Goal: Task Accomplishment & Management: Use online tool/utility

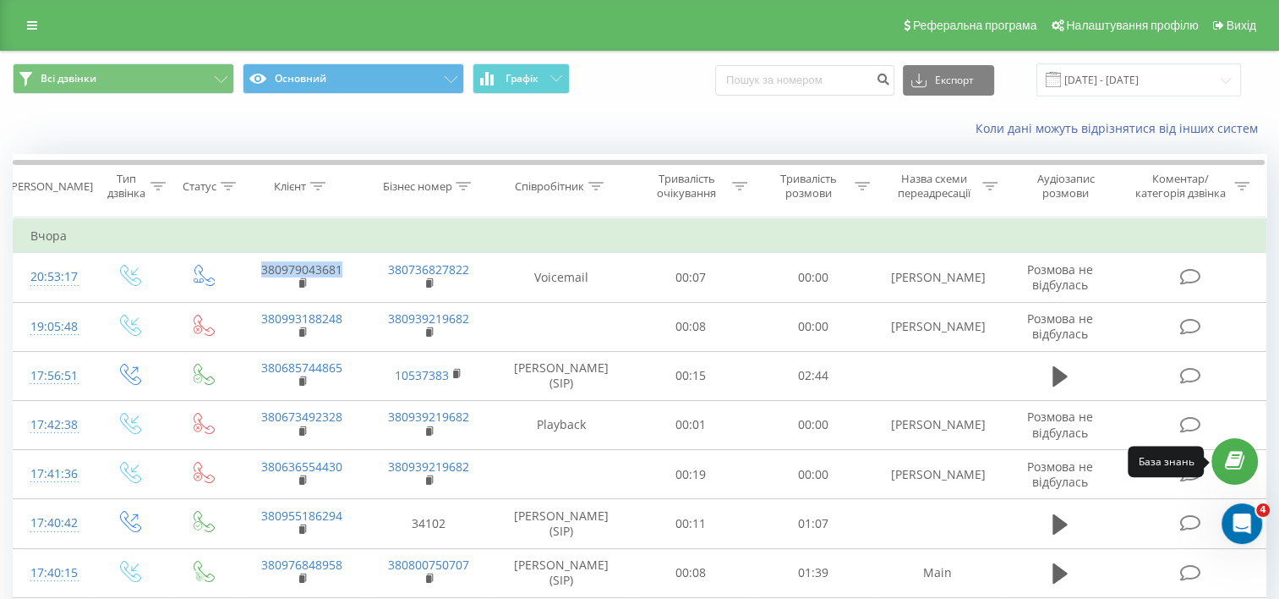
click at [1245, 463] on link at bounding box center [1235, 461] width 47 height 47
click at [28, 17] on link at bounding box center [32, 26] width 30 height 24
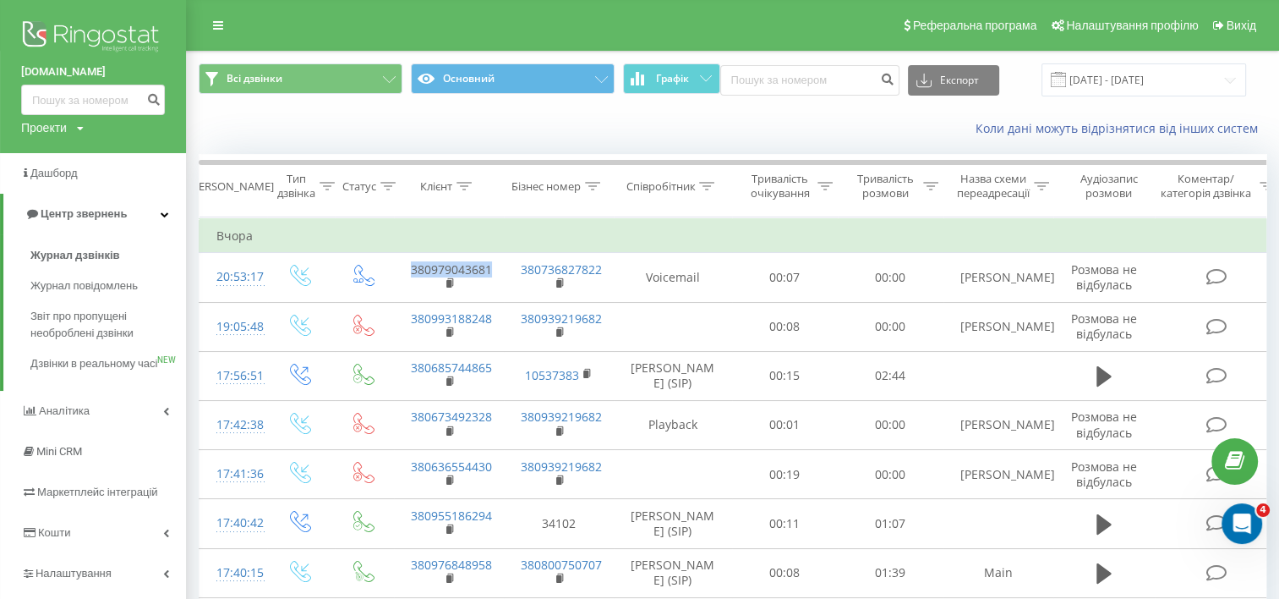
click at [32, 67] on link "ferm.in.ua" at bounding box center [93, 71] width 144 height 17
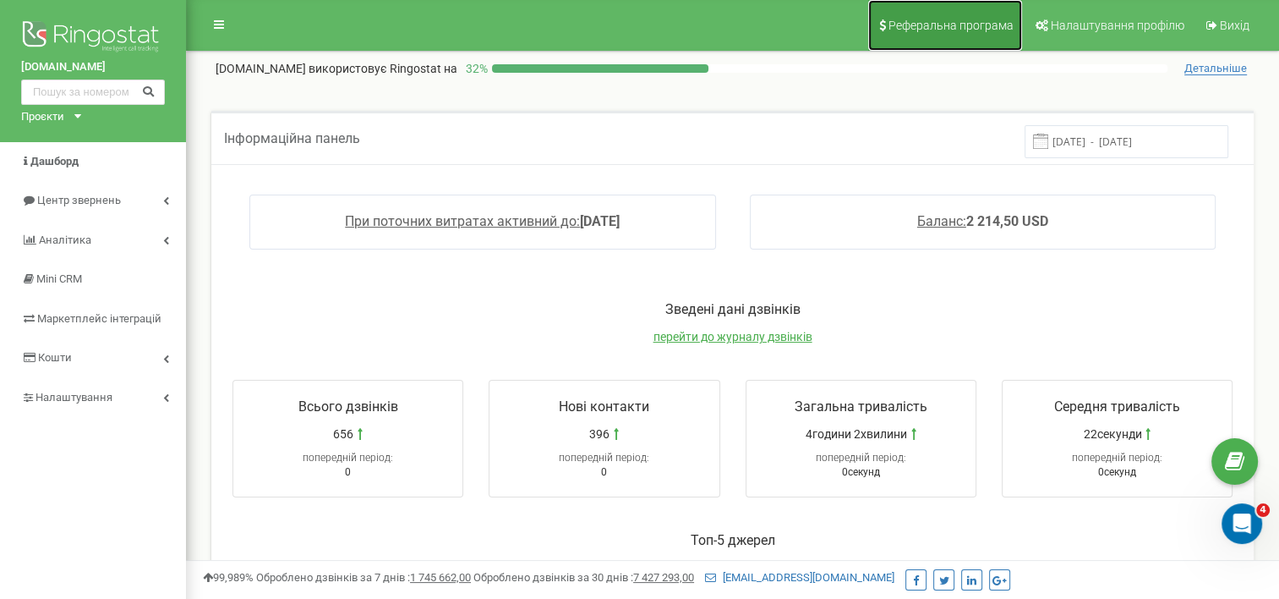
click at [944, 27] on span "Реферальна програма" at bounding box center [951, 26] width 125 height 14
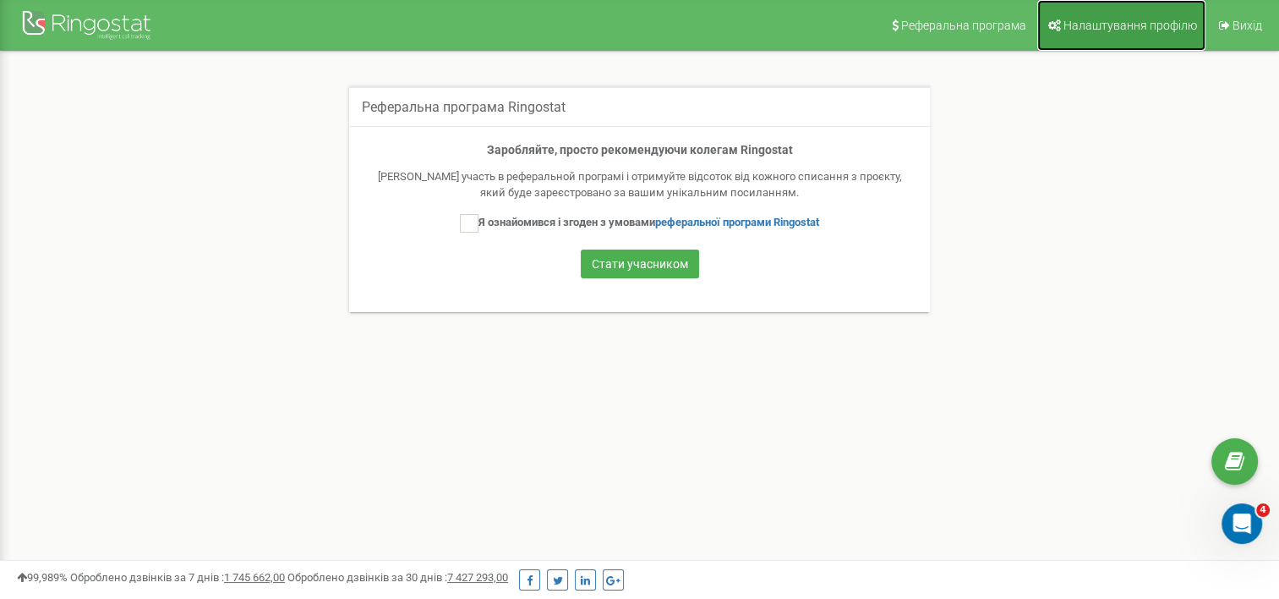
click at [1097, 20] on span "Налаштування профілю" at bounding box center [1131, 26] width 134 height 14
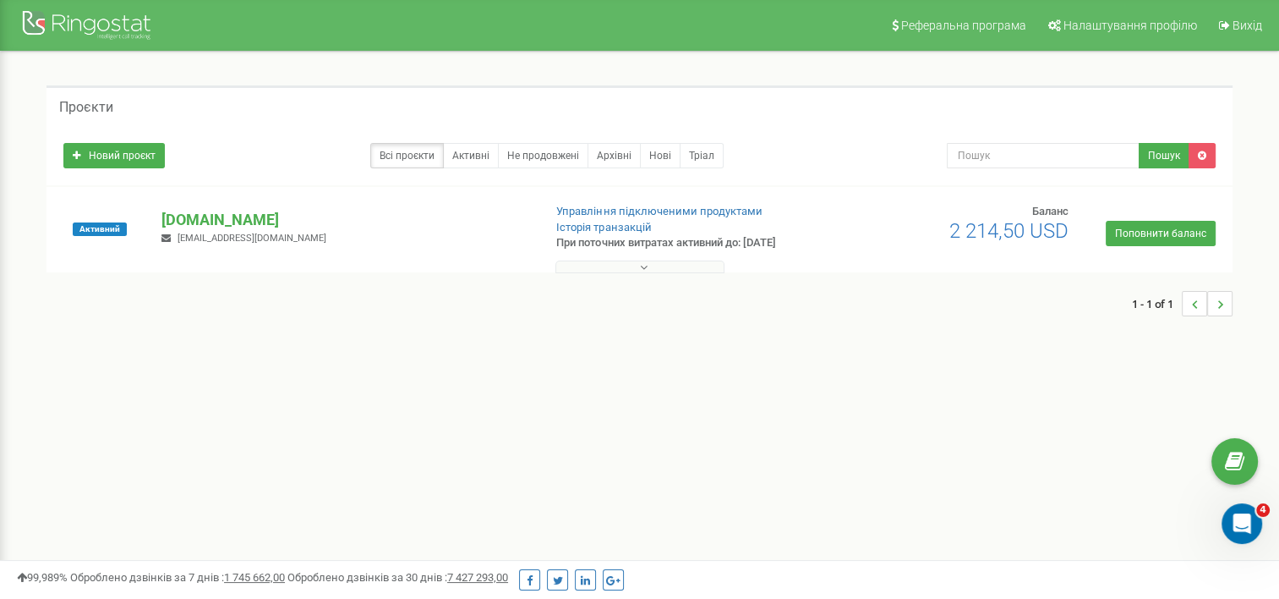
click at [627, 270] on button at bounding box center [639, 266] width 169 height 13
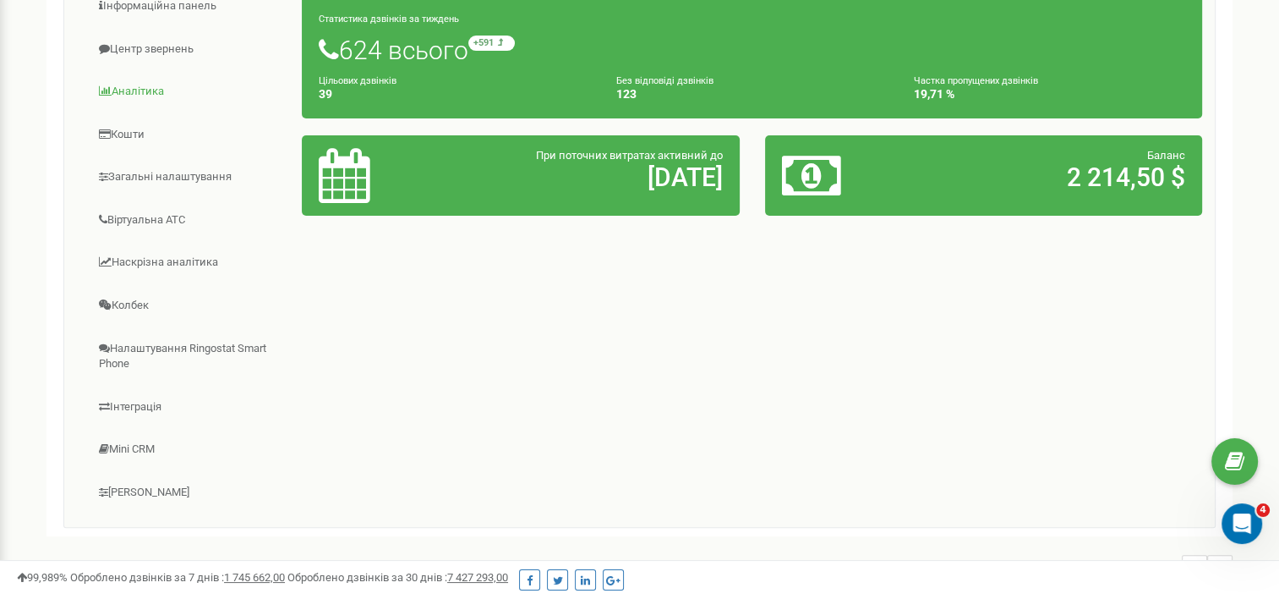
scroll to position [247, 0]
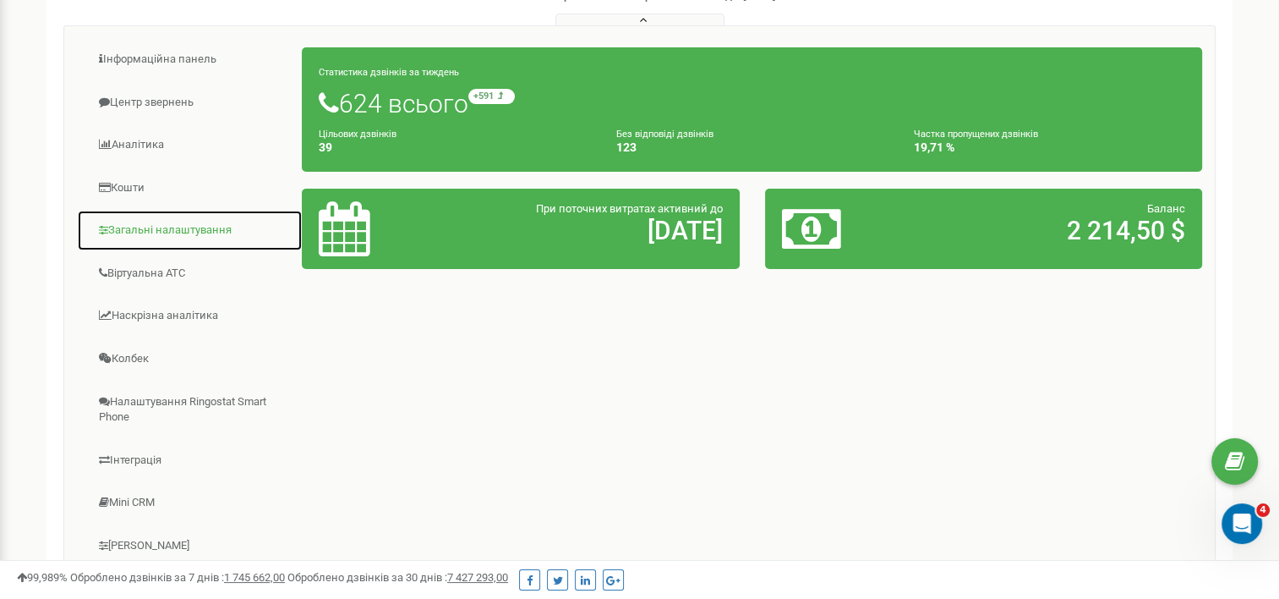
click at [184, 226] on link "Загальні налаштування" at bounding box center [190, 230] width 226 height 41
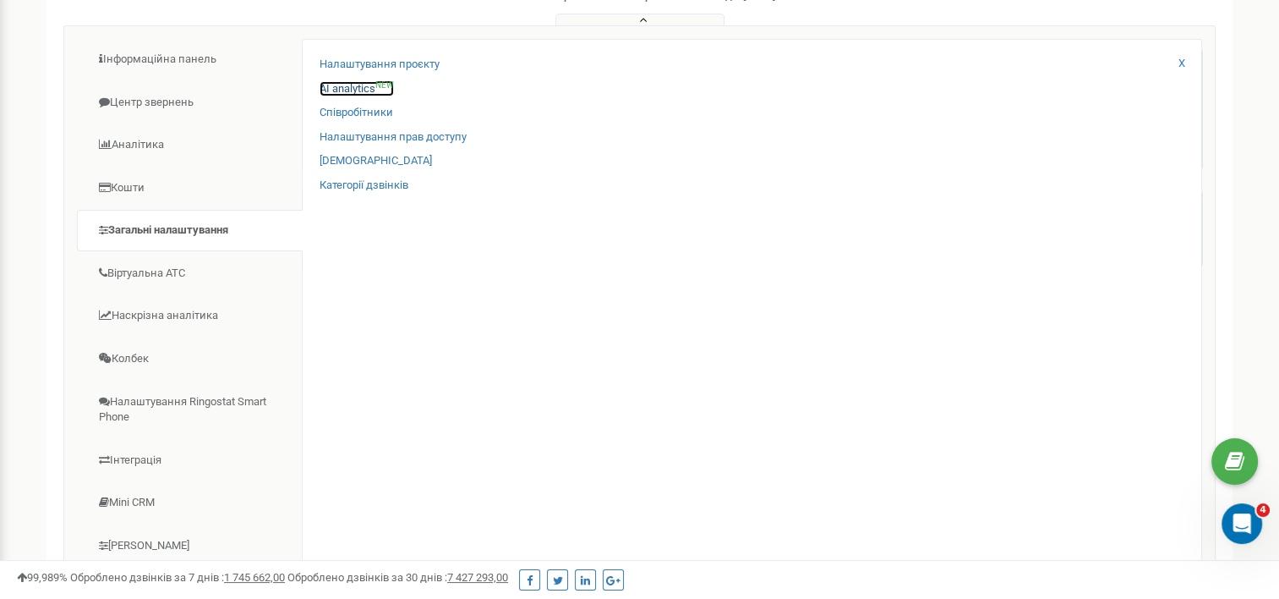
click at [358, 87] on link "AI analytics NEW" at bounding box center [357, 89] width 74 height 16
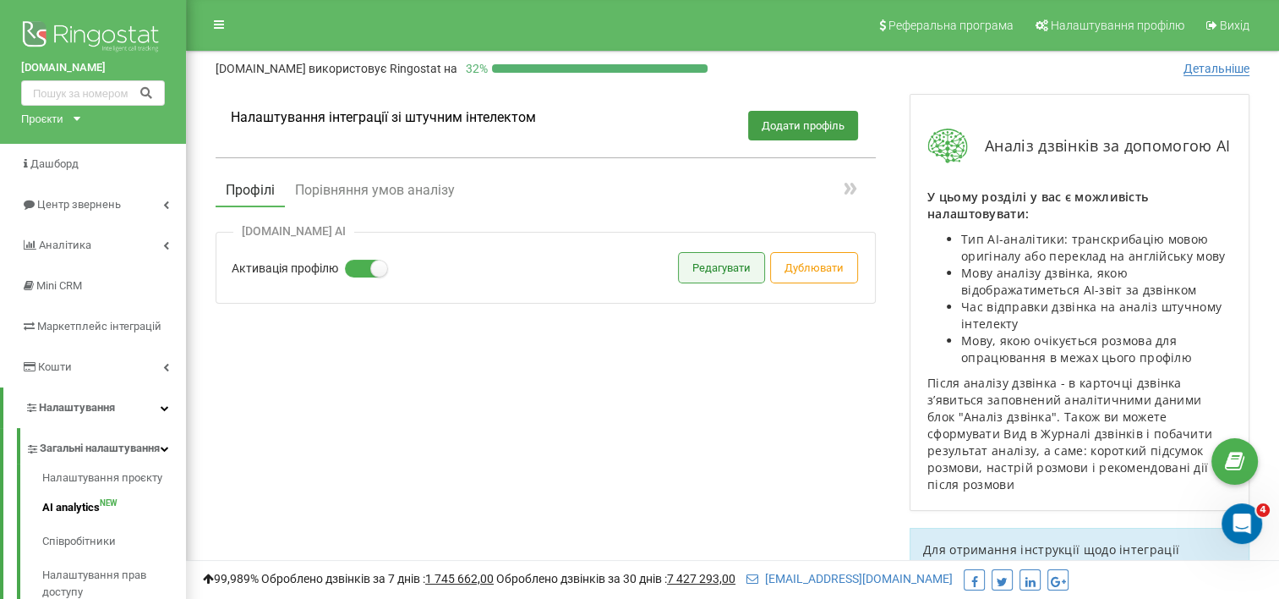
click at [703, 260] on button "Редагувати" at bounding box center [721, 268] width 85 height 30
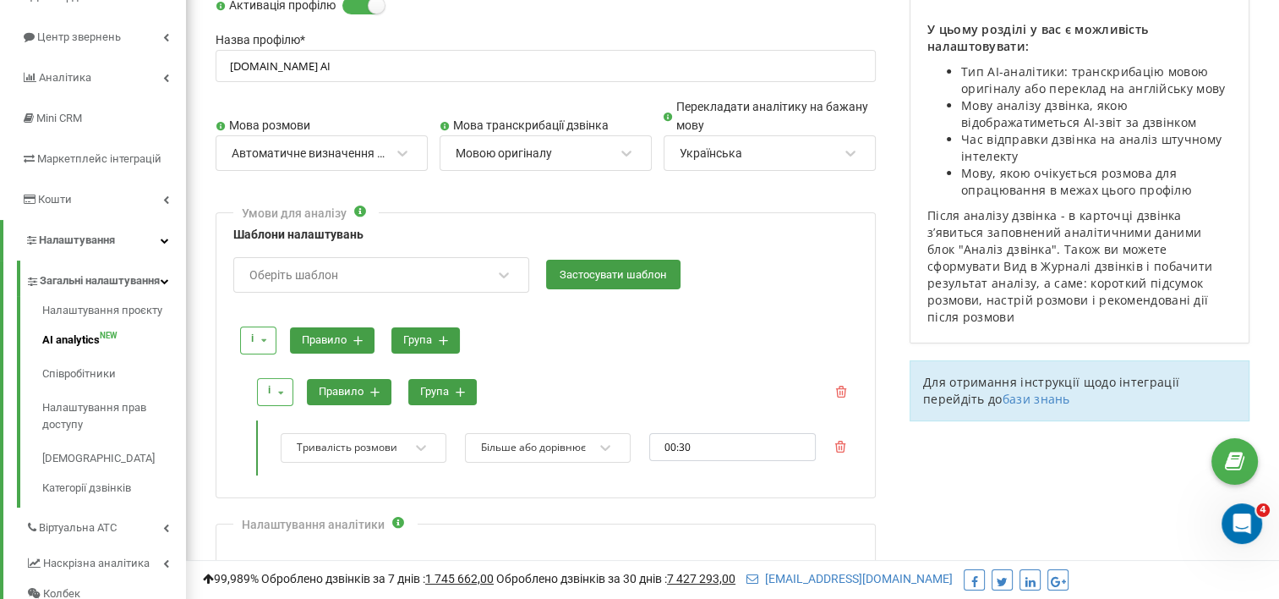
scroll to position [169, 0]
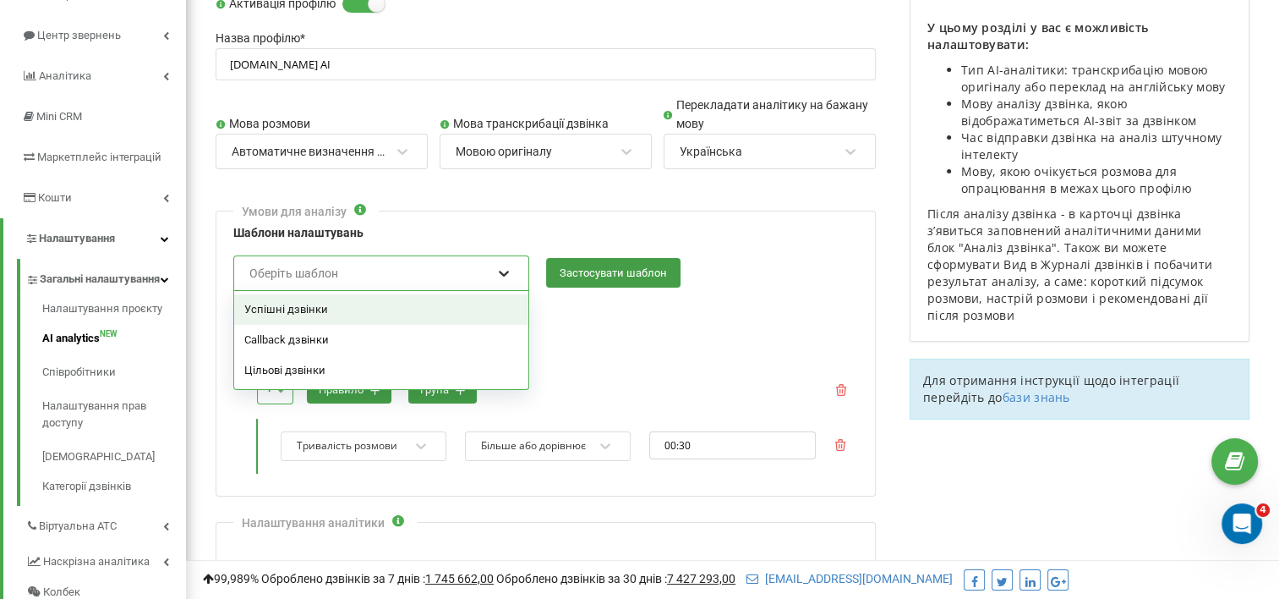
click at [511, 269] on icon at bounding box center [503, 273] width 17 height 17
click at [462, 211] on div "Умови для аналізу Шаблони налаштувань option Успішні дзвінки focused, 1 of 3. 3…" at bounding box center [546, 354] width 660 height 286
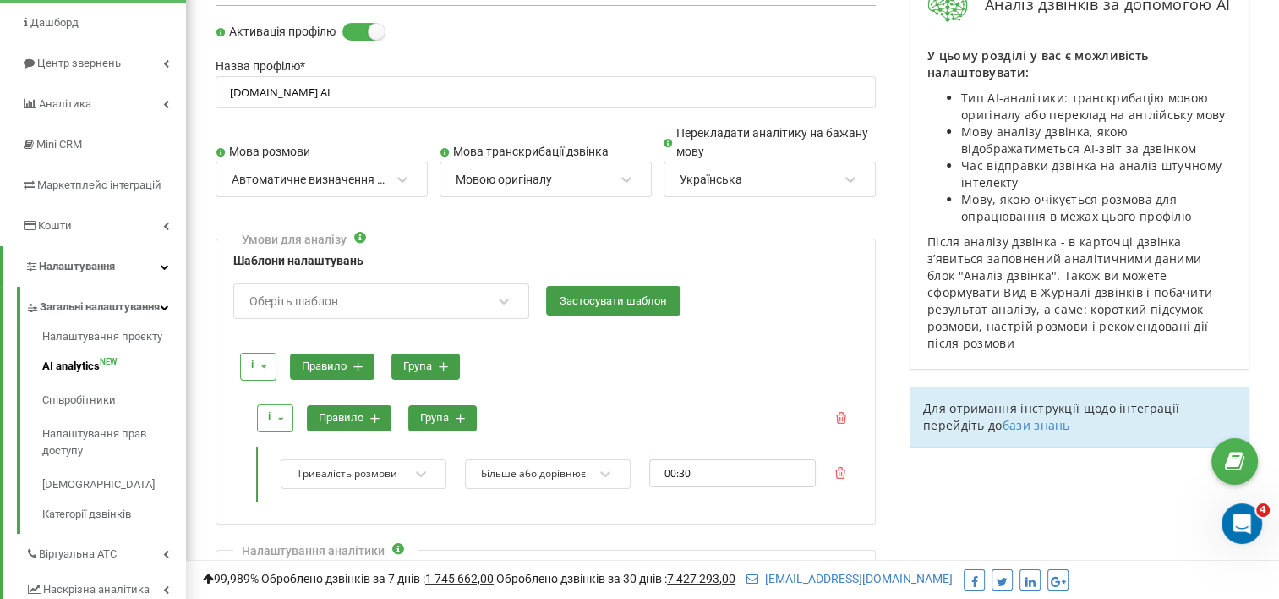
scroll to position [254, 0]
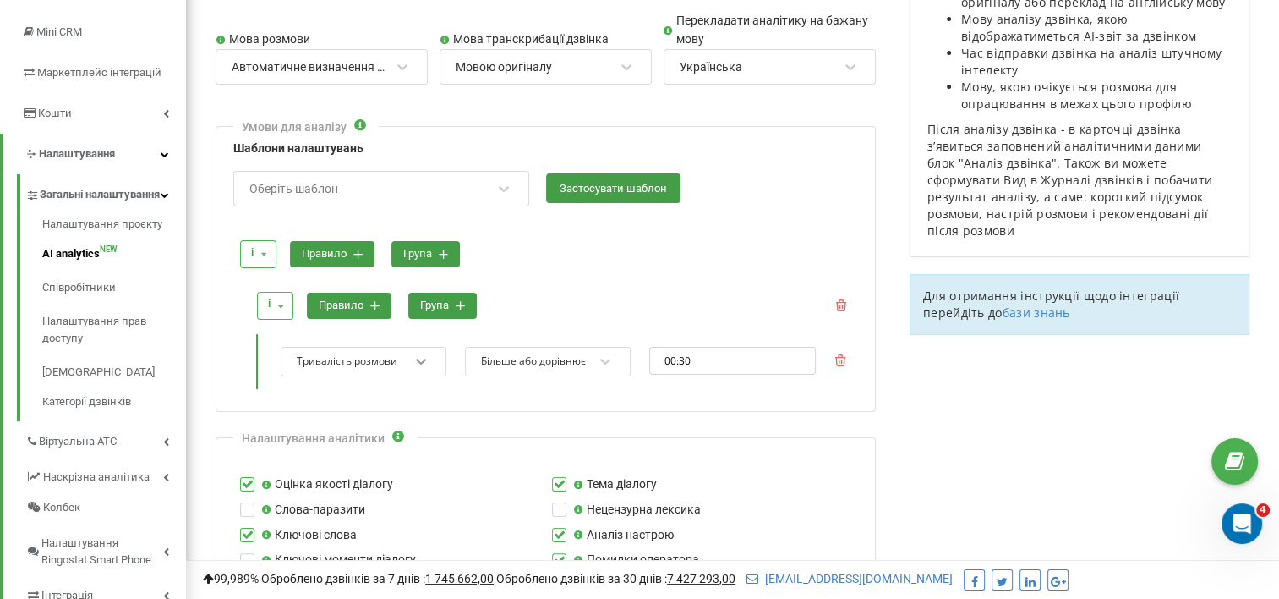
click at [419, 358] on div "Тривалість розмови" at bounding box center [364, 362] width 166 height 30
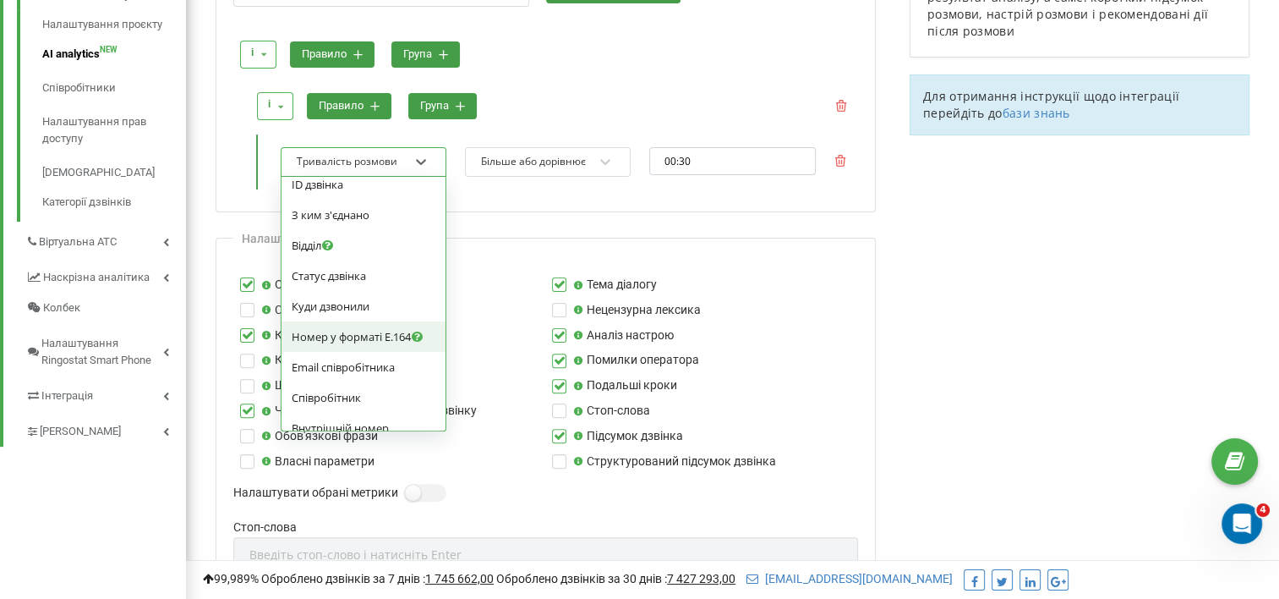
scroll to position [507, 0]
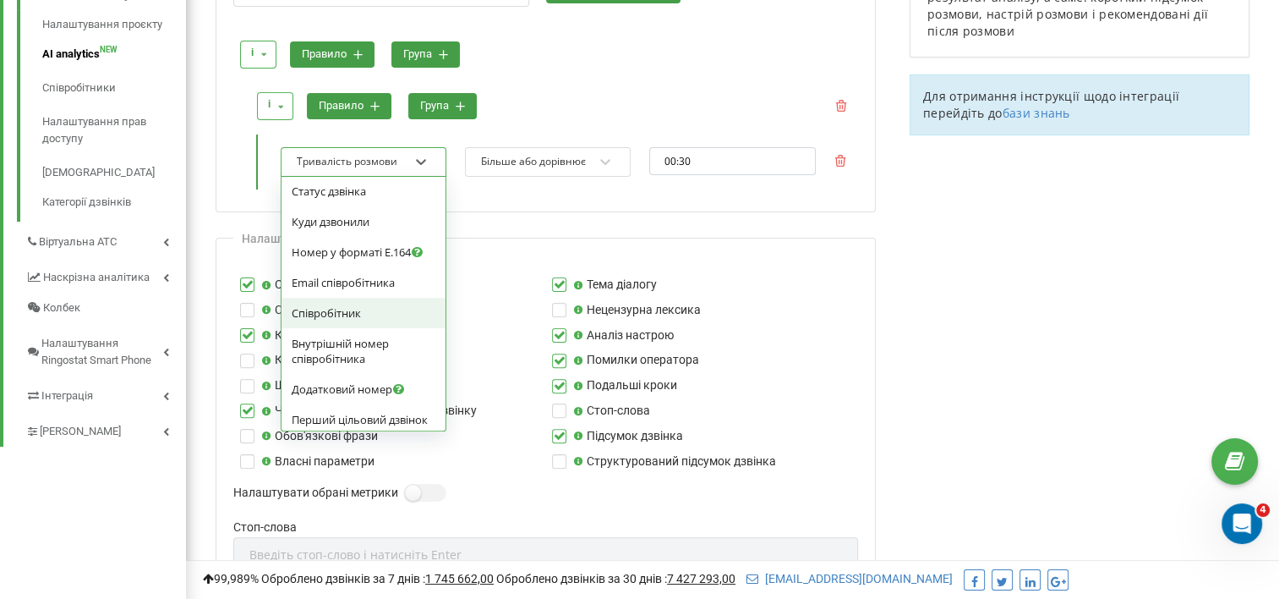
click at [407, 320] on div "Співробітник" at bounding box center [364, 312] width 144 height 15
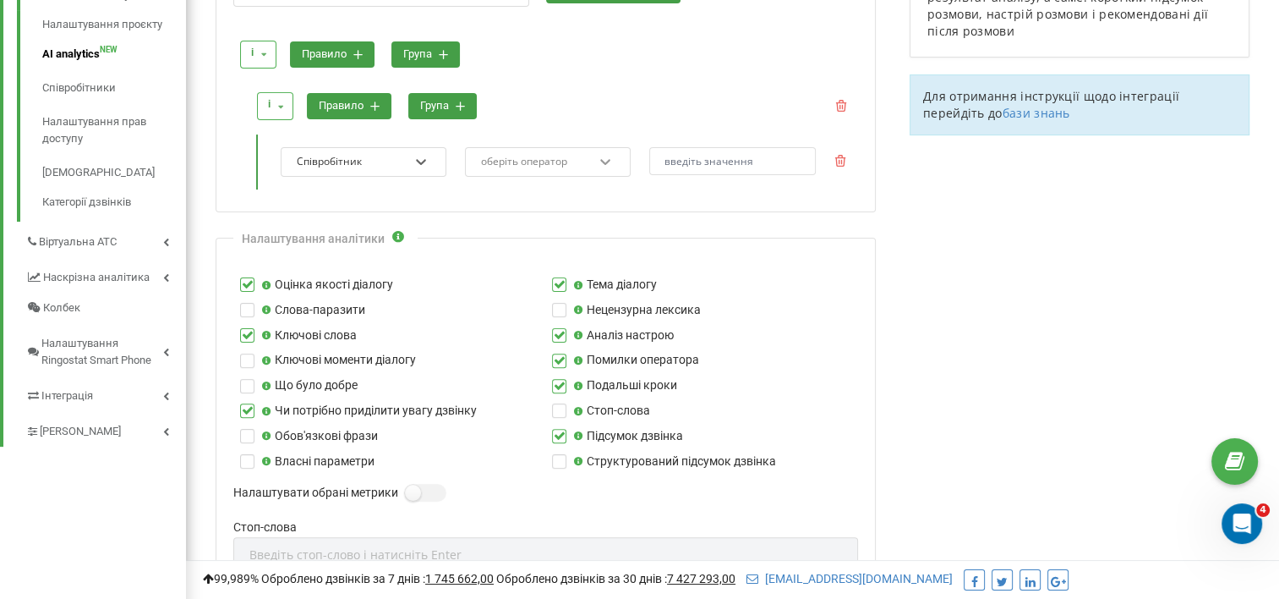
click at [610, 153] on icon at bounding box center [605, 161] width 17 height 17
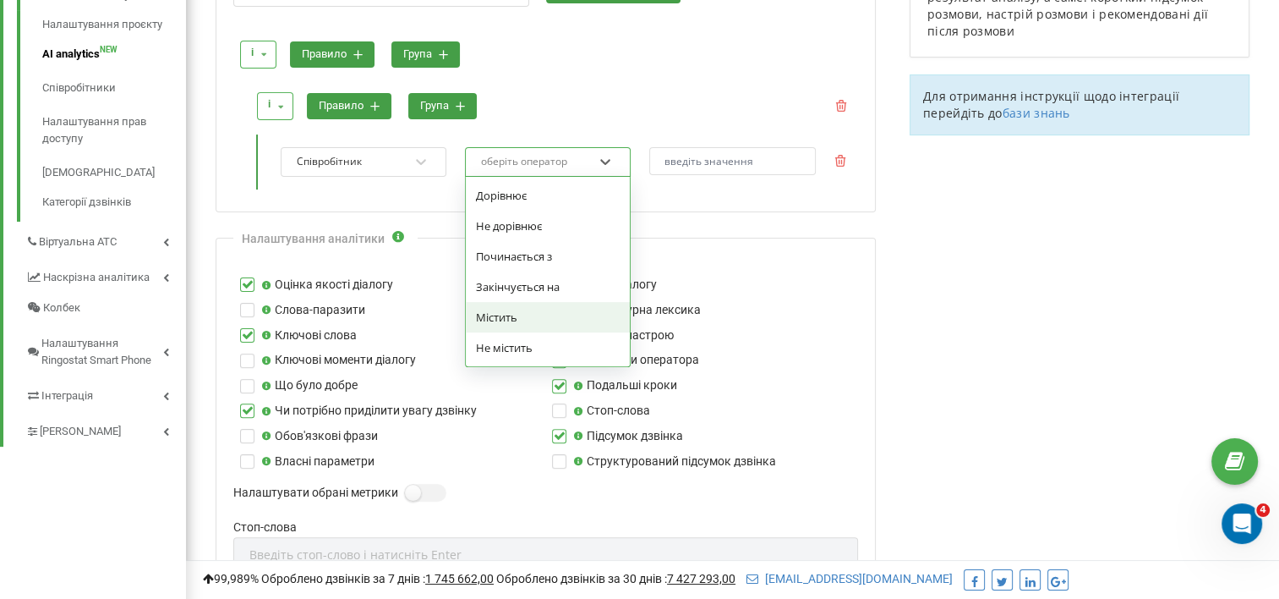
click at [539, 323] on div "Містить" at bounding box center [548, 317] width 164 height 30
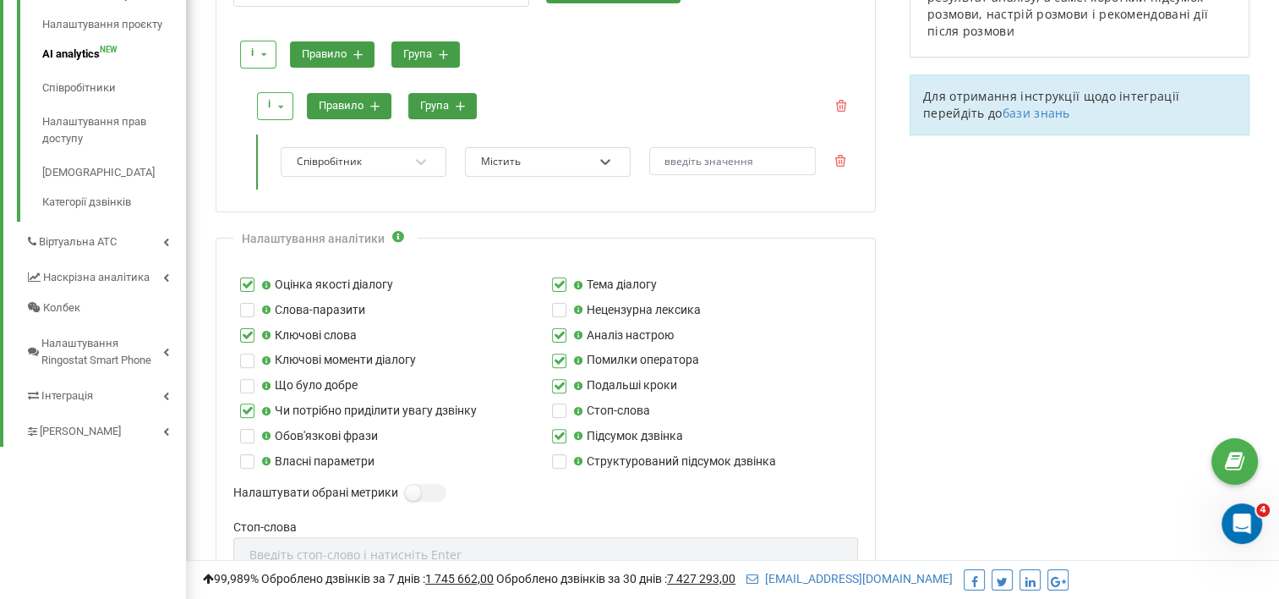
click at [629, 95] on div "і і або правило група" at bounding box center [554, 106] width 606 height 47
click at [609, 156] on icon at bounding box center [605, 161] width 17 height 17
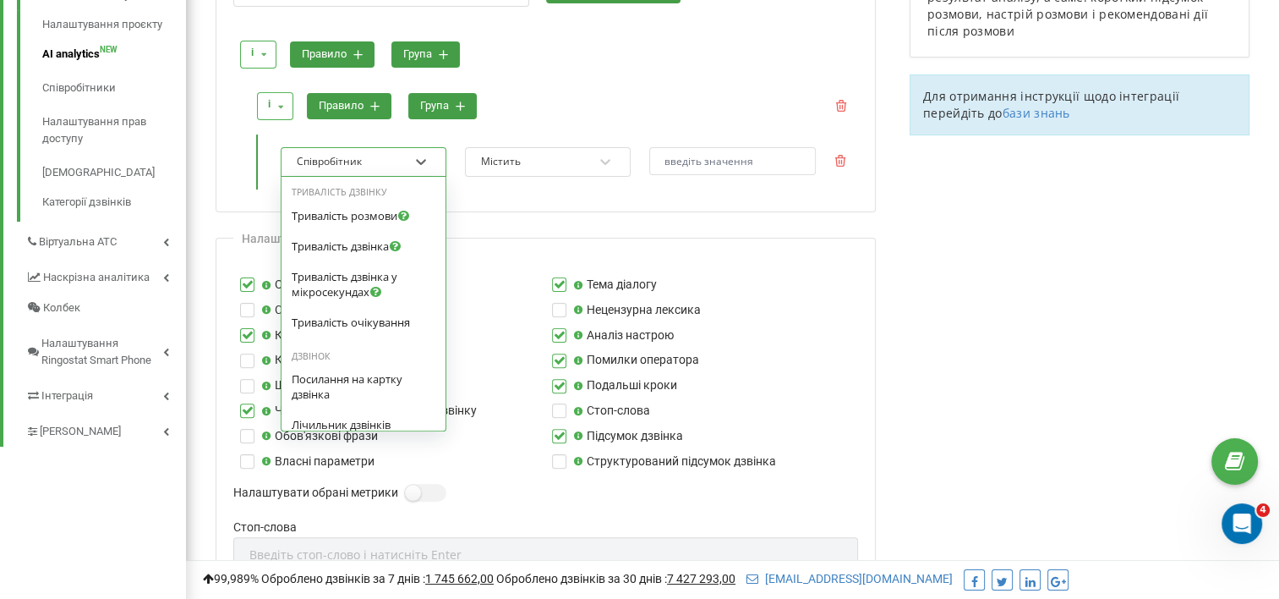
click at [407, 161] on div "Співробітник" at bounding box center [352, 161] width 115 height 23
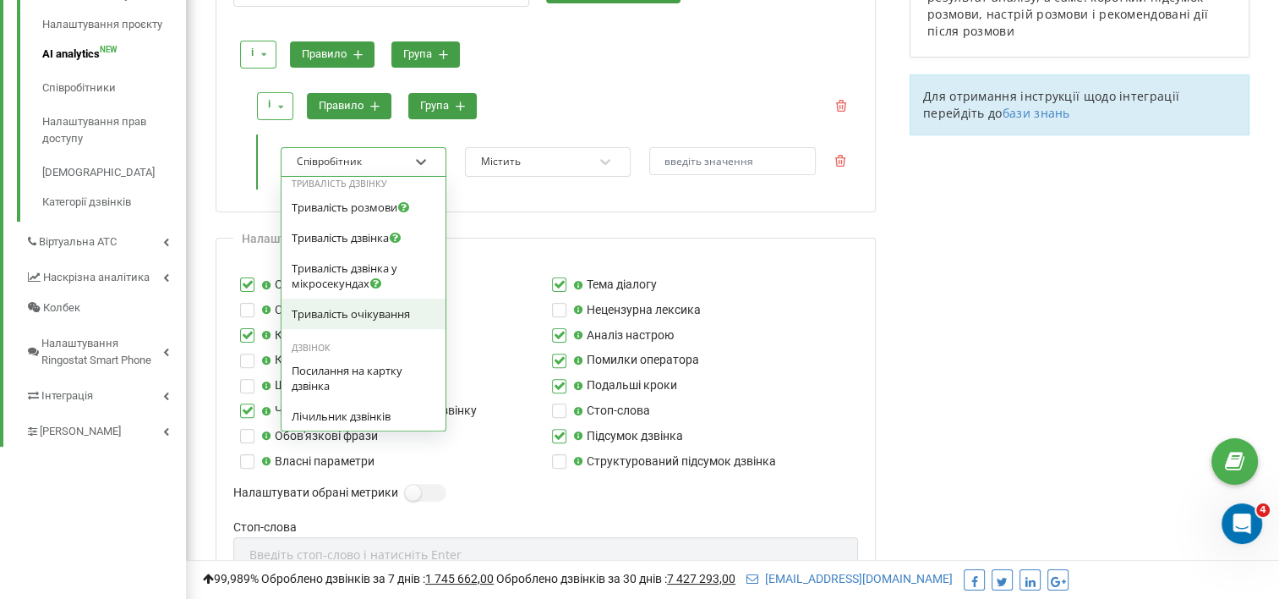
scroll to position [0, 0]
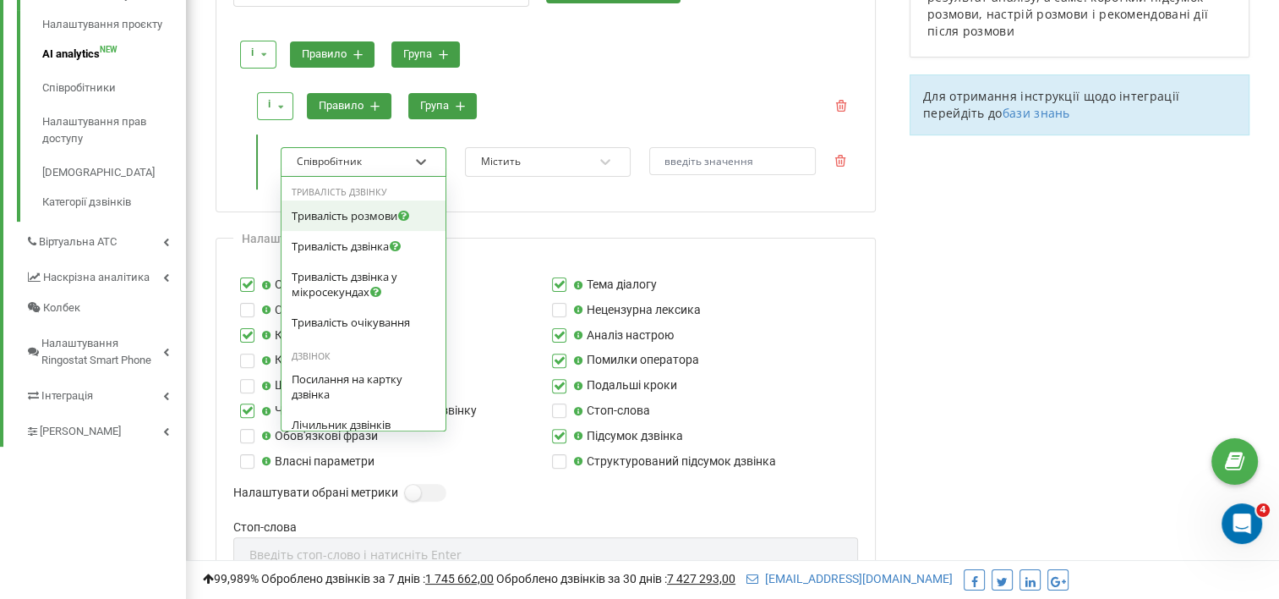
click at [369, 210] on span "Тривалість розмови" at bounding box center [345, 215] width 106 height 15
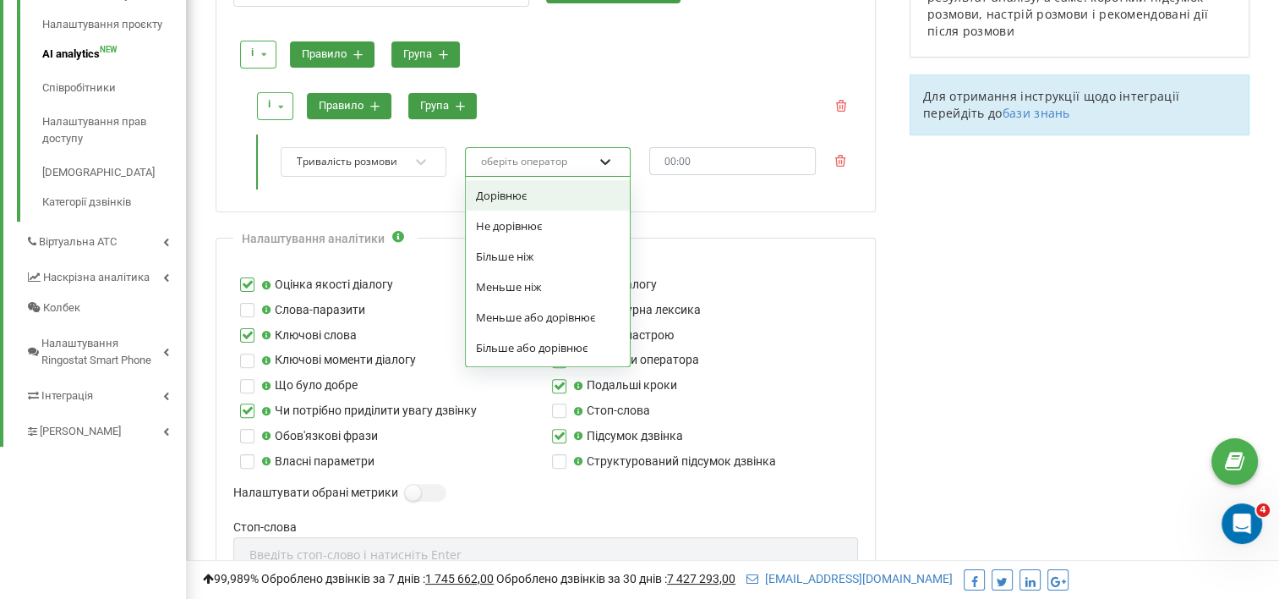
click at [599, 156] on icon at bounding box center [605, 161] width 17 height 17
click at [531, 252] on div "Більше ніж" at bounding box center [548, 256] width 164 height 30
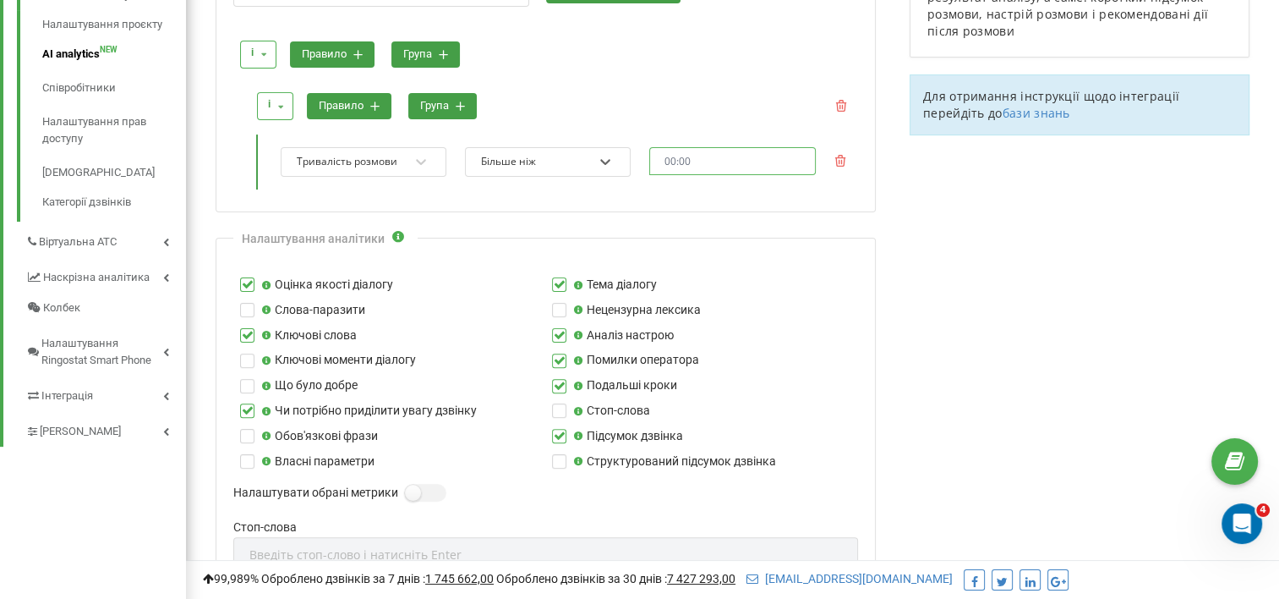
click at [681, 159] on input "text" at bounding box center [732, 161] width 166 height 28
click at [680, 157] on div "00 01 02 03 04 05 06 07 08 09 10 11 12 13 14 15 16 17 18 19 20 21 22 23 24 25 2…" at bounding box center [697, 206] width 96 height 127
click at [719, 248] on li "20" at bounding box center [721, 251] width 47 height 20
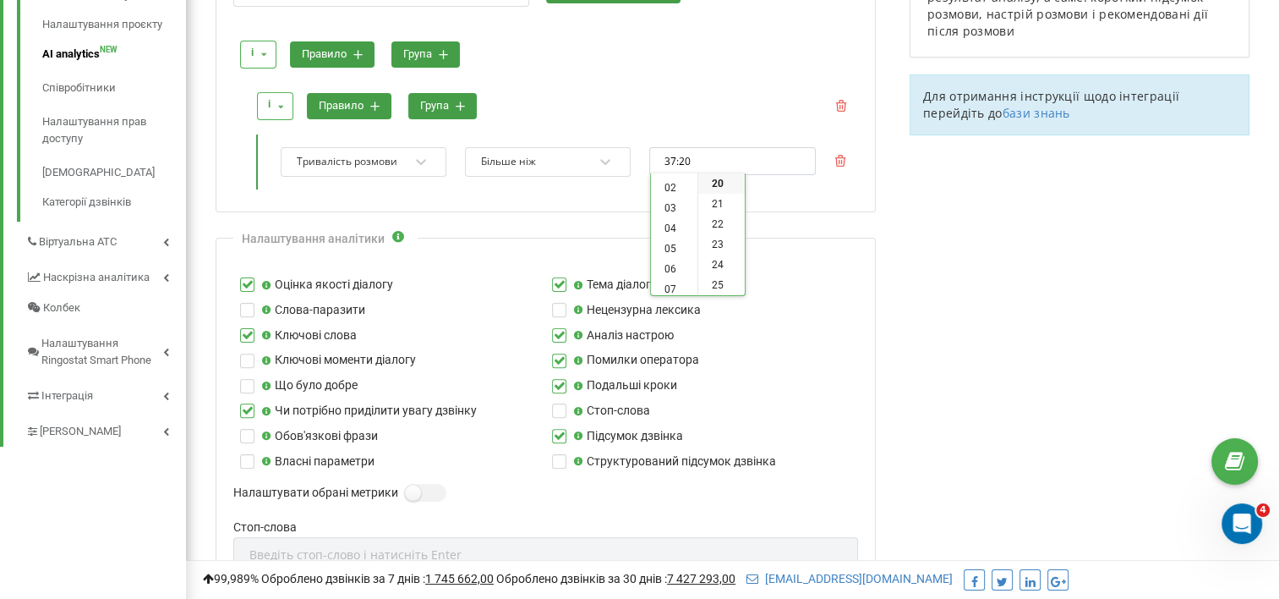
scroll to position [0, 0]
click at [670, 185] on li "00" at bounding box center [674, 183] width 47 height 20
click at [712, 112] on div "і і або правило група" at bounding box center [554, 106] width 606 height 47
click at [675, 160] on input "00:20" at bounding box center [732, 161] width 166 height 28
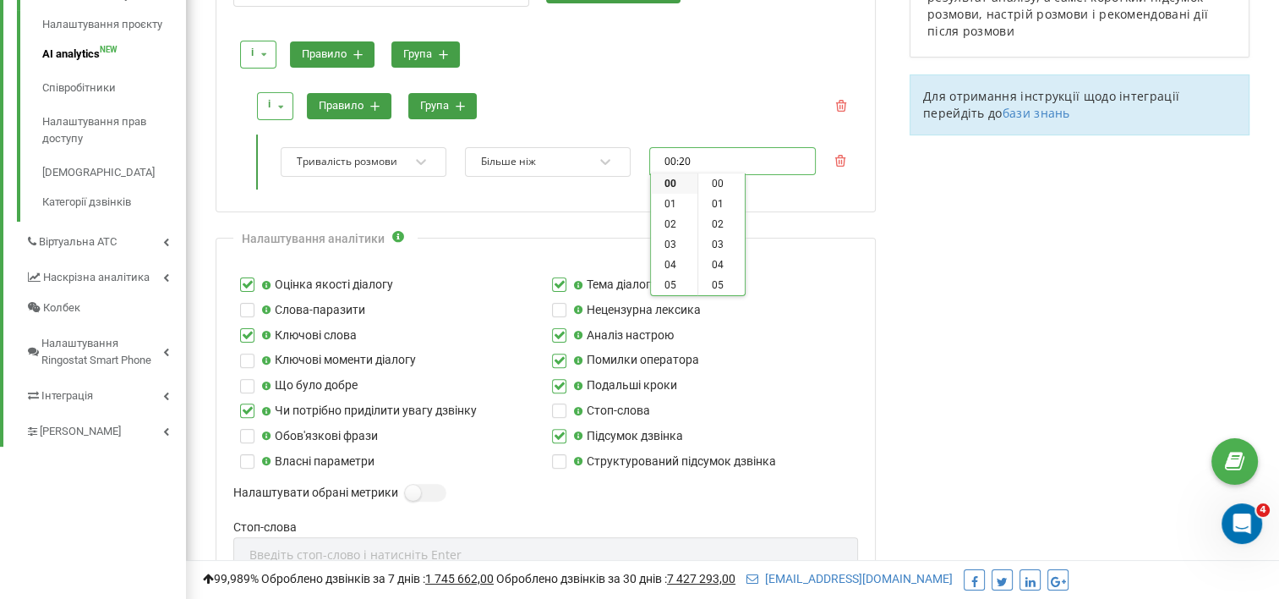
scroll to position [406, 0]
click at [681, 160] on div "00:20 00 01 02 03 04 05 06 07 08 09 10 11 12 13 14 15 16 17 18 19 20 21 22 23 2…" at bounding box center [697, 206] width 96 height 127
click at [721, 217] on li "30" at bounding box center [721, 217] width 47 height 20
type input "00:30"
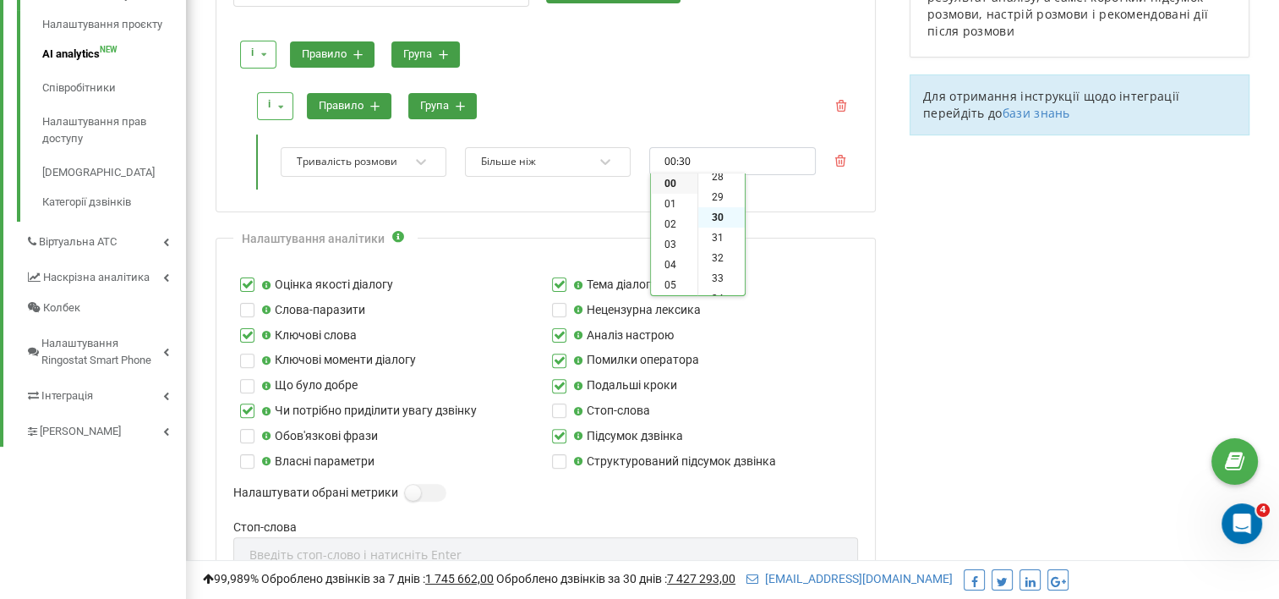
scroll to position [609, 0]
click at [561, 193] on div "і і або правило група і і або правило група Тривалість розмови Більше ніж 00:30" at bounding box center [545, 106] width 625 height 183
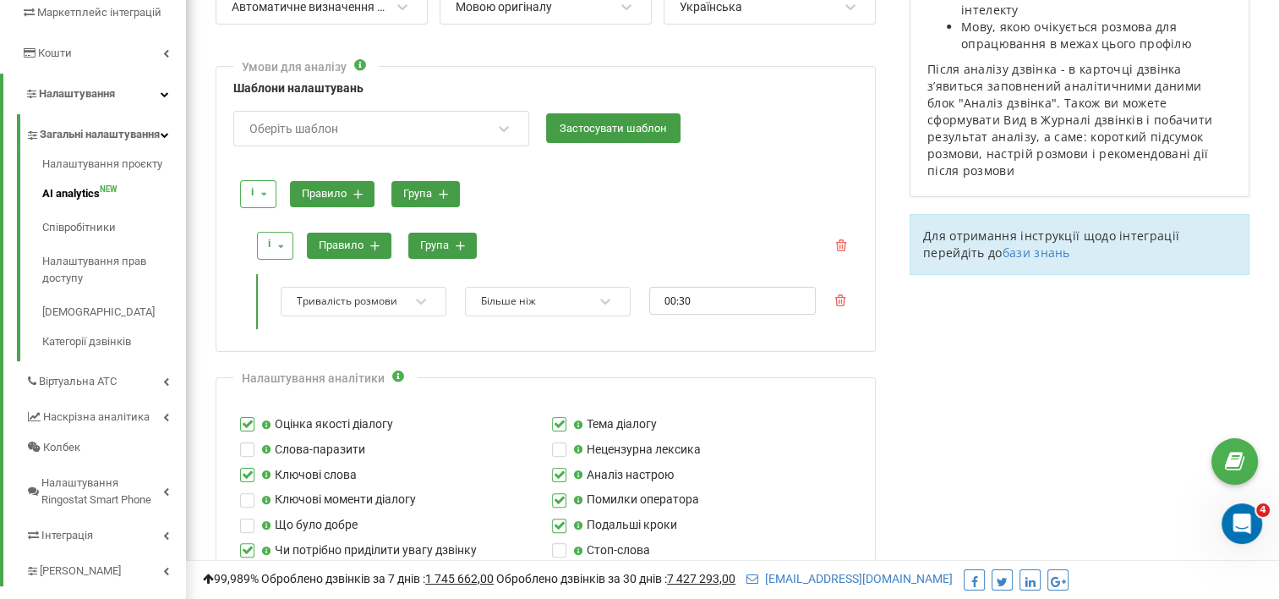
scroll to position [284, 0]
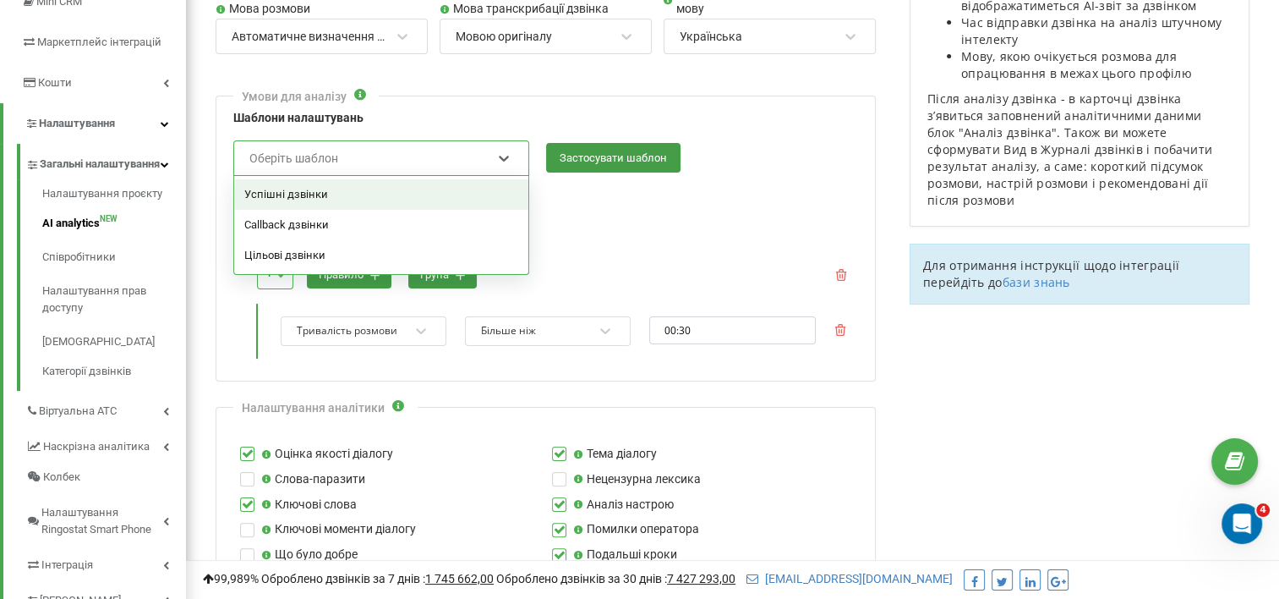
click at [329, 152] on div "Оберіть шаблон" at bounding box center [293, 158] width 89 height 12
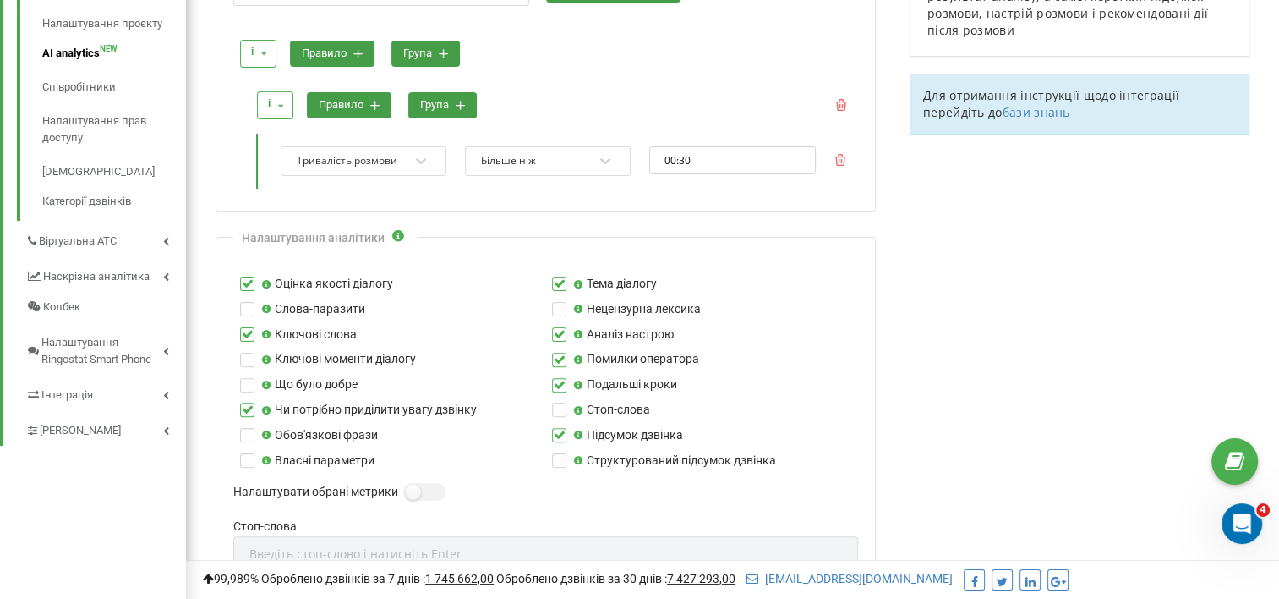
scroll to position [538, 0]
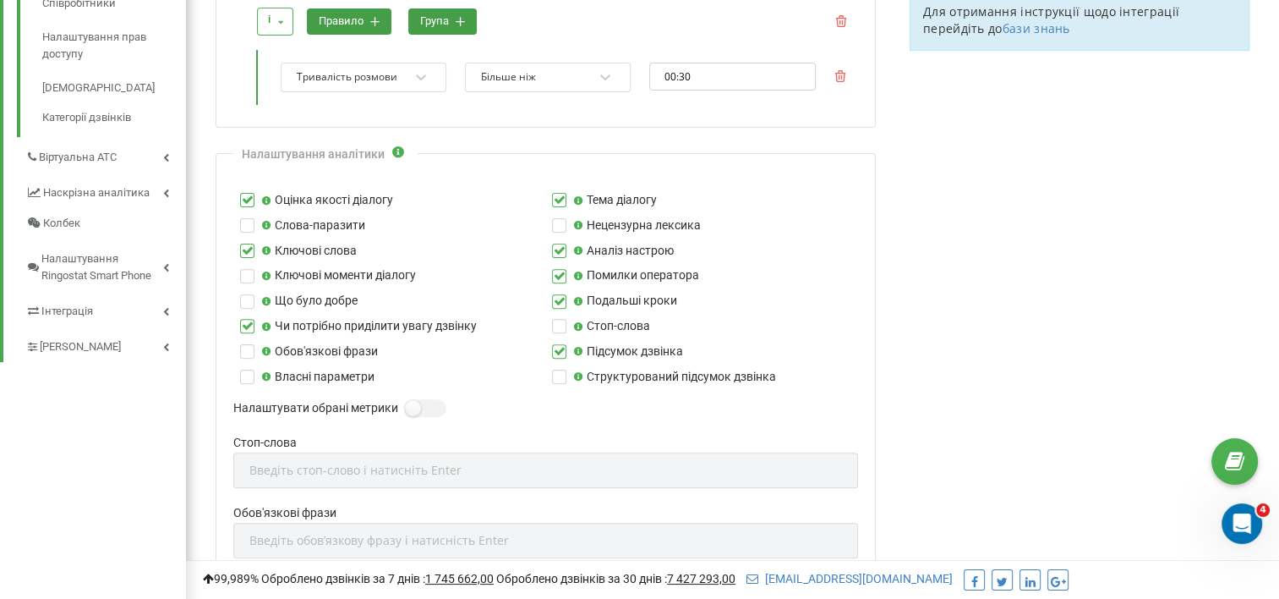
click at [555, 193] on label at bounding box center [559, 193] width 14 height 0
click at [0, 0] on input "Тема діалогу" at bounding box center [0, 0] width 0 height 0
click at [243, 243] on label at bounding box center [247, 243] width 14 height 0
click at [0, 0] on input "Ключові слова" at bounding box center [0, 0] width 0 height 0
click at [247, 319] on label at bounding box center [247, 319] width 14 height 0
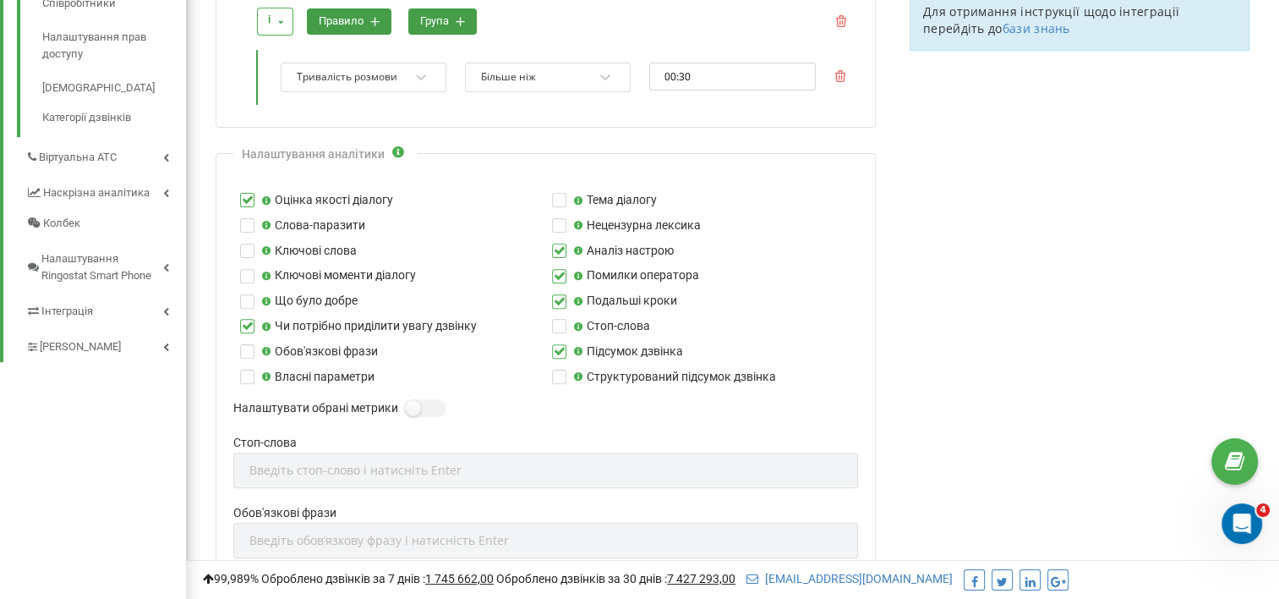
click at [0, 0] on input "Чи потрібно приділити увагу дзвінку" at bounding box center [0, 0] width 0 height 0
click at [559, 193] on label at bounding box center [559, 193] width 14 height 0
click at [0, 0] on input "Тема діалогу" at bounding box center [0, 0] width 0 height 0
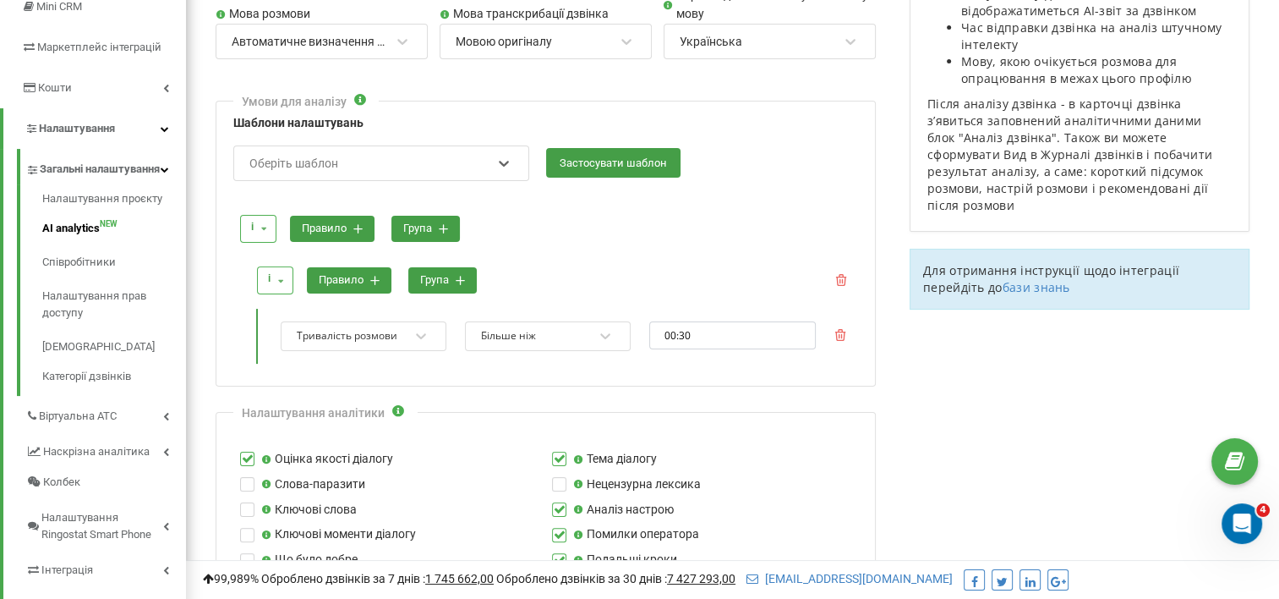
scroll to position [238, 0]
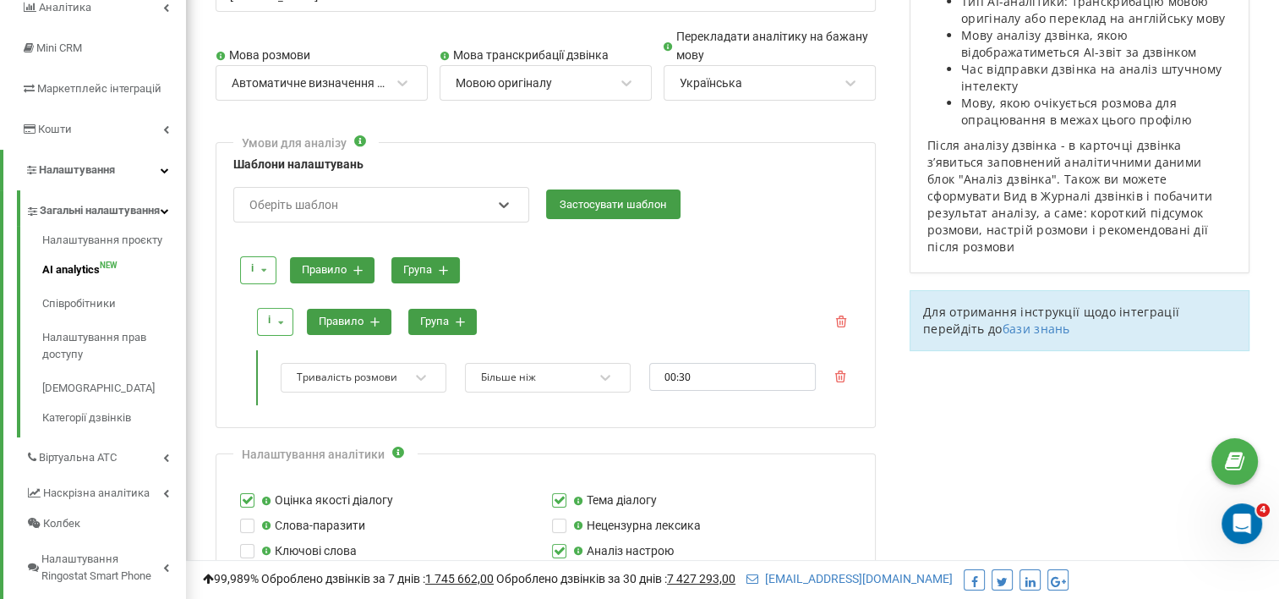
click at [364, 318] on button "правило" at bounding box center [349, 322] width 85 height 26
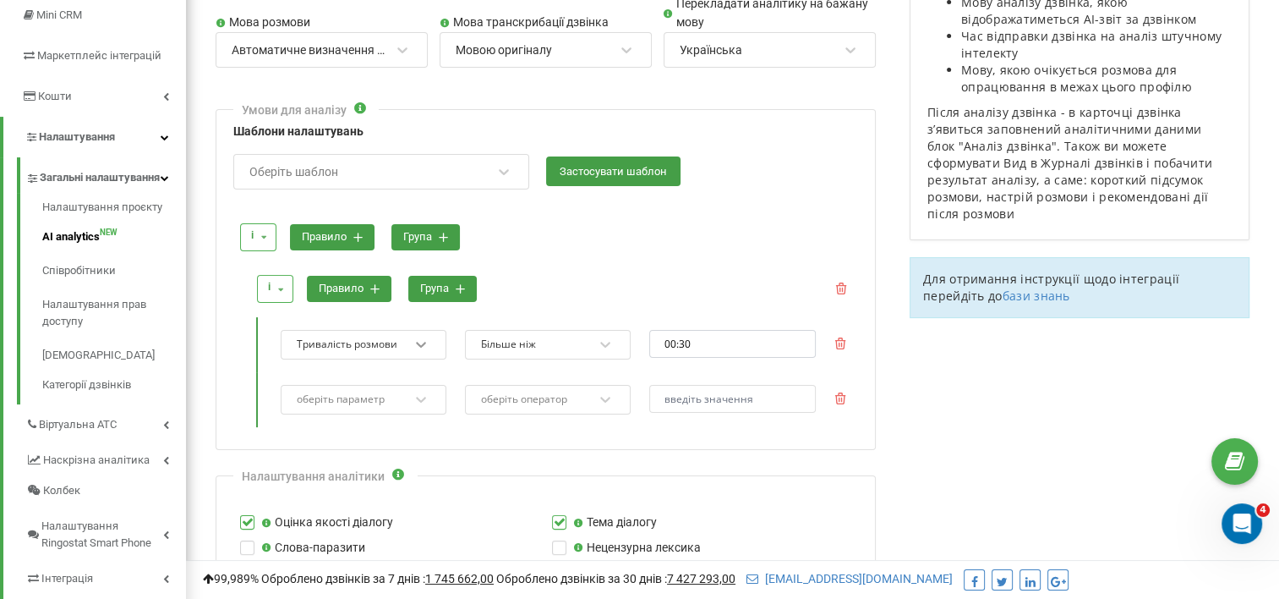
click at [419, 359] on div "Тривалість розмови" at bounding box center [364, 345] width 166 height 30
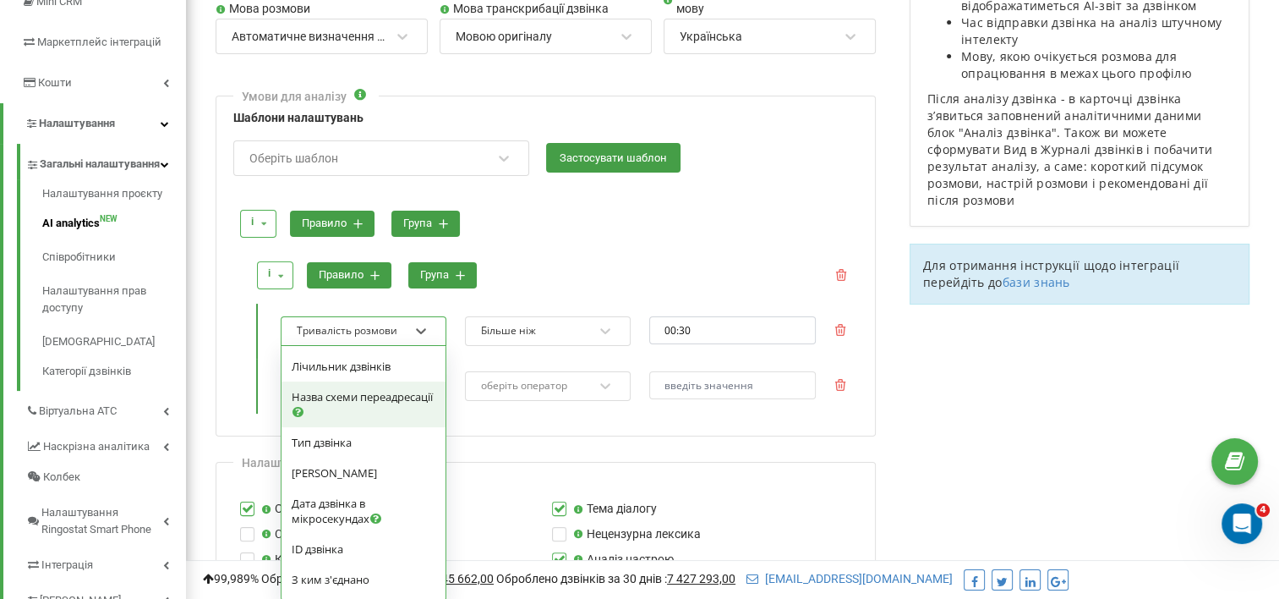
scroll to position [254, 0]
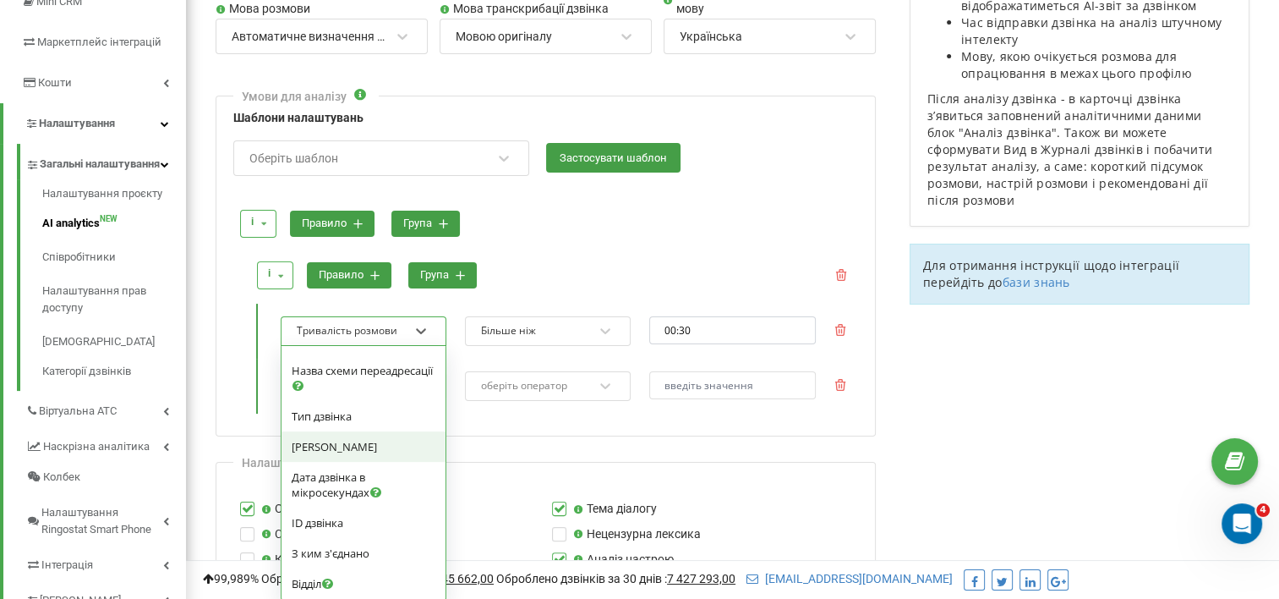
click at [338, 442] on span "[PERSON_NAME]" at bounding box center [334, 446] width 85 height 15
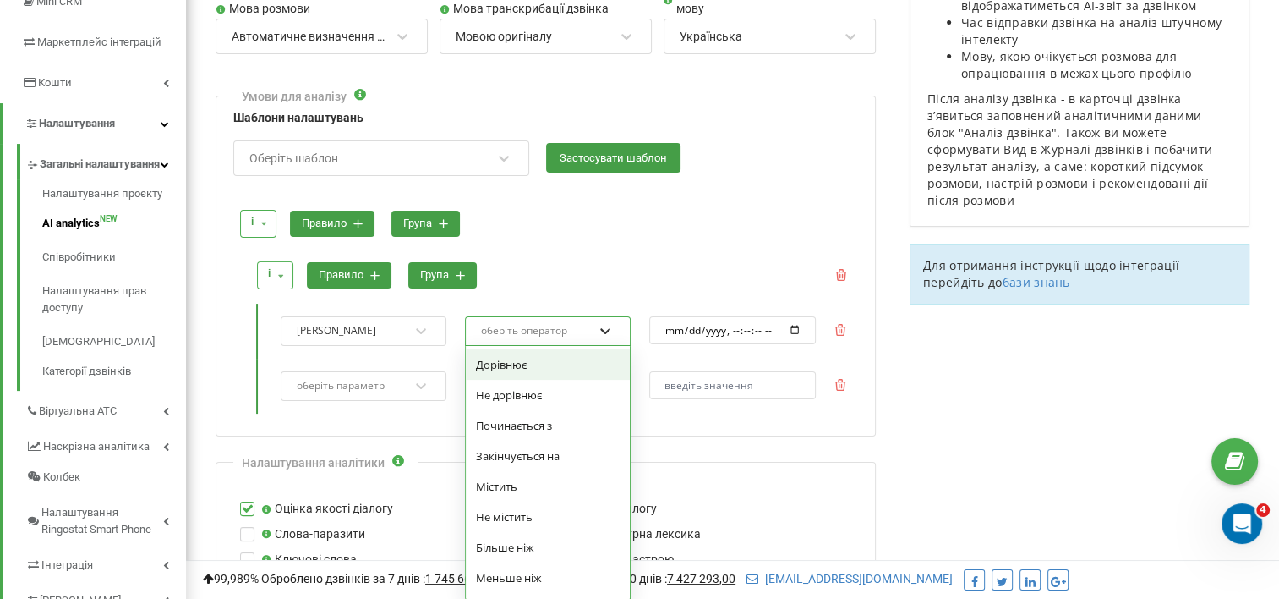
click at [613, 326] on icon at bounding box center [605, 330] width 17 height 17
click at [602, 277] on div "і і або правило група" at bounding box center [554, 275] width 606 height 47
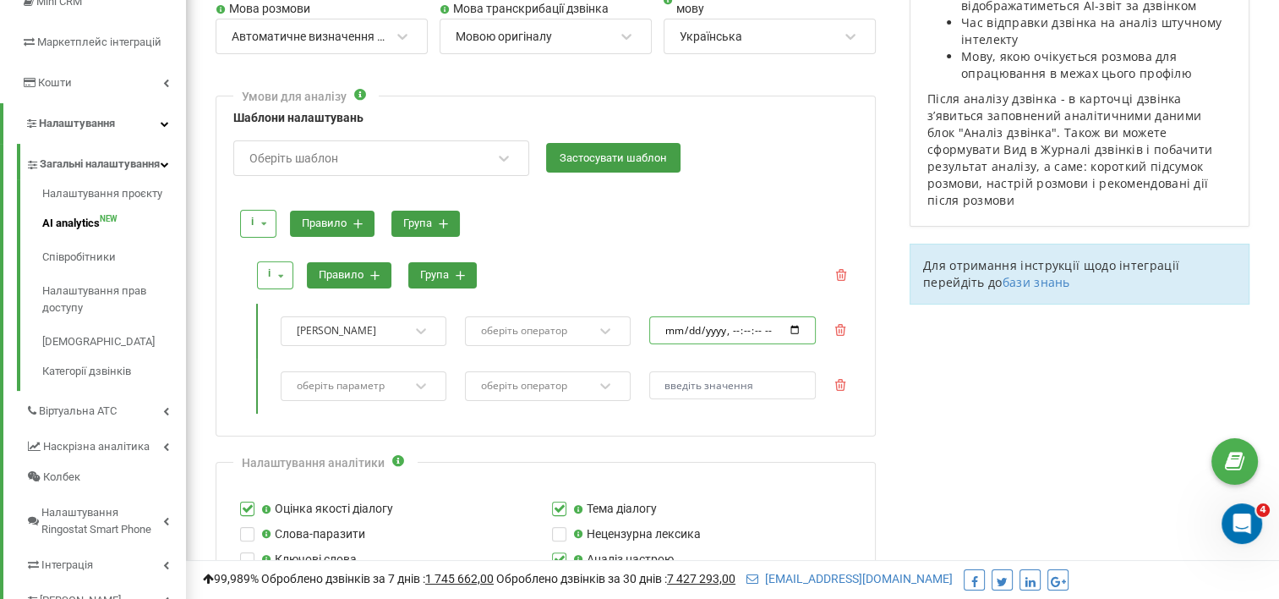
click at [798, 326] on input "datetime-local" at bounding box center [732, 330] width 166 height 28
click at [543, 413] on div "і і або правило група і і або правило група Дата дзвінка оберіть оператор обері…" at bounding box center [545, 303] width 625 height 238
click at [795, 328] on input "datetime-local" at bounding box center [732, 330] width 166 height 28
type input "2025-09-22T10:42"
click at [843, 326] on icon at bounding box center [840, 330] width 12 height 12
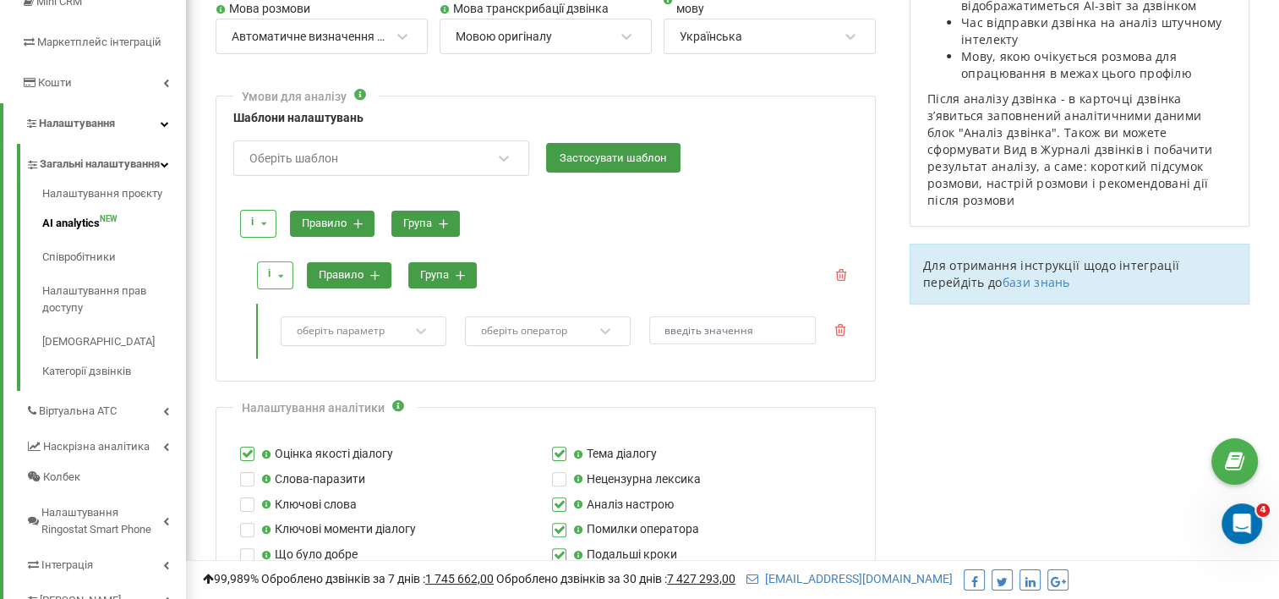
click at [355, 224] on icon at bounding box center [357, 223] width 9 height 9
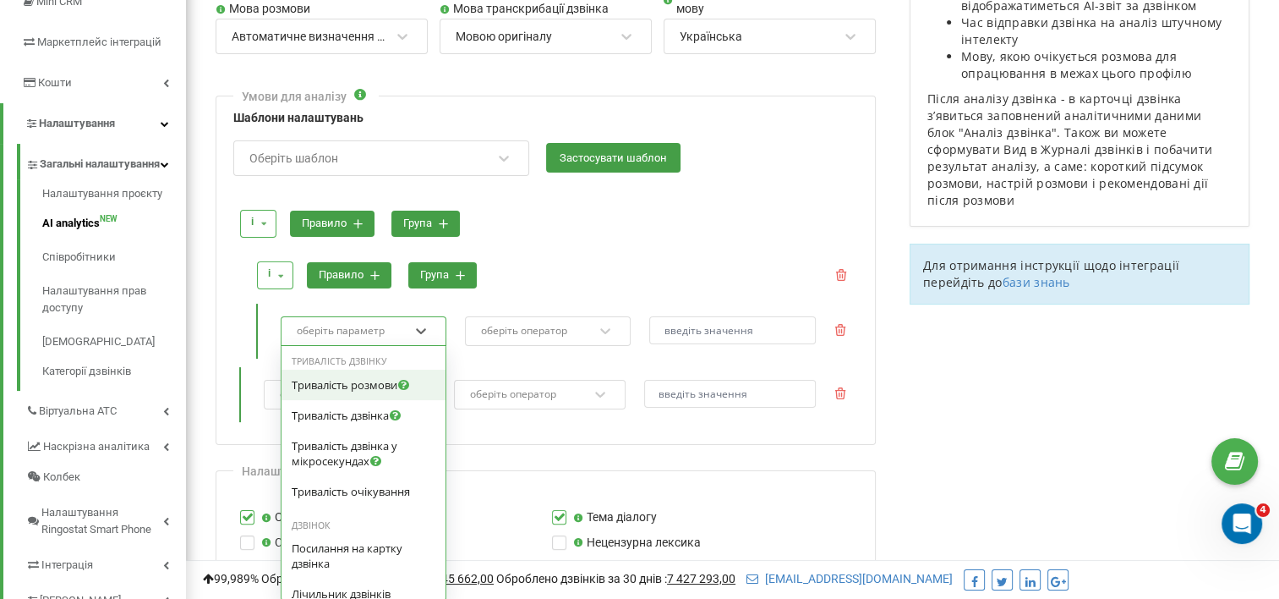
click at [409, 320] on div "оберіть параметр" at bounding box center [352, 331] width 115 height 23
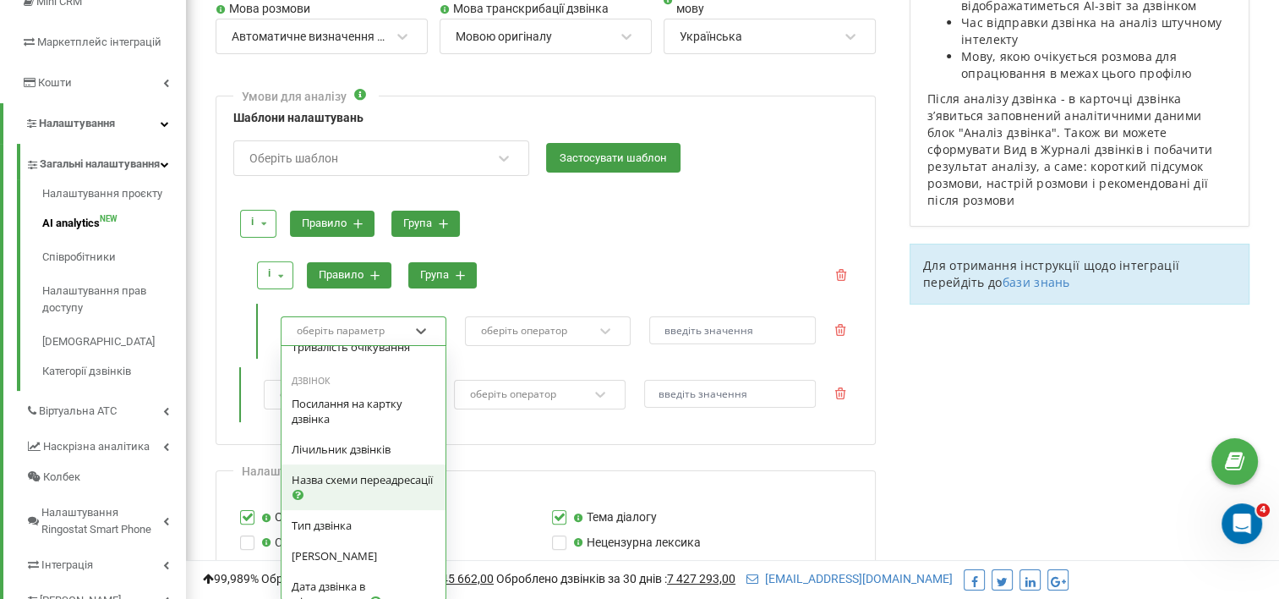
scroll to position [169, 0]
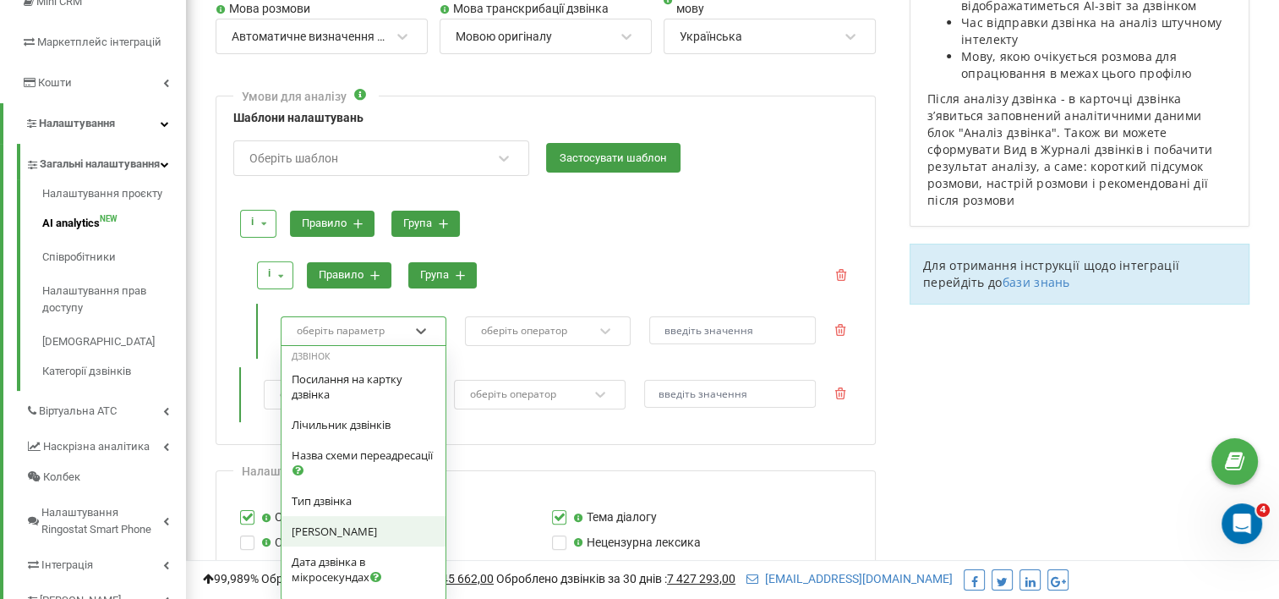
click at [340, 527] on span "[PERSON_NAME]" at bounding box center [334, 530] width 85 height 15
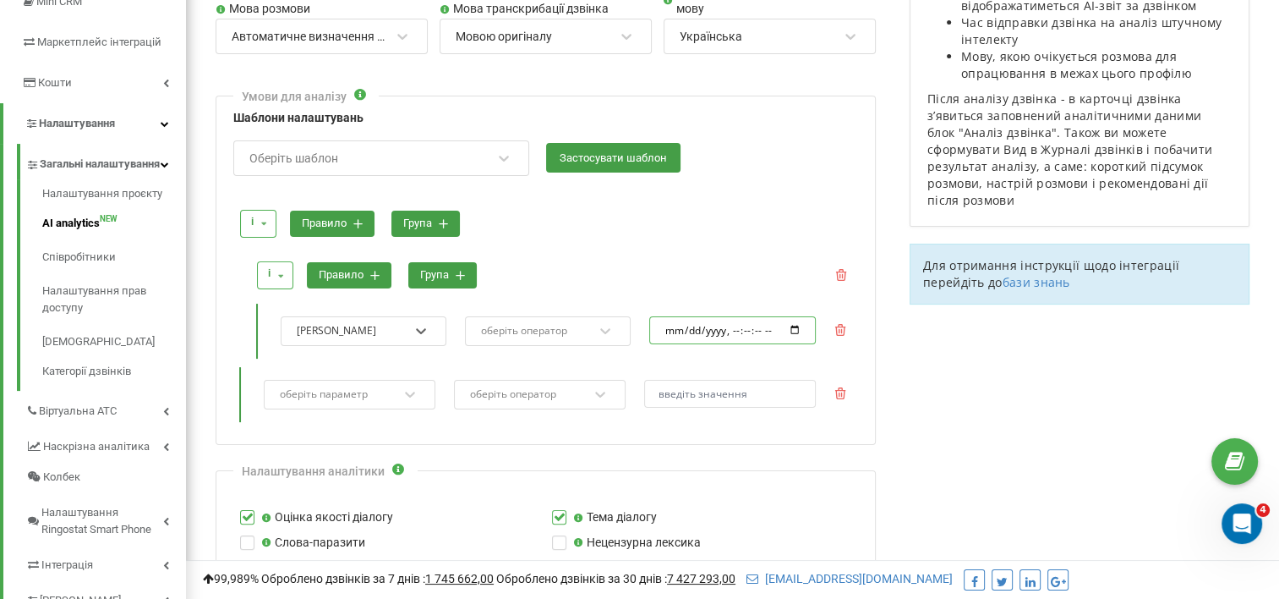
click at [793, 329] on input "datetime-local" at bounding box center [732, 330] width 166 height 28
click at [726, 331] on input "datetime-local" at bounding box center [732, 330] width 166 height 28
click at [724, 329] on input "datetime-local" at bounding box center [732, 330] width 166 height 28
click at [718, 331] on input "datetime-local" at bounding box center [732, 330] width 166 height 28
click at [727, 331] on input "datetime-local" at bounding box center [732, 330] width 166 height 28
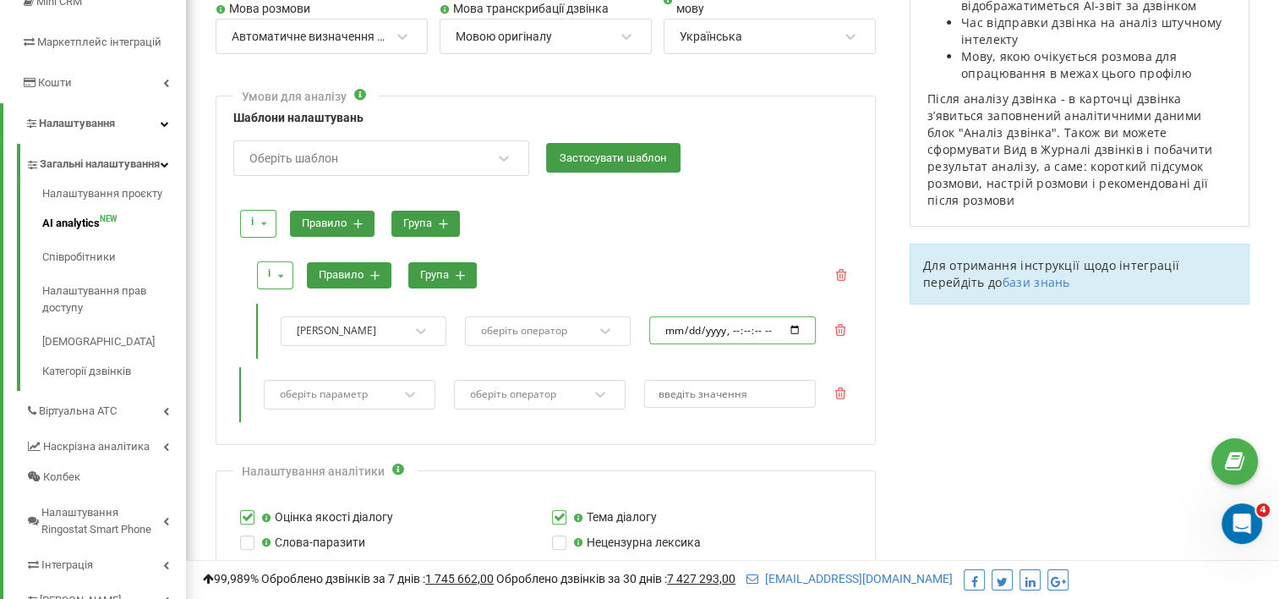
click at [794, 327] on input "datetime-local" at bounding box center [732, 330] width 166 height 28
click at [751, 281] on div "і і або правило група" at bounding box center [554, 275] width 606 height 47
click at [796, 329] on input "datetime-local" at bounding box center [732, 330] width 166 height 28
type input "2025-09-23T10:42"
click at [737, 267] on div "і і або правило група" at bounding box center [554, 275] width 606 height 47
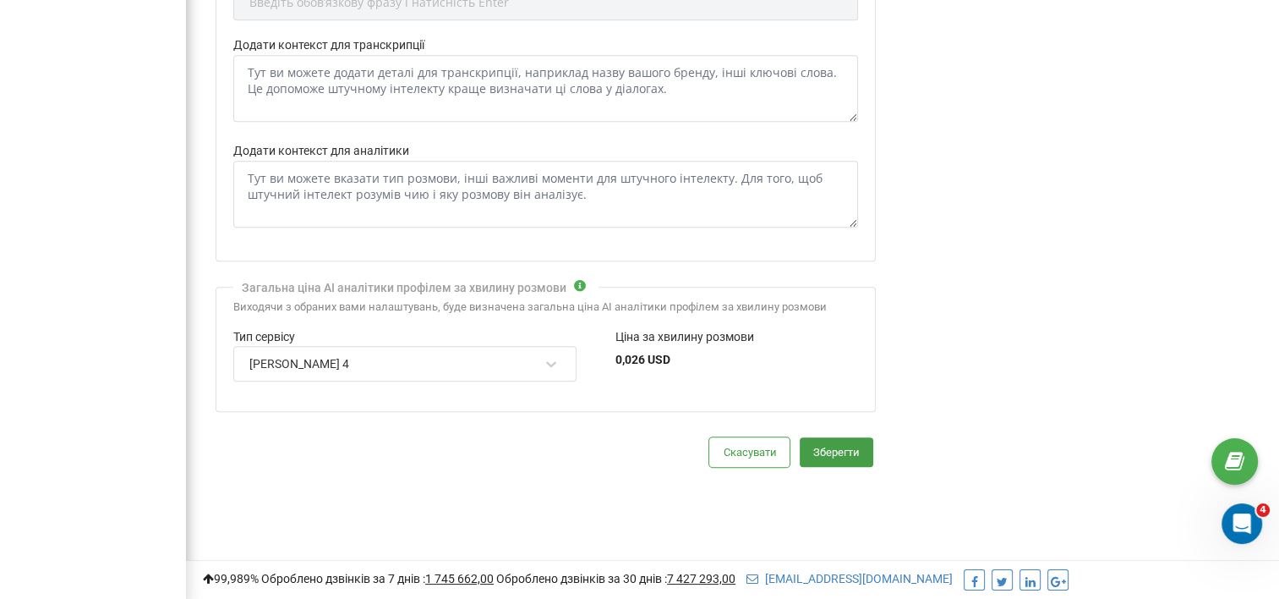
scroll to position [1146, 0]
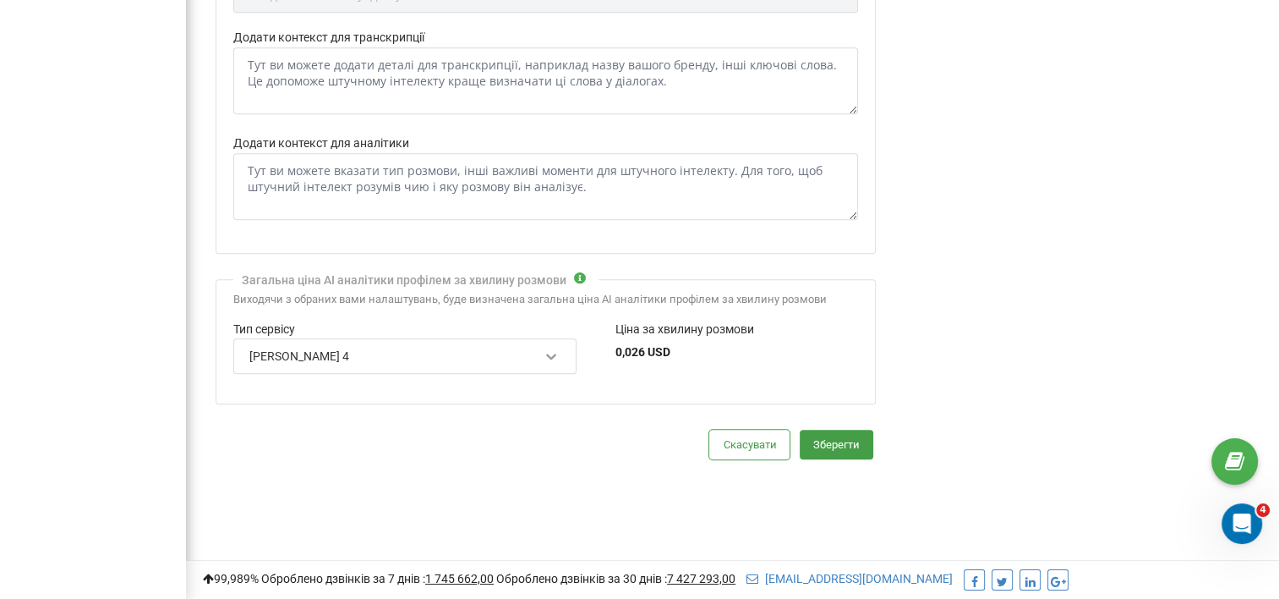
click at [547, 349] on icon at bounding box center [551, 355] width 17 height 17
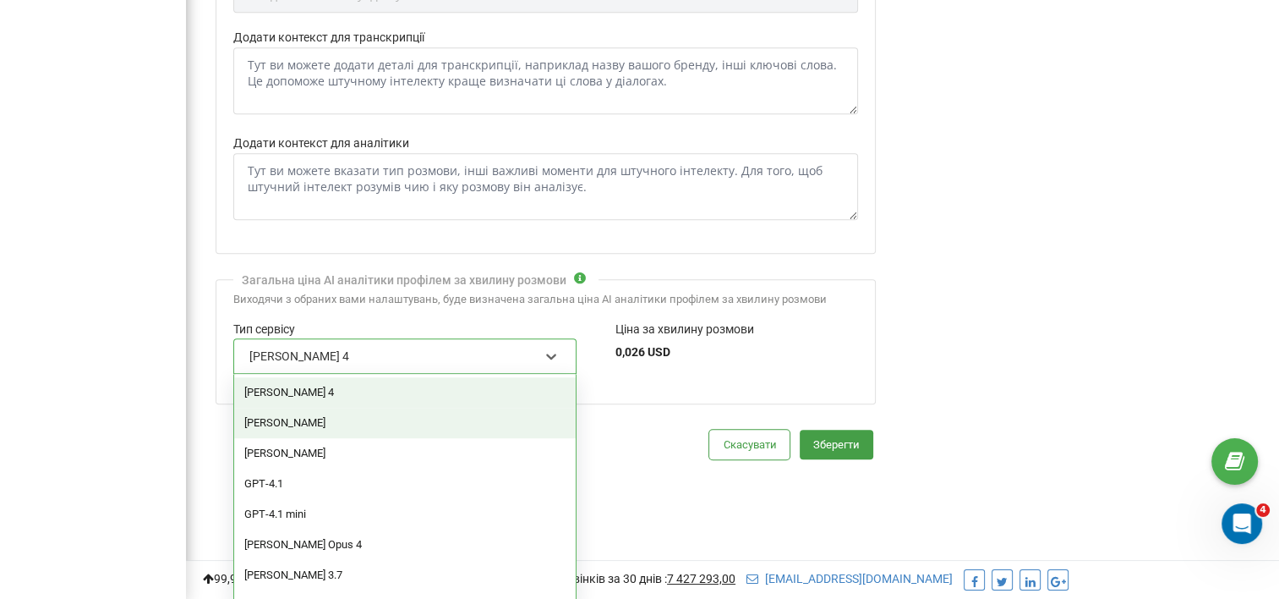
click at [319, 420] on div "Claude Opus" at bounding box center [405, 423] width 342 height 30
click at [551, 348] on icon at bounding box center [551, 355] width 17 height 17
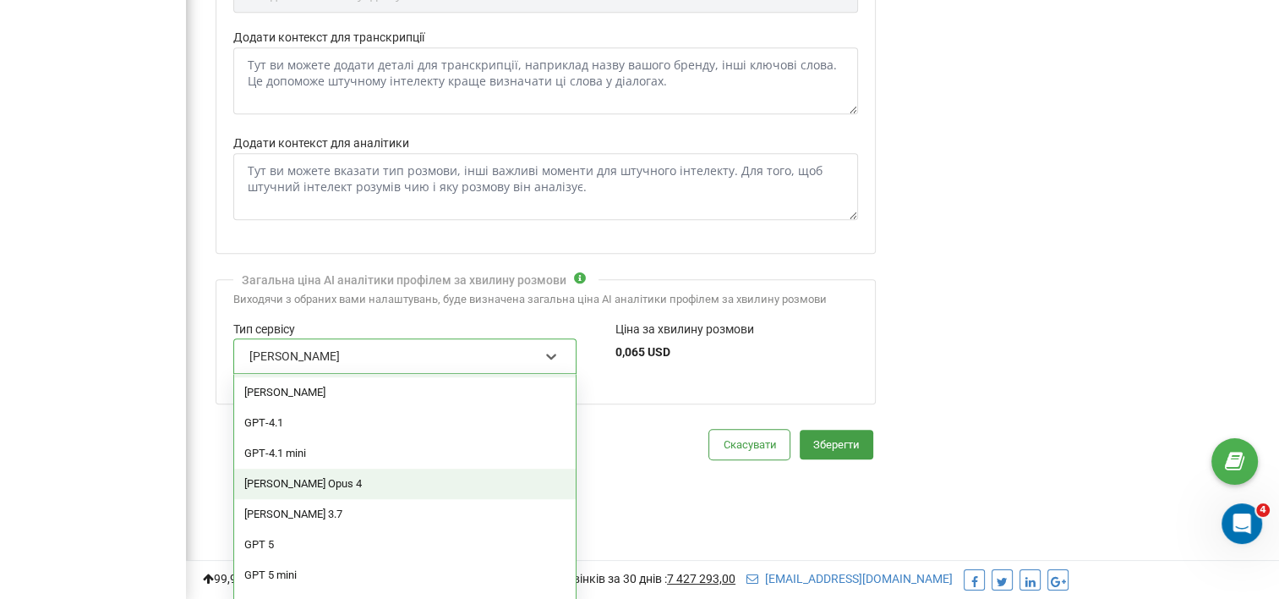
scroll to position [85, 0]
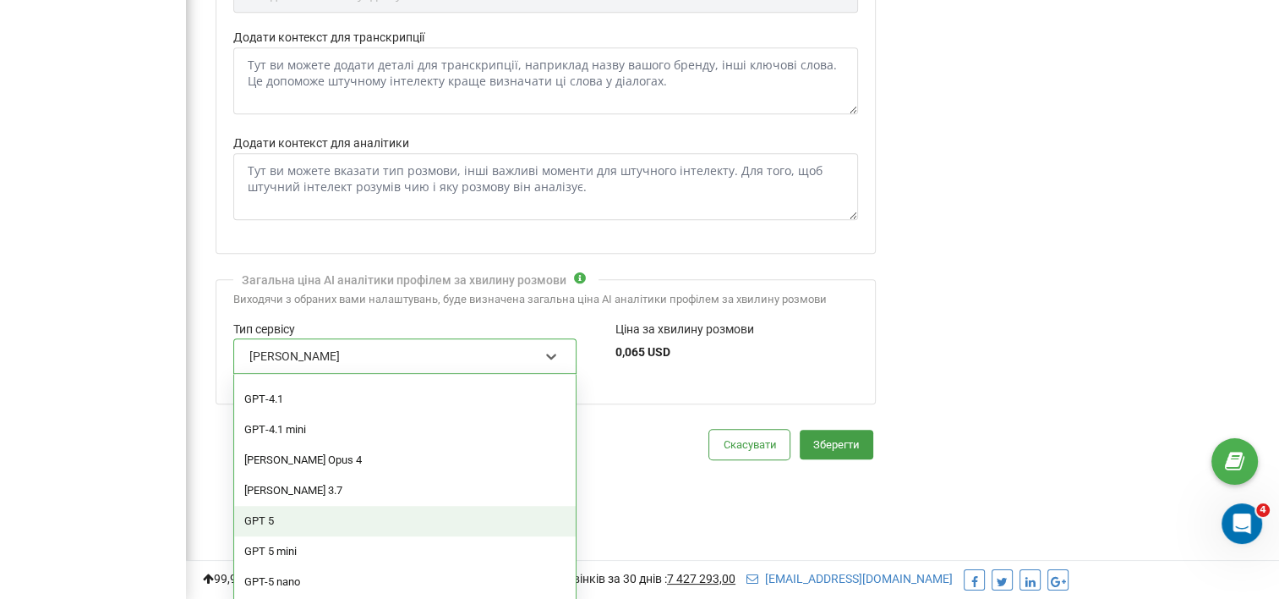
click at [271, 512] on div "GPT 5" at bounding box center [405, 521] width 342 height 30
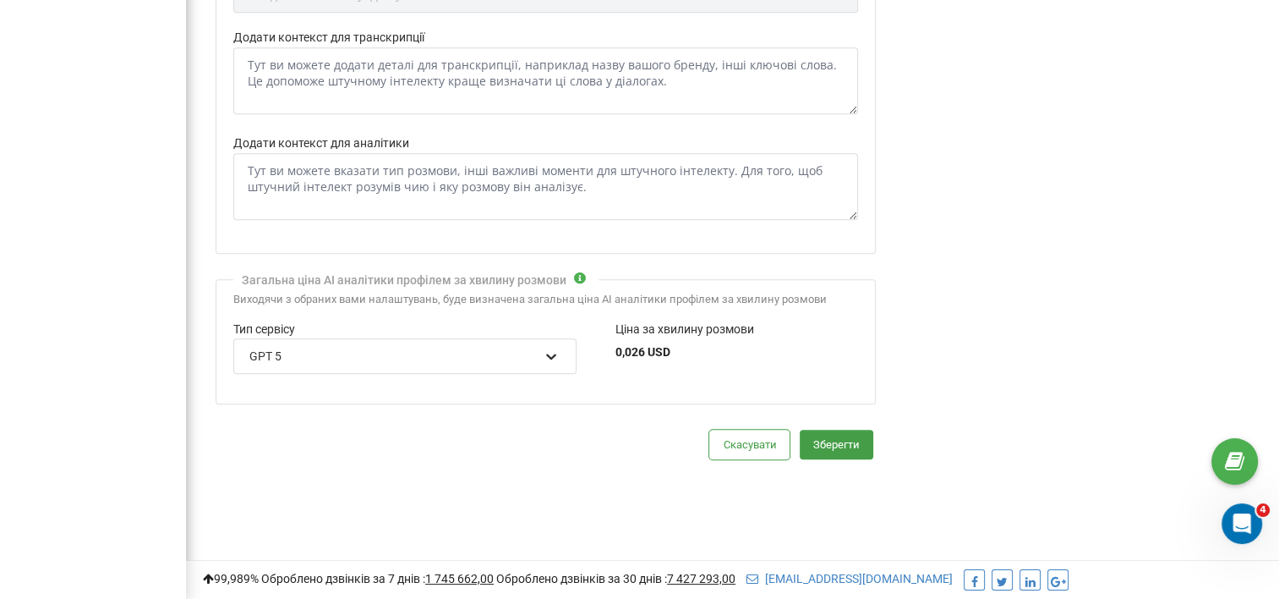
click at [555, 347] on icon at bounding box center [551, 355] width 17 height 17
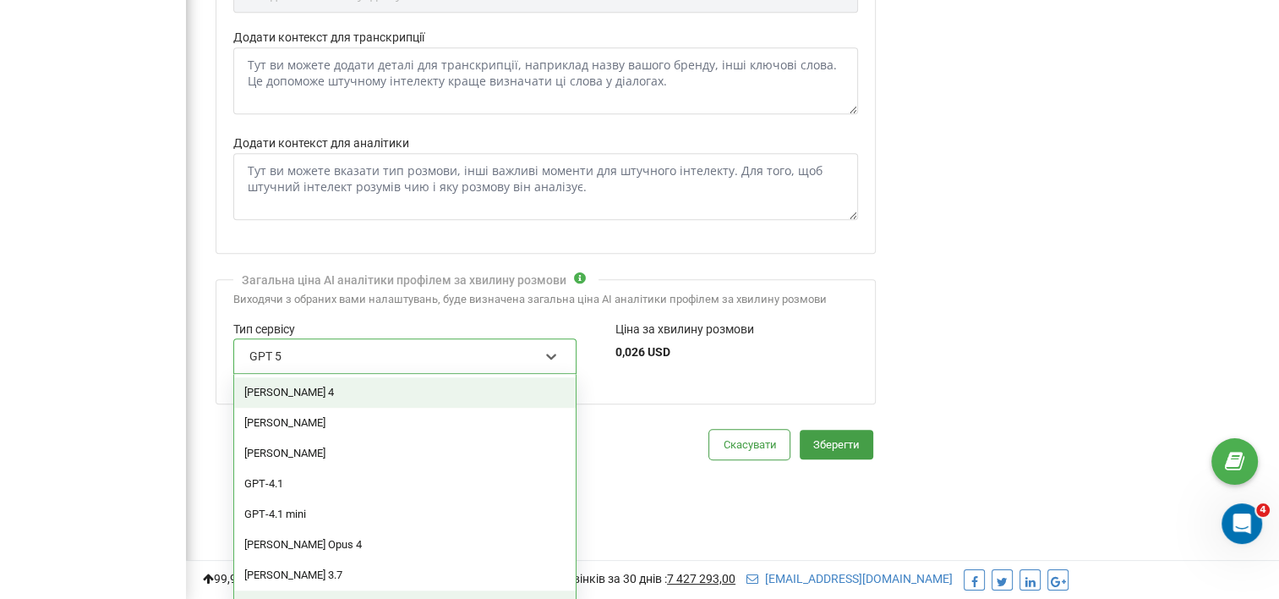
click at [322, 386] on div "Claude Sonnet 4" at bounding box center [405, 392] width 342 height 30
click at [550, 348] on icon at bounding box center [551, 355] width 17 height 17
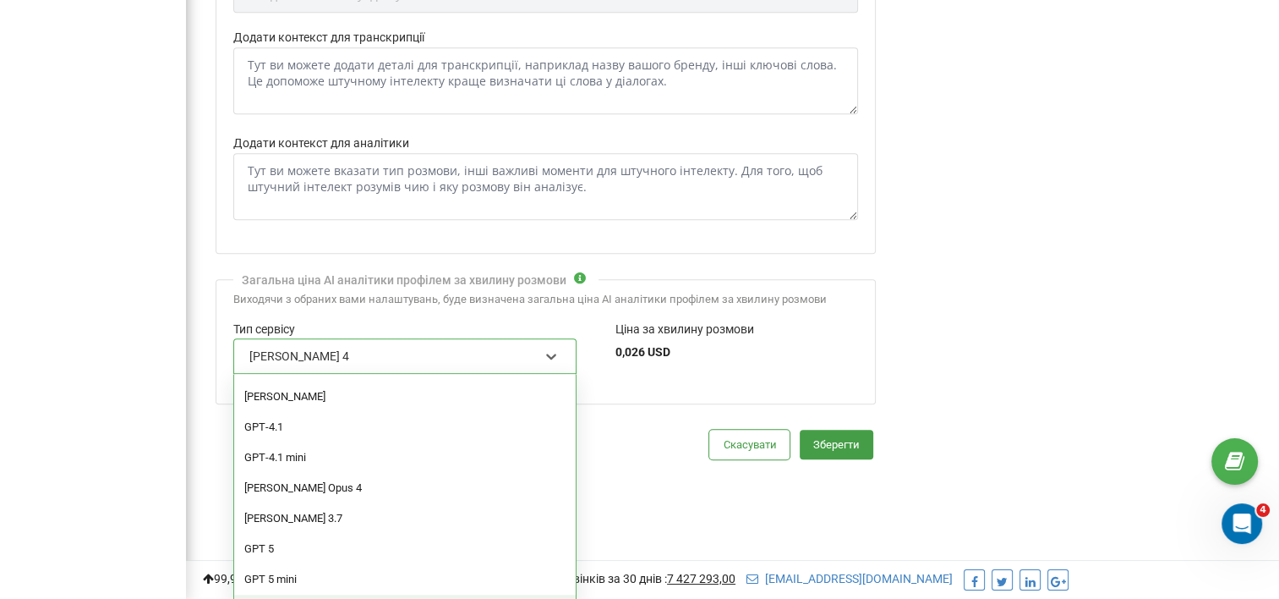
scroll to position [142, 0]
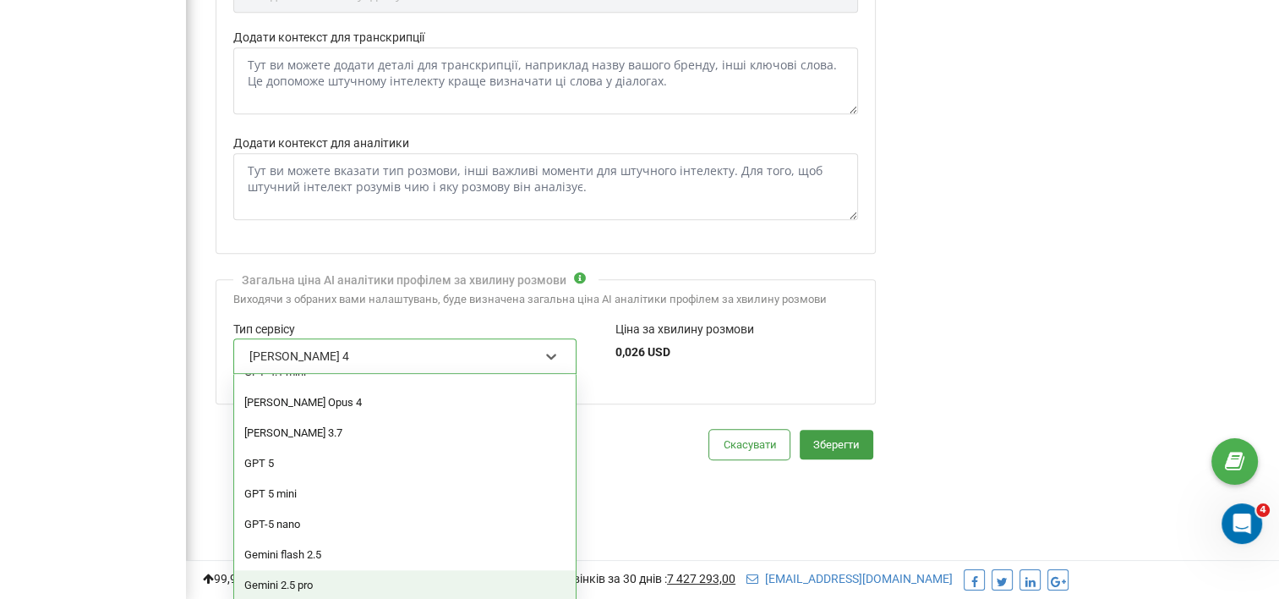
click at [324, 576] on div "Gemini 2.5 pro" at bounding box center [405, 585] width 342 height 30
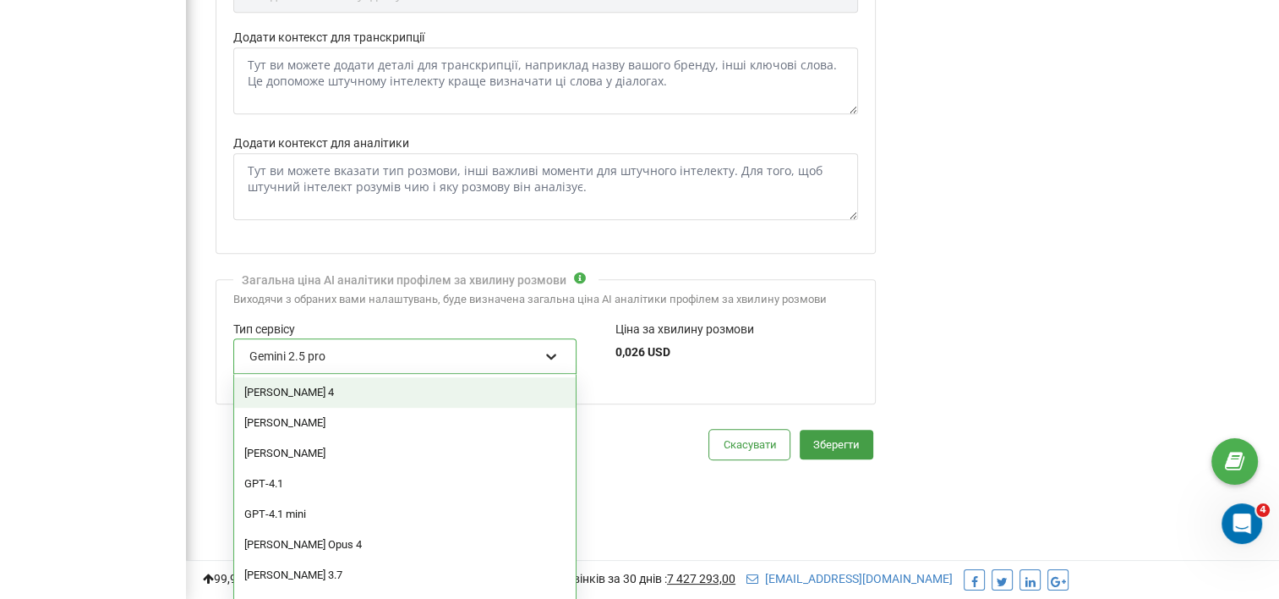
click at [554, 347] on icon at bounding box center [551, 355] width 17 height 17
click at [311, 384] on div "Claude Sonnet 4" at bounding box center [405, 392] width 342 height 30
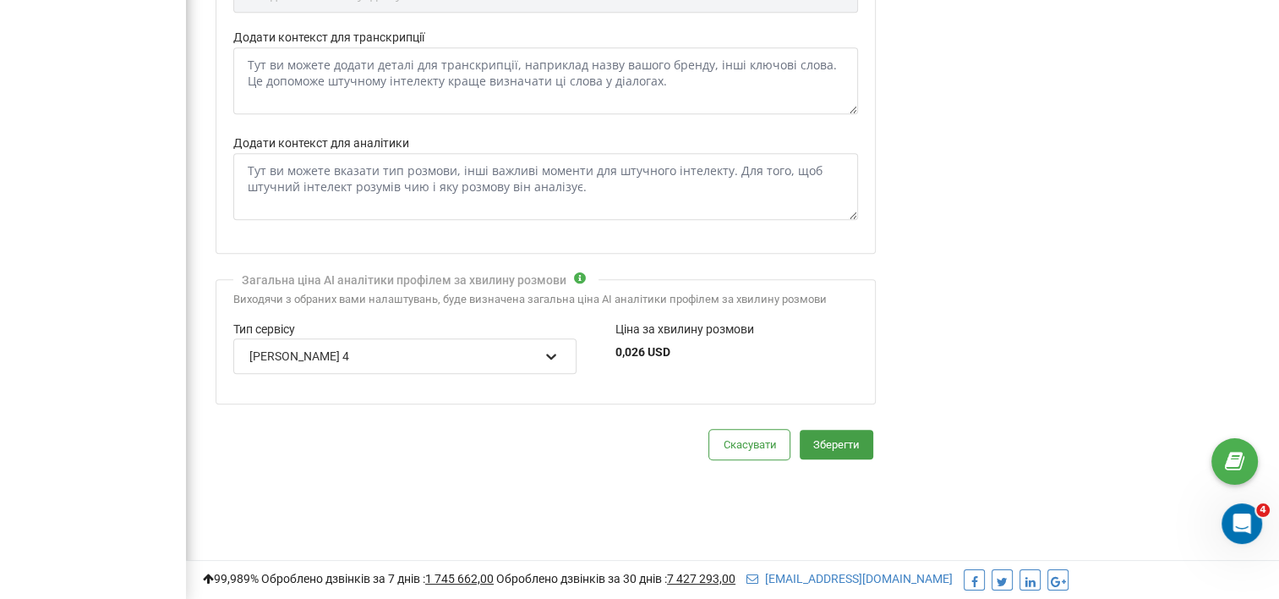
click at [553, 347] on icon at bounding box center [551, 355] width 17 height 17
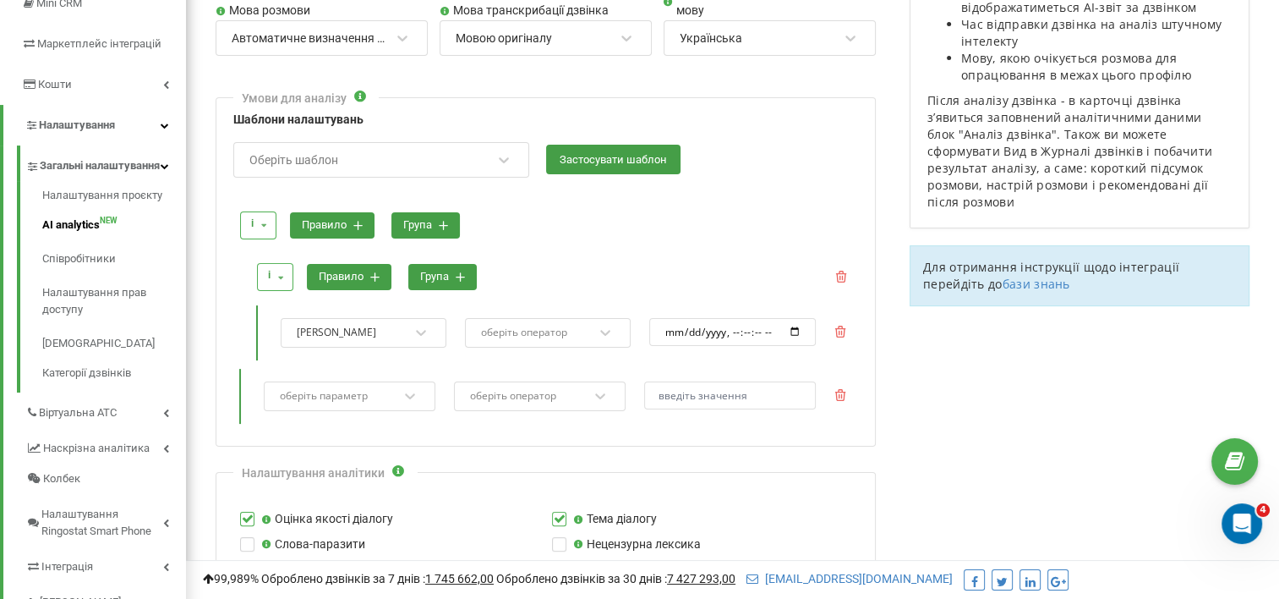
scroll to position [254, 0]
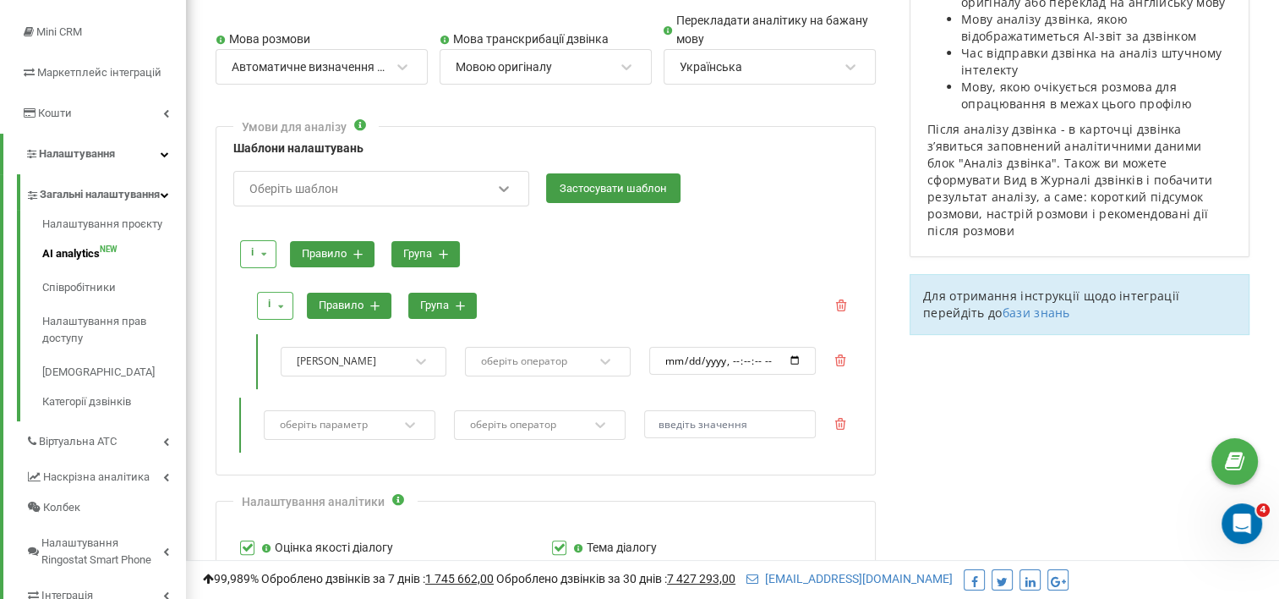
click at [497, 180] on icon at bounding box center [503, 188] width 17 height 17
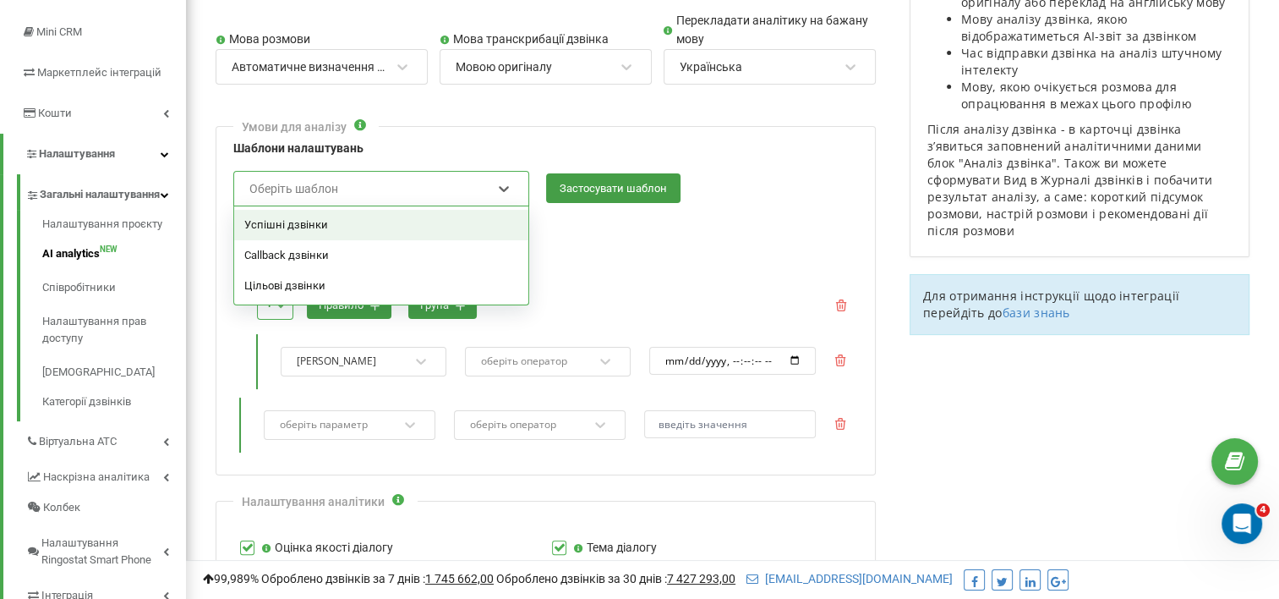
click at [280, 222] on div "Успішні дзвінки" at bounding box center [381, 225] width 294 height 30
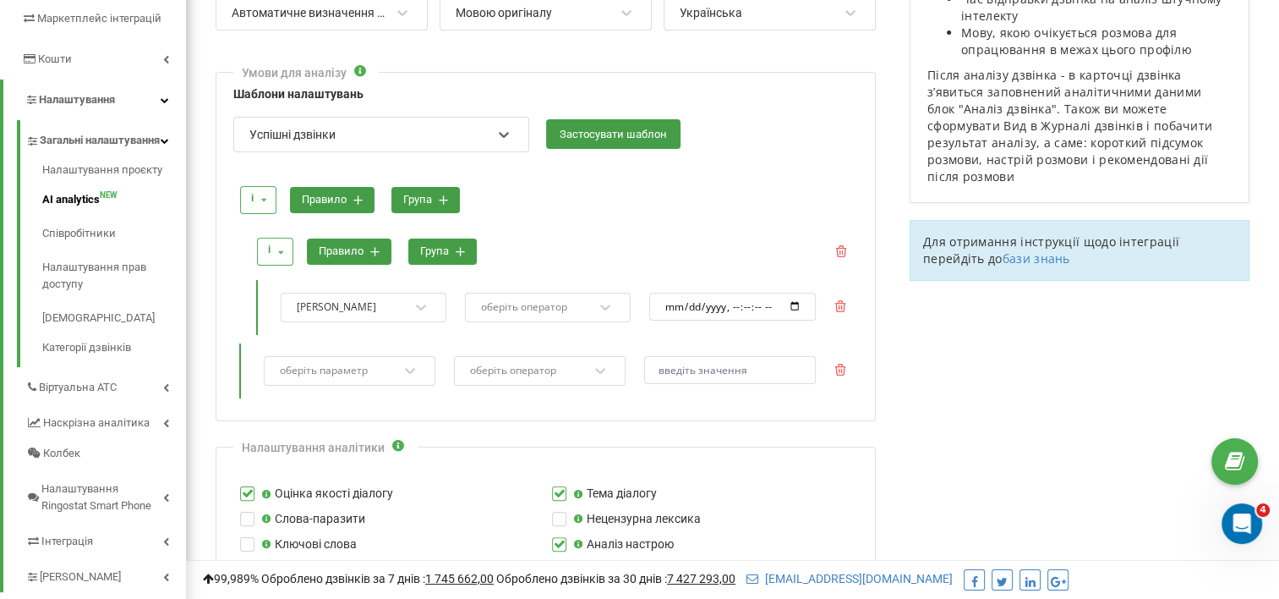
scroll to position [338, 0]
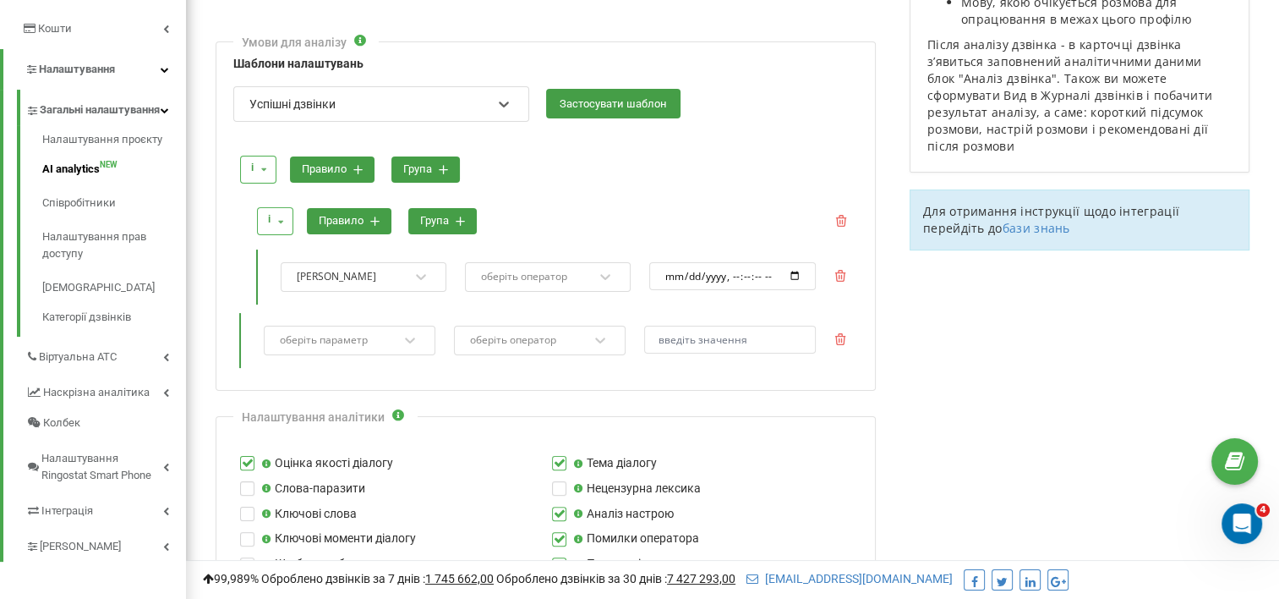
click at [257, 167] on icon at bounding box center [263, 169] width 21 height 26
click at [353, 165] on icon at bounding box center [357, 169] width 9 height 9
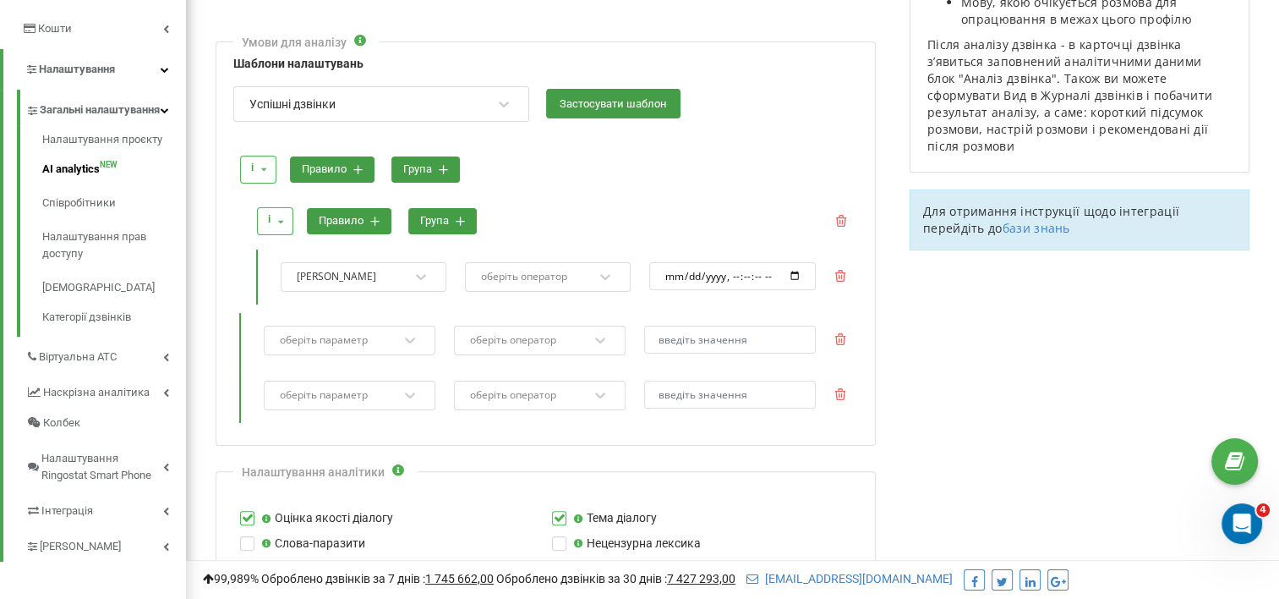
click at [353, 166] on icon at bounding box center [357, 169] width 9 height 9
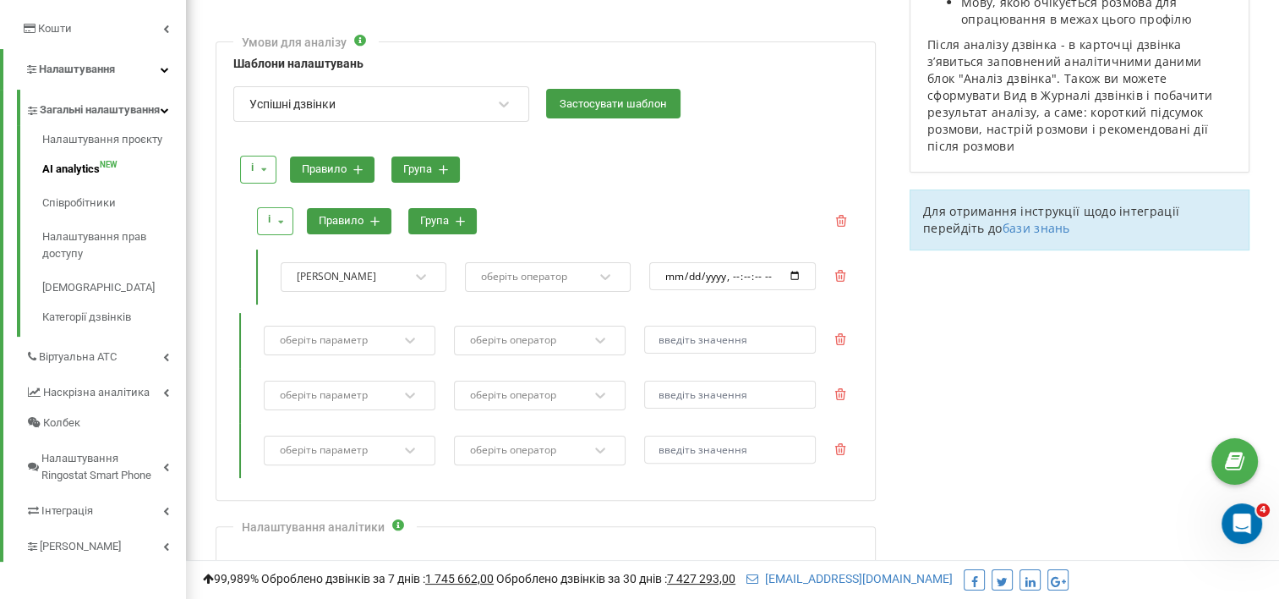
click at [841, 445] on icon at bounding box center [840, 449] width 12 height 12
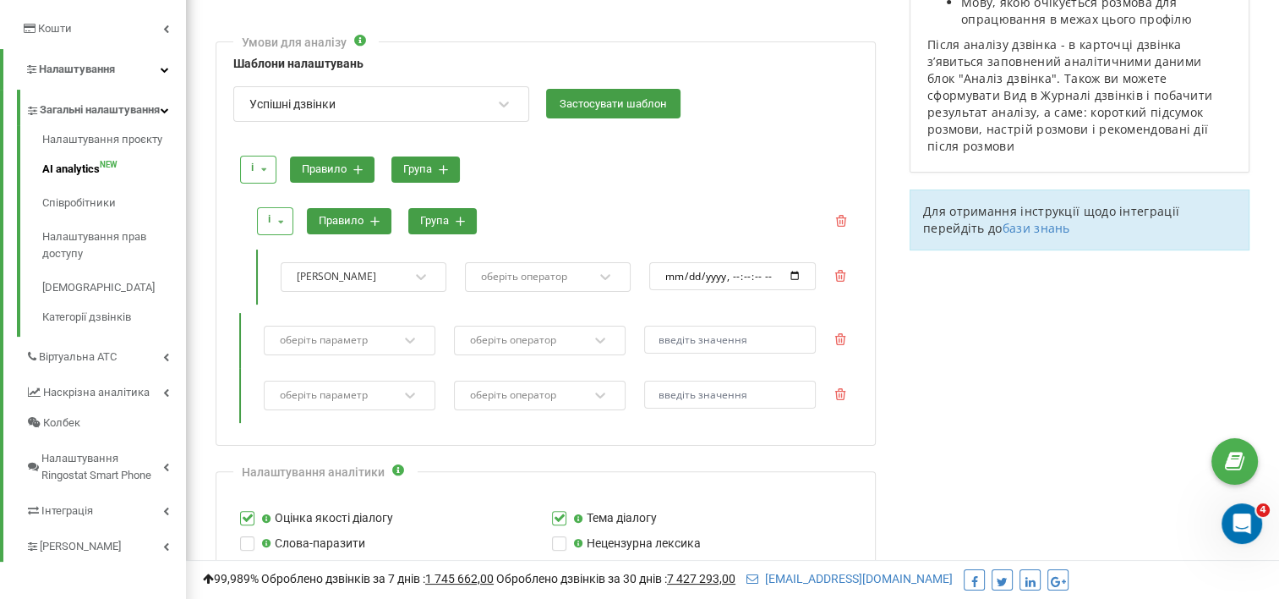
click at [842, 393] on icon at bounding box center [840, 394] width 12 height 12
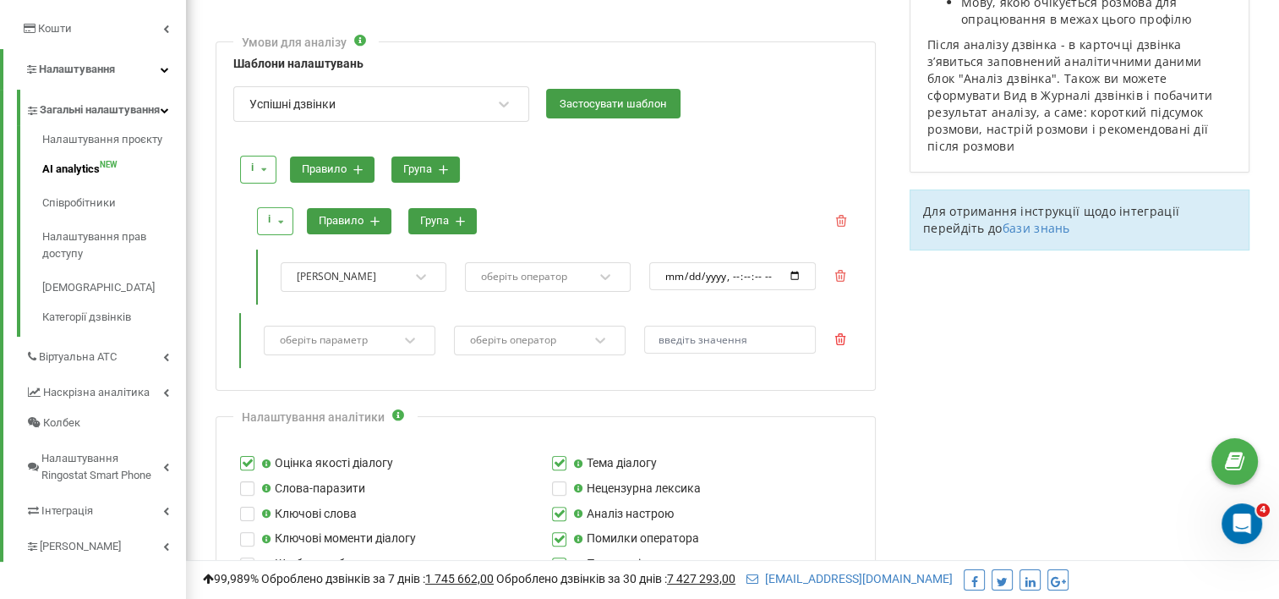
click at [841, 338] on icon at bounding box center [839, 339] width 11 height 12
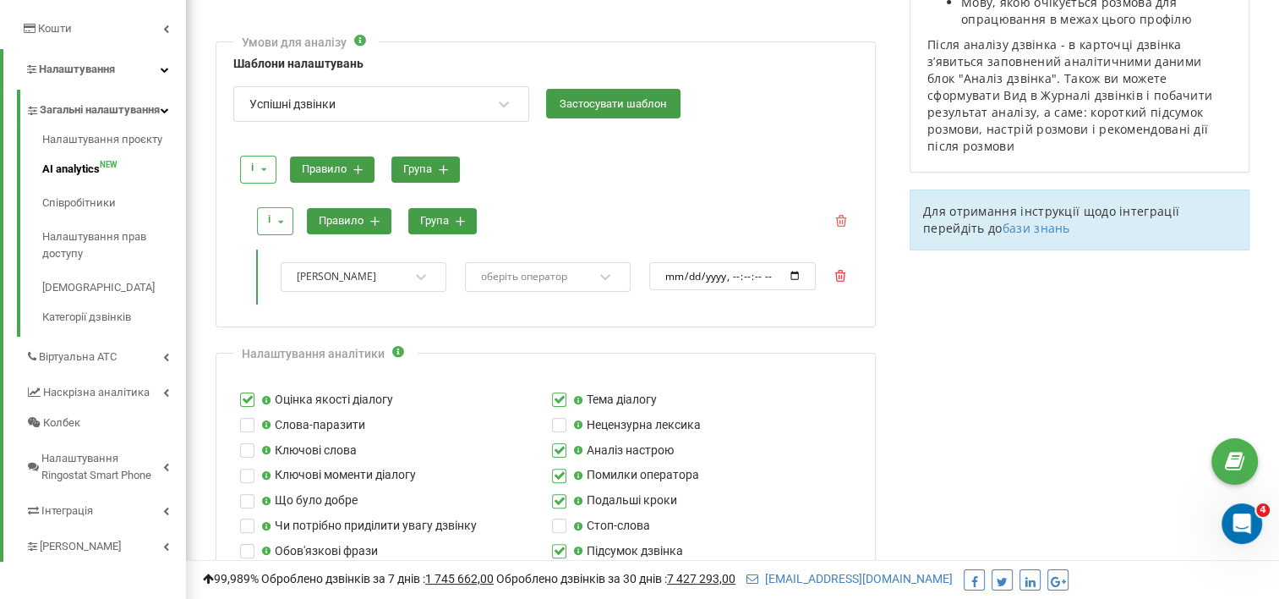
click at [841, 277] on icon at bounding box center [839, 276] width 11 height 12
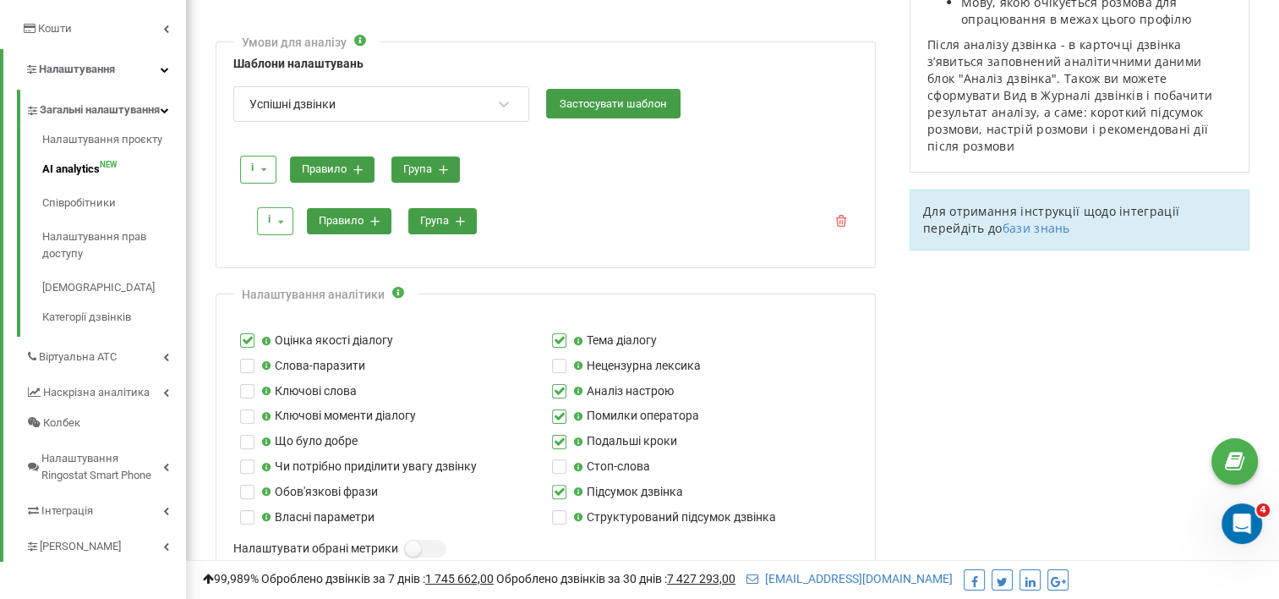
click at [329, 166] on button "правило" at bounding box center [332, 169] width 85 height 26
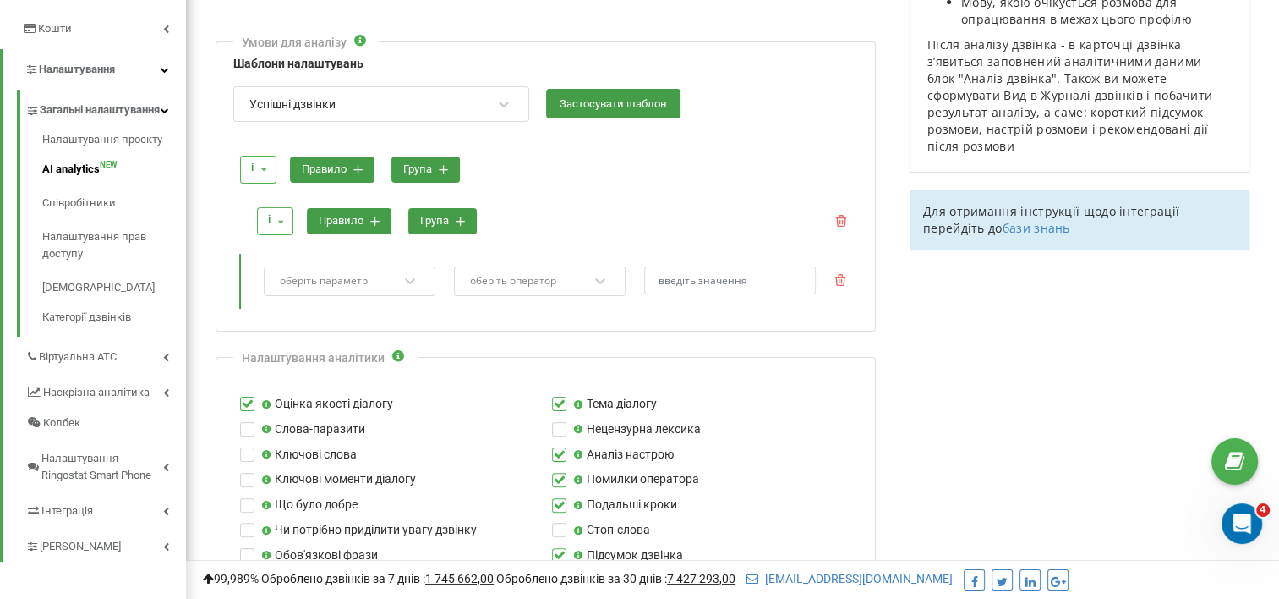
click at [414, 262] on div "оберіть параметр оберіть оператор" at bounding box center [554, 281] width 606 height 55
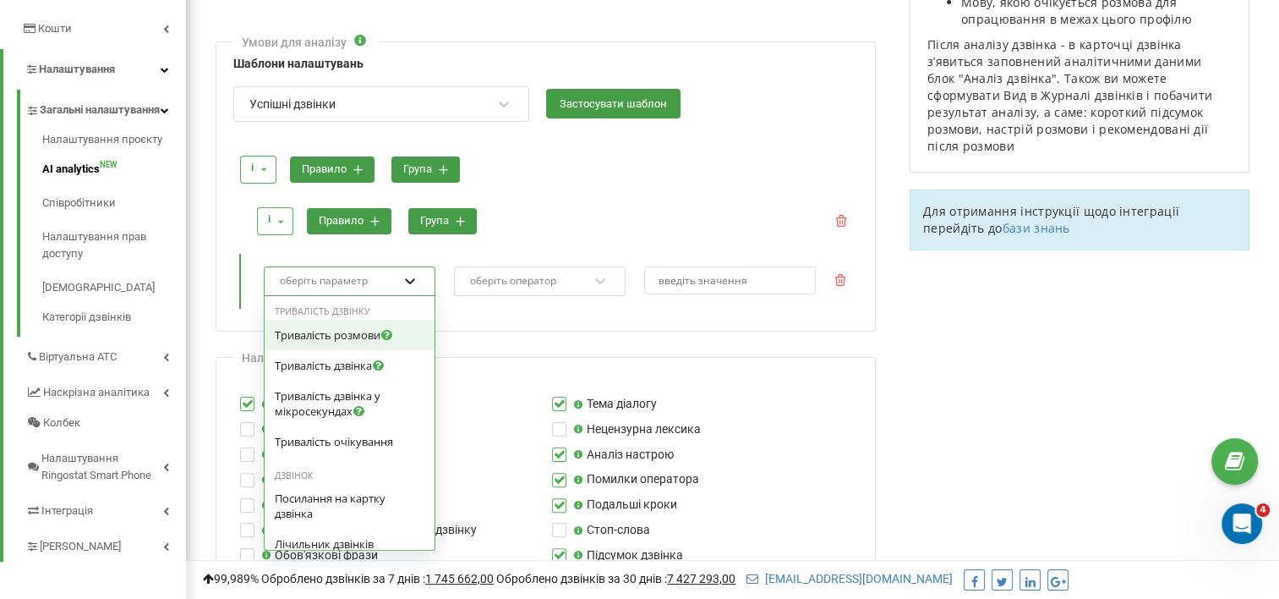
click at [413, 273] on icon at bounding box center [410, 280] width 17 height 17
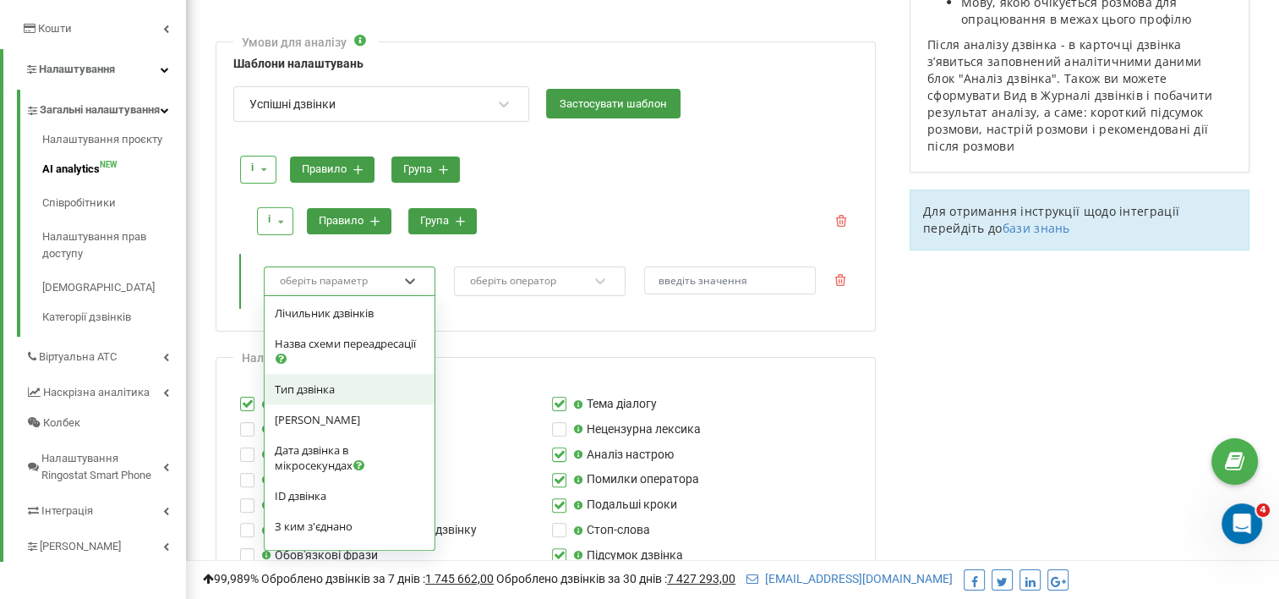
scroll to position [254, 0]
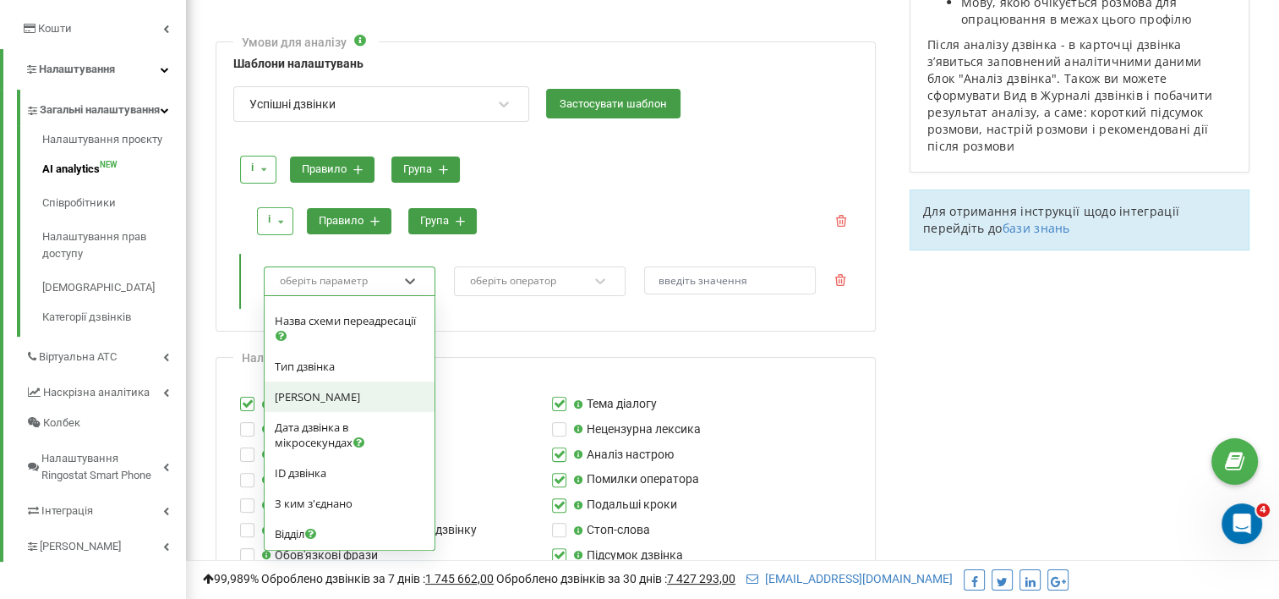
click at [351, 395] on div "[PERSON_NAME]" at bounding box center [350, 396] width 150 height 15
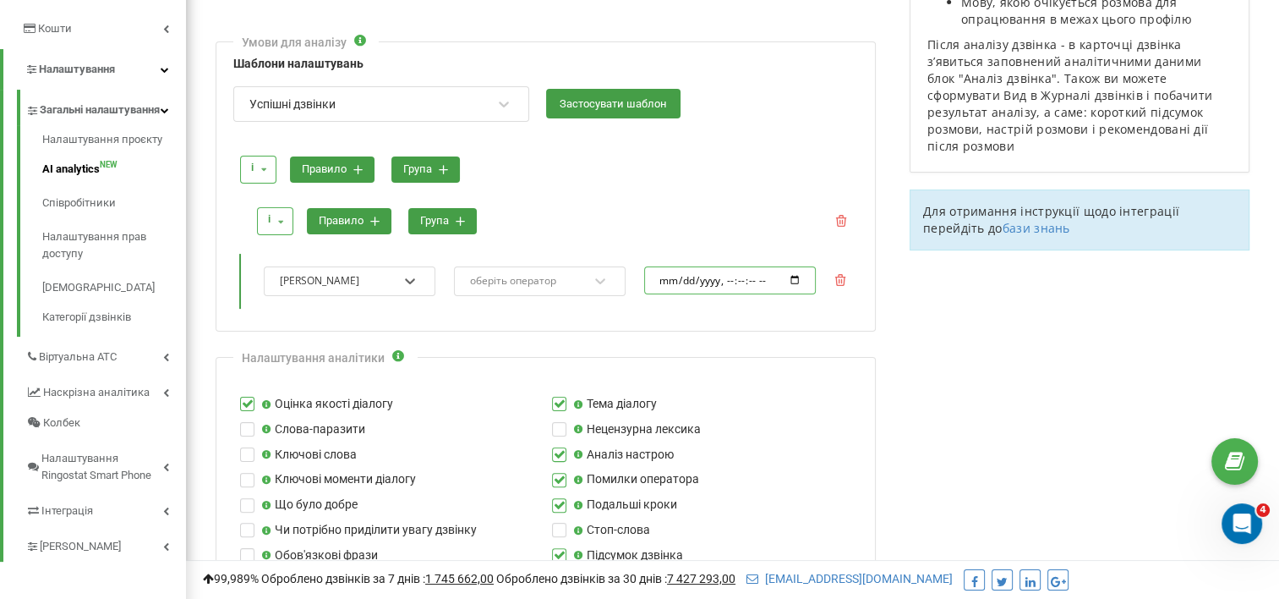
click at [795, 276] on input "datetime-local" at bounding box center [730, 280] width 172 height 28
type input "2025-09-23T10:48"
click at [714, 211] on div "і і або правило група" at bounding box center [554, 221] width 606 height 47
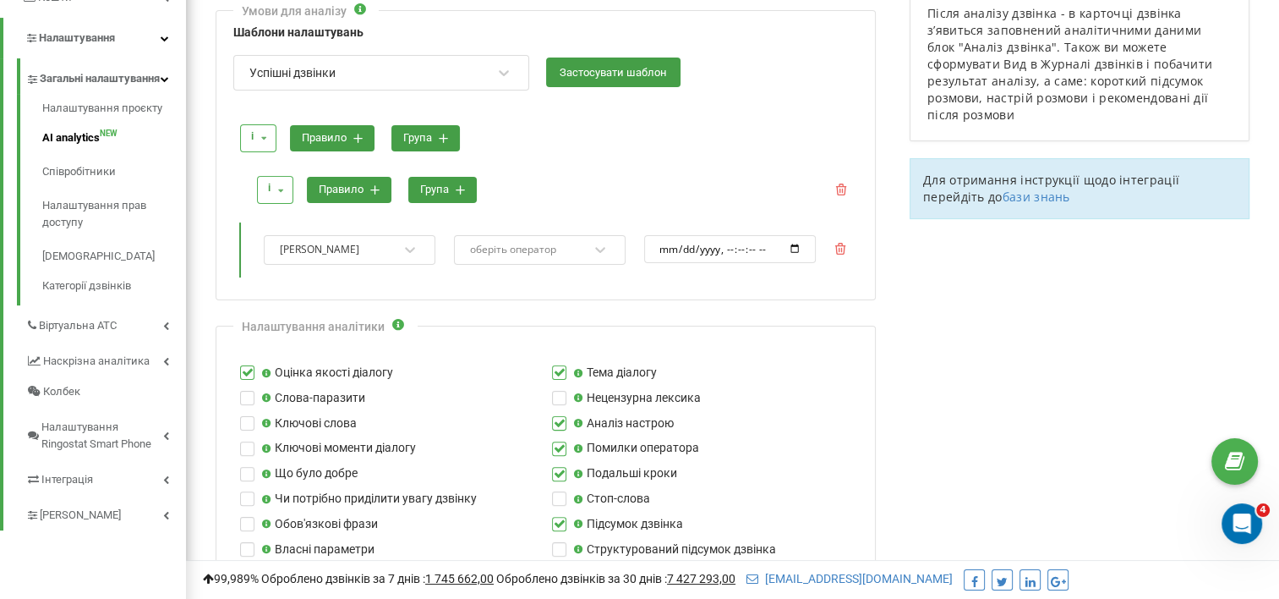
scroll to position [338, 0]
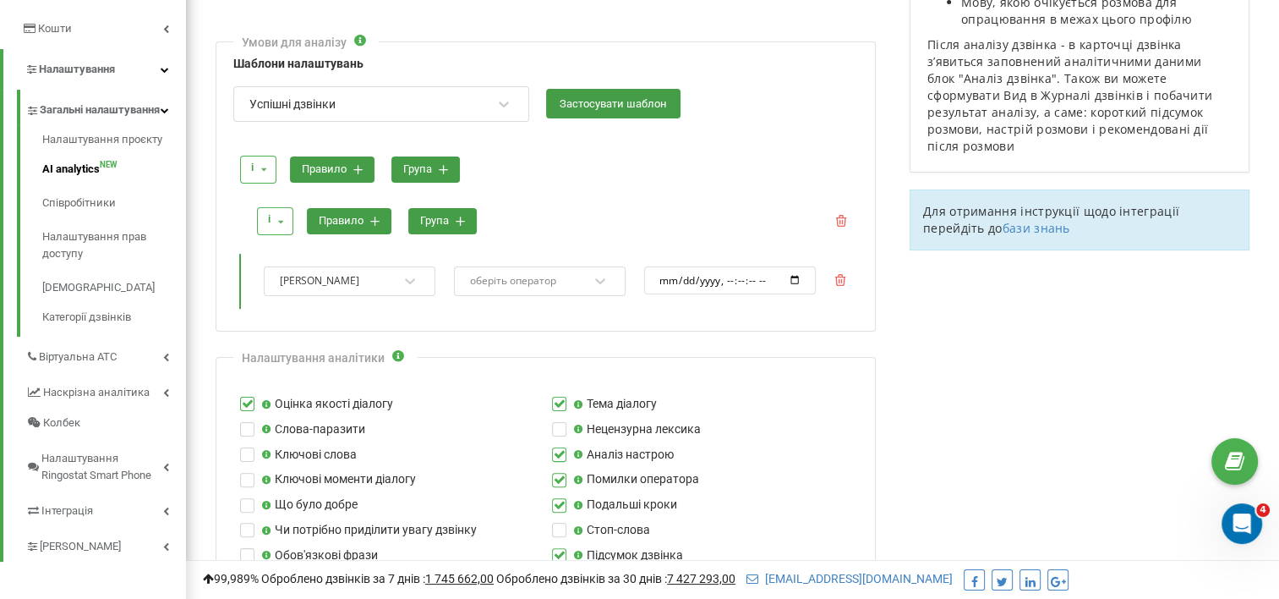
click at [447, 164] on button "група" at bounding box center [425, 169] width 68 height 26
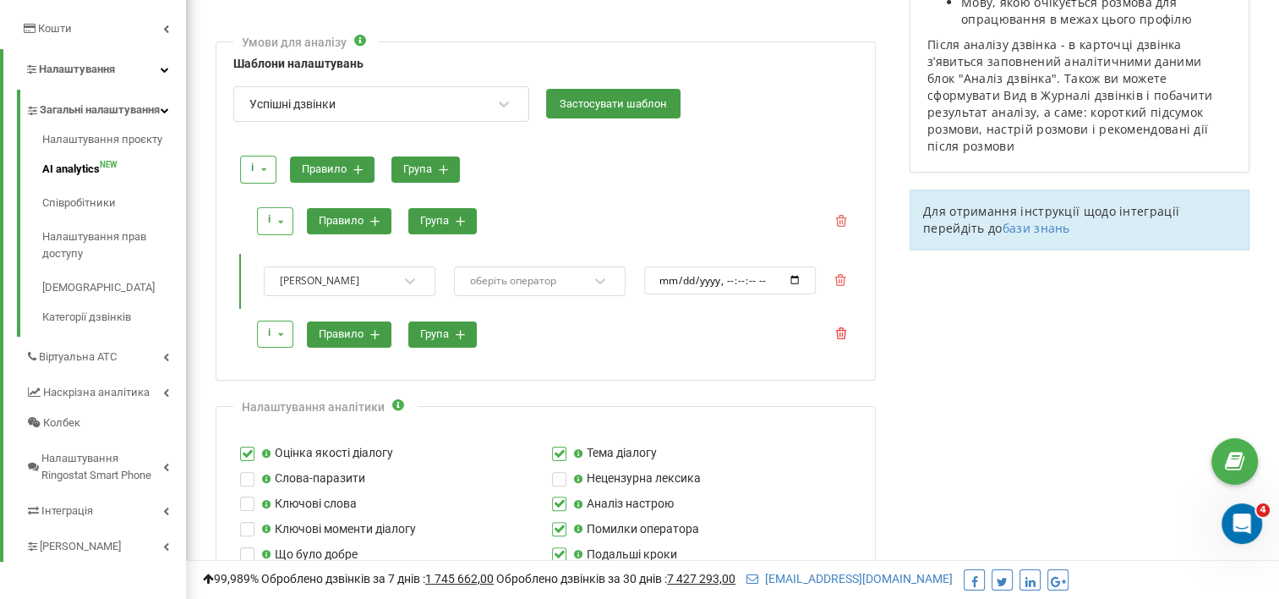
click at [845, 331] on icon at bounding box center [841, 333] width 11 height 12
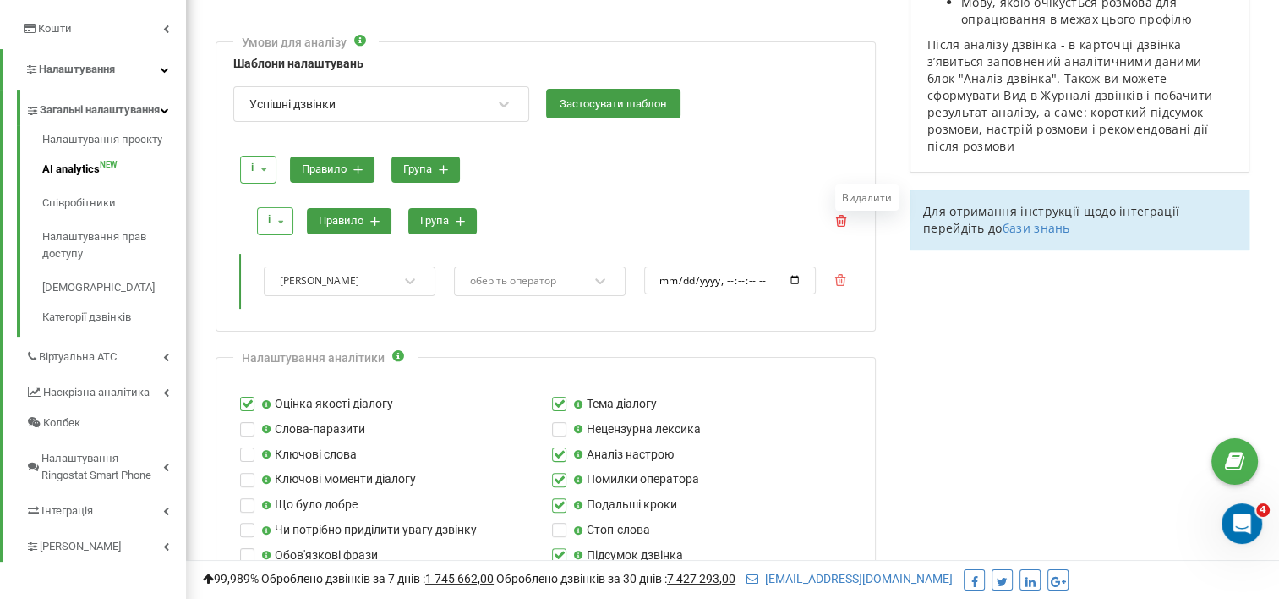
click at [843, 216] on icon at bounding box center [841, 221] width 12 height 12
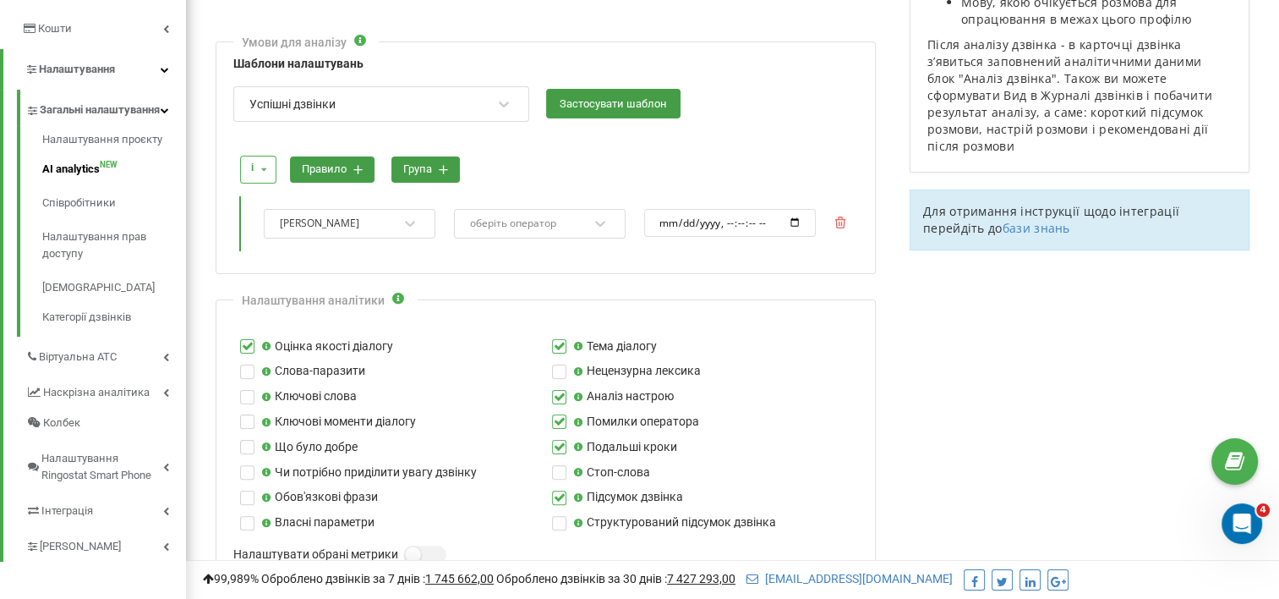
click at [326, 163] on button "правило" at bounding box center [332, 169] width 85 height 26
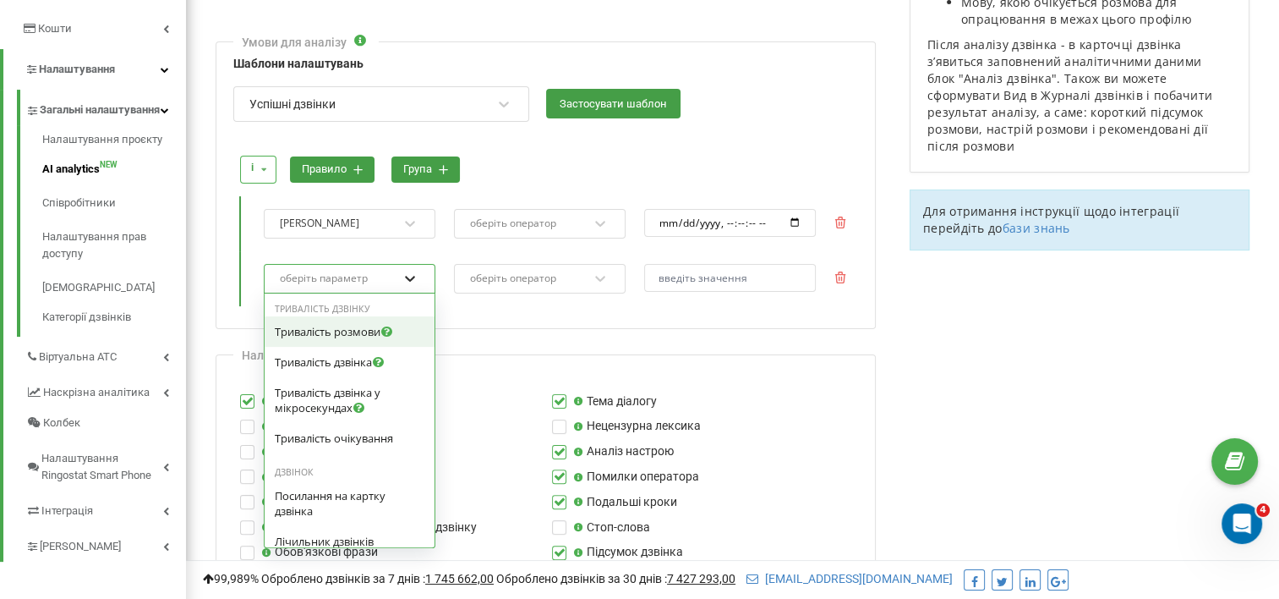
click at [413, 271] on icon at bounding box center [410, 278] width 17 height 17
click at [333, 326] on span "Тривалість розмови" at bounding box center [328, 331] width 106 height 15
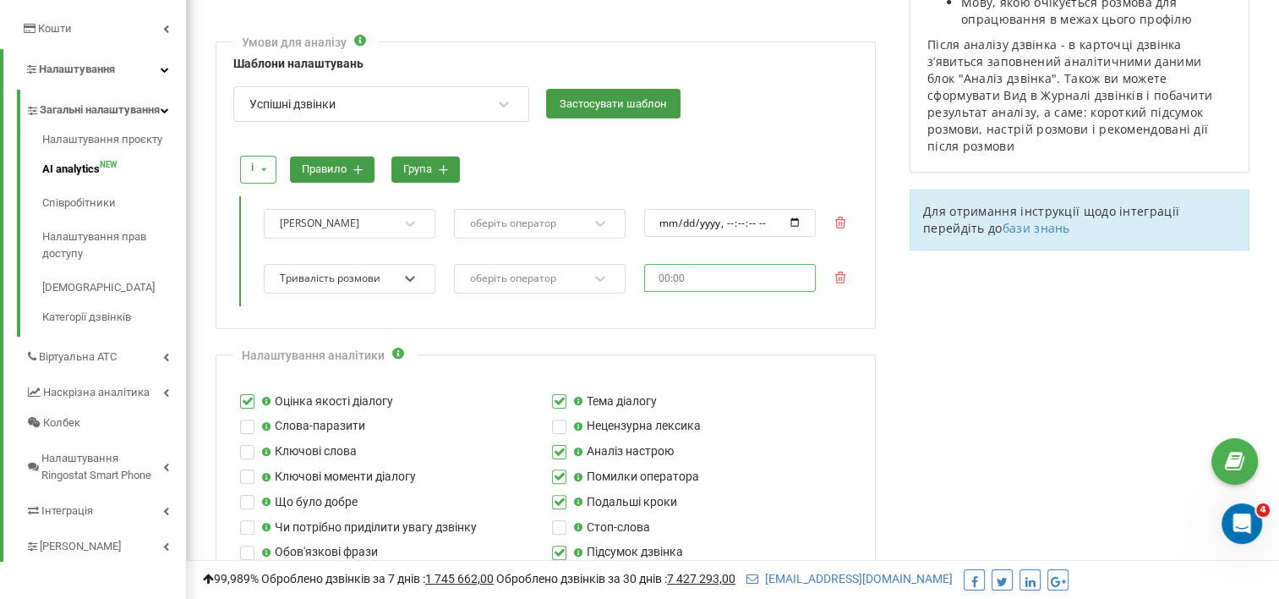
click at [762, 275] on input "text" at bounding box center [730, 278] width 172 height 28
click at [605, 307] on div "і і або правило група Дата дзвінка оберіть оператор Тривалість розмови оберіть …" at bounding box center [545, 222] width 625 height 185
click at [608, 275] on icon at bounding box center [600, 278] width 17 height 17
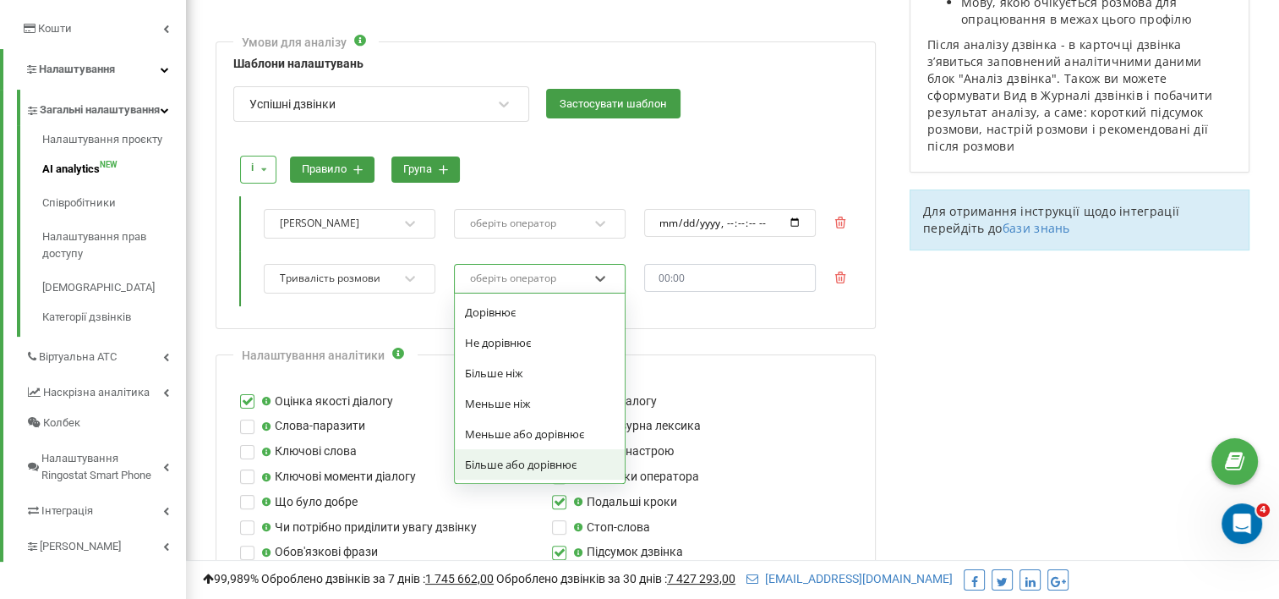
click at [502, 464] on div "Більше або дорівнює" at bounding box center [540, 464] width 170 height 30
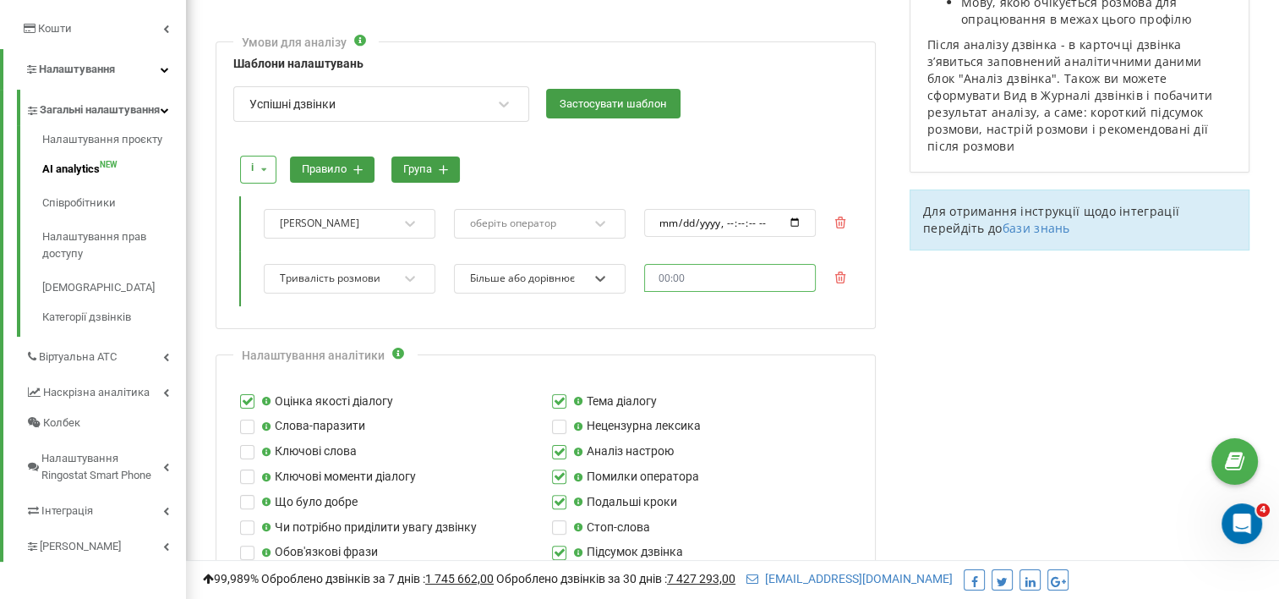
click at [697, 271] on input "text" at bounding box center [730, 278] width 172 height 28
click at [666, 301] on li "00" at bounding box center [668, 298] width 47 height 20
click at [714, 365] on li "30" at bounding box center [715, 366] width 47 height 20
type input "00:30"
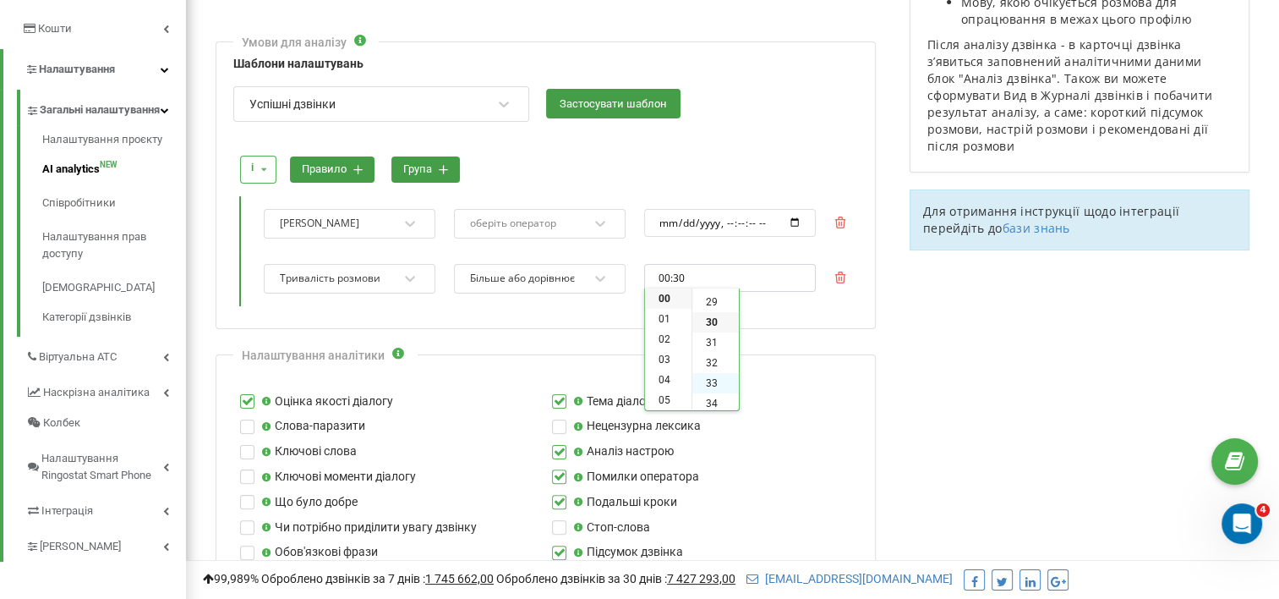
scroll to position [609, 0]
click at [580, 315] on div "Умови для аналізу Шаблони налаштувань Успішні дзвінки Застосувати шаблон і і аб…" at bounding box center [546, 184] width 660 height 287
click at [605, 216] on icon at bounding box center [600, 223] width 17 height 17
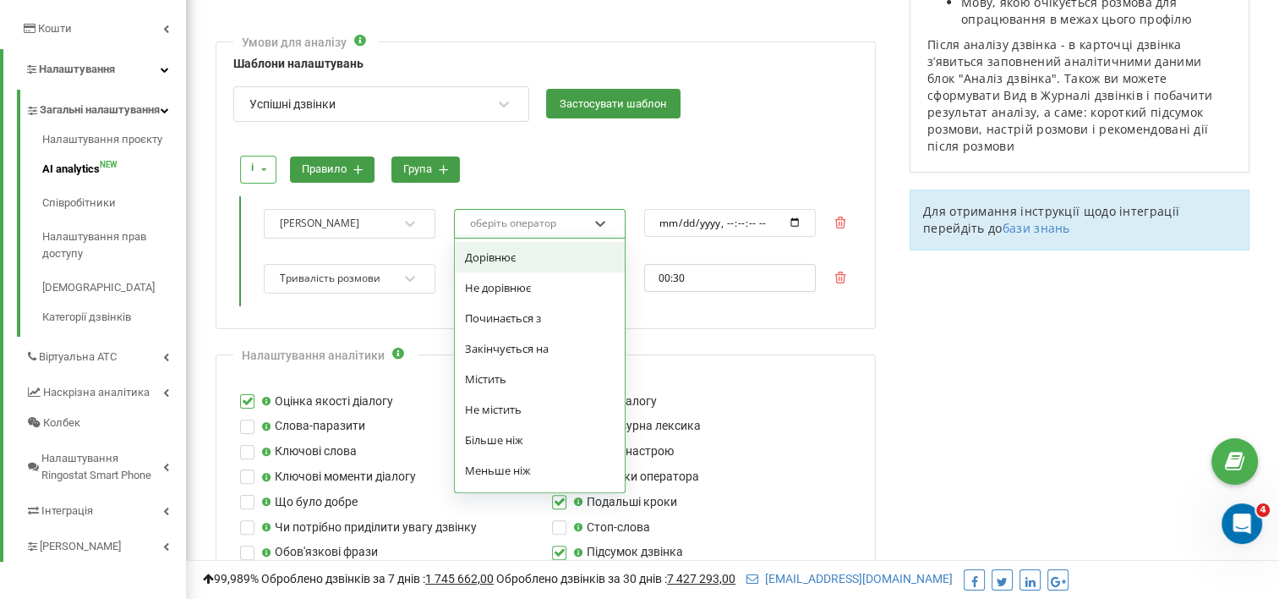
click at [505, 144] on div at bounding box center [547, 139] width 619 height 16
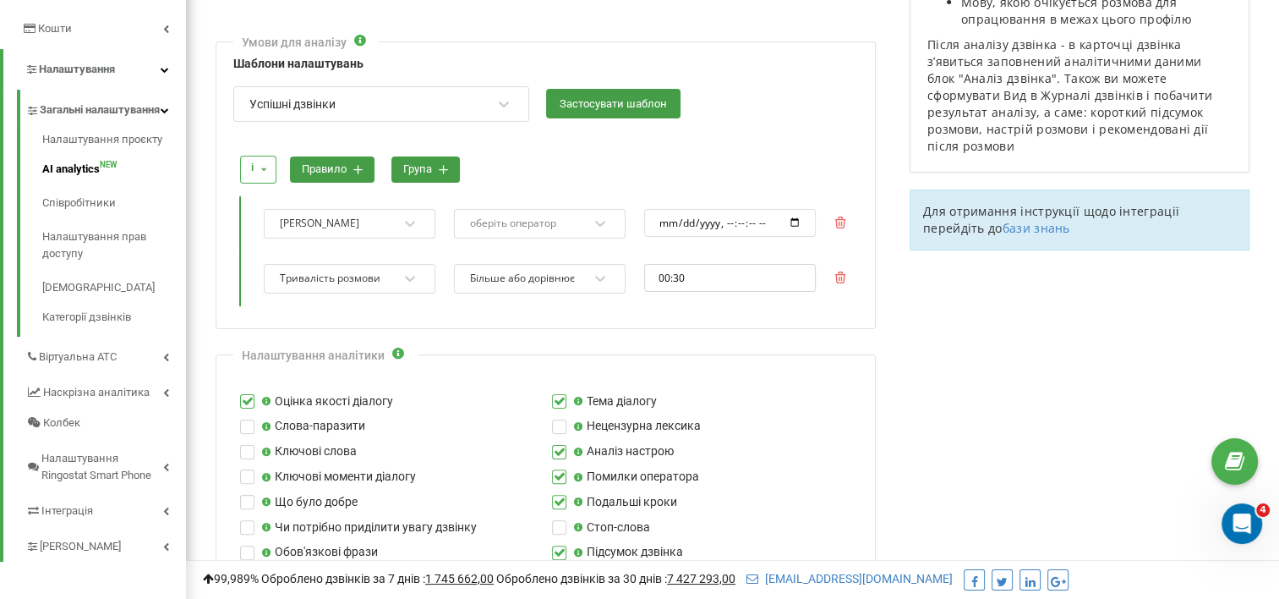
click at [588, 216] on div "оберіть оператор" at bounding box center [528, 223] width 121 height 23
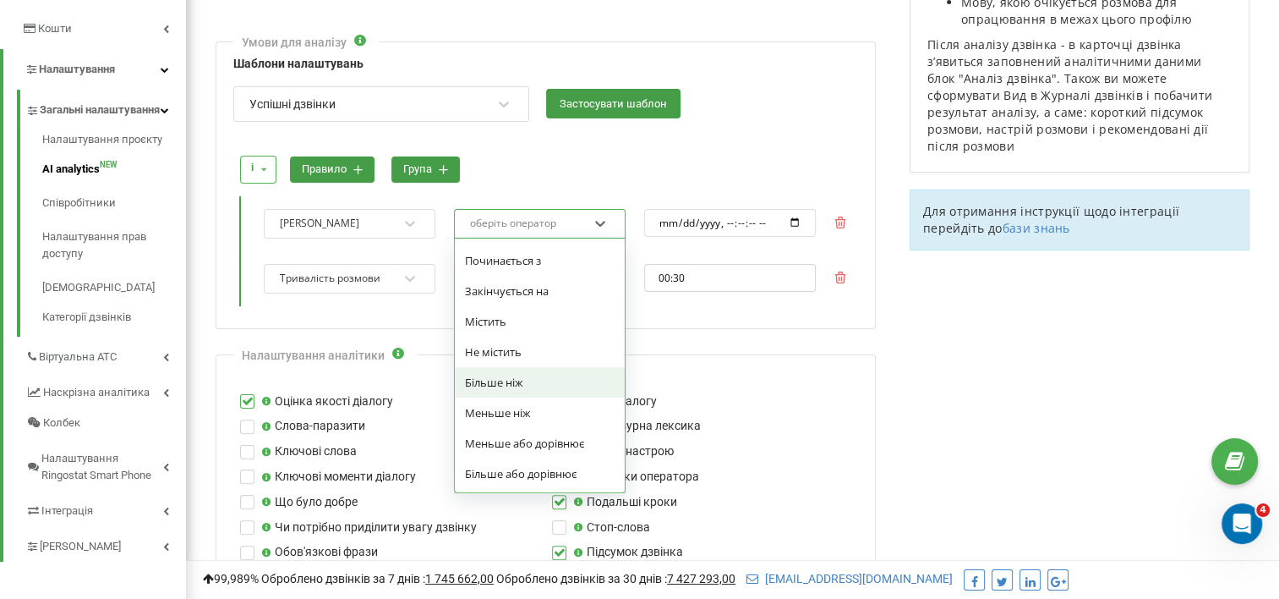
scroll to position [0, 0]
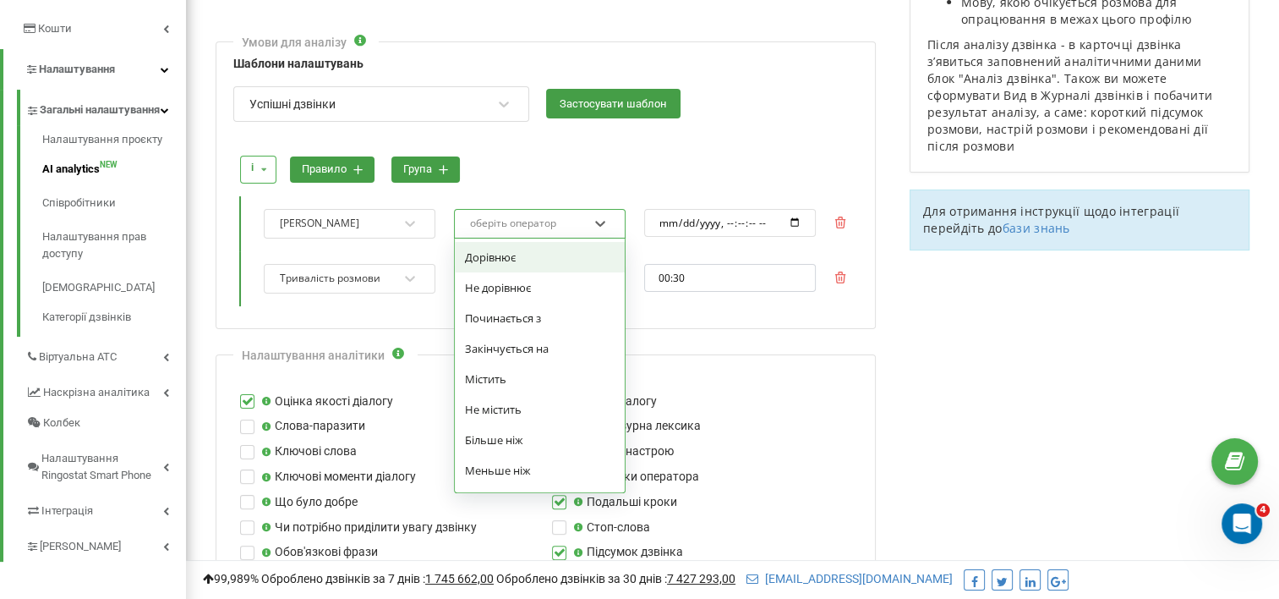
click at [505, 254] on div "Дорівнює" at bounding box center [540, 257] width 170 height 30
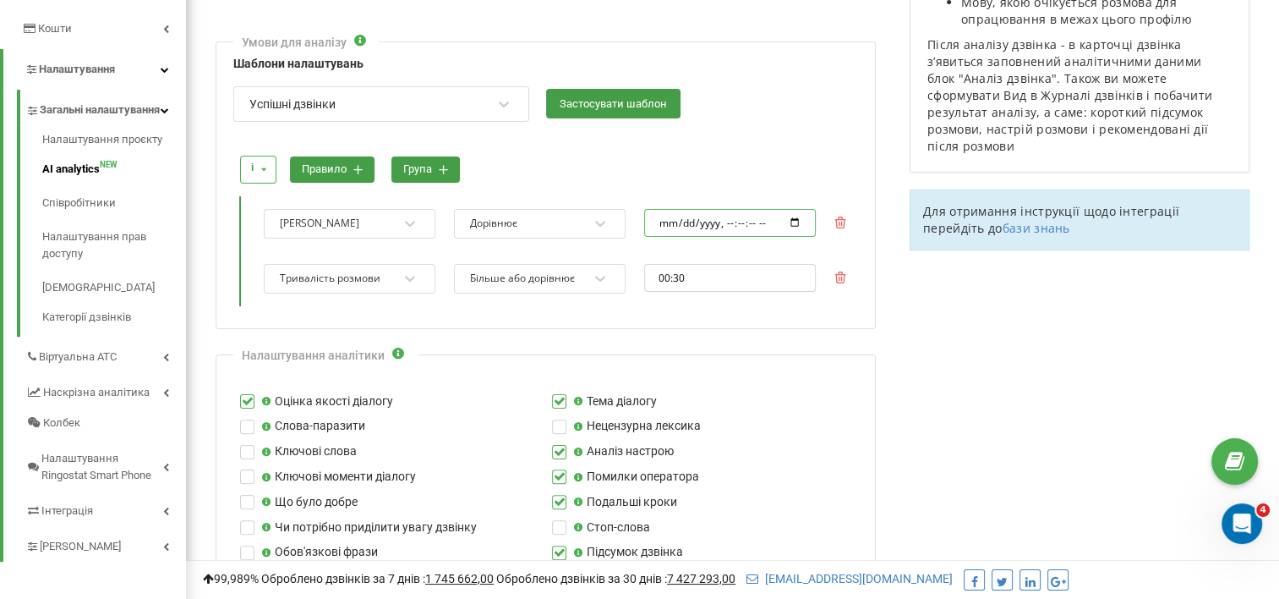
click at [702, 218] on input "datetime-local" at bounding box center [730, 223] width 172 height 28
click at [727, 217] on input "datetime-local" at bounding box center [730, 223] width 172 height 28
click at [796, 217] on input "datetime-local" at bounding box center [730, 223] width 172 height 28
click at [740, 218] on input "datetime-local" at bounding box center [730, 223] width 172 height 28
click at [758, 219] on input "datetime-local" at bounding box center [730, 223] width 172 height 28
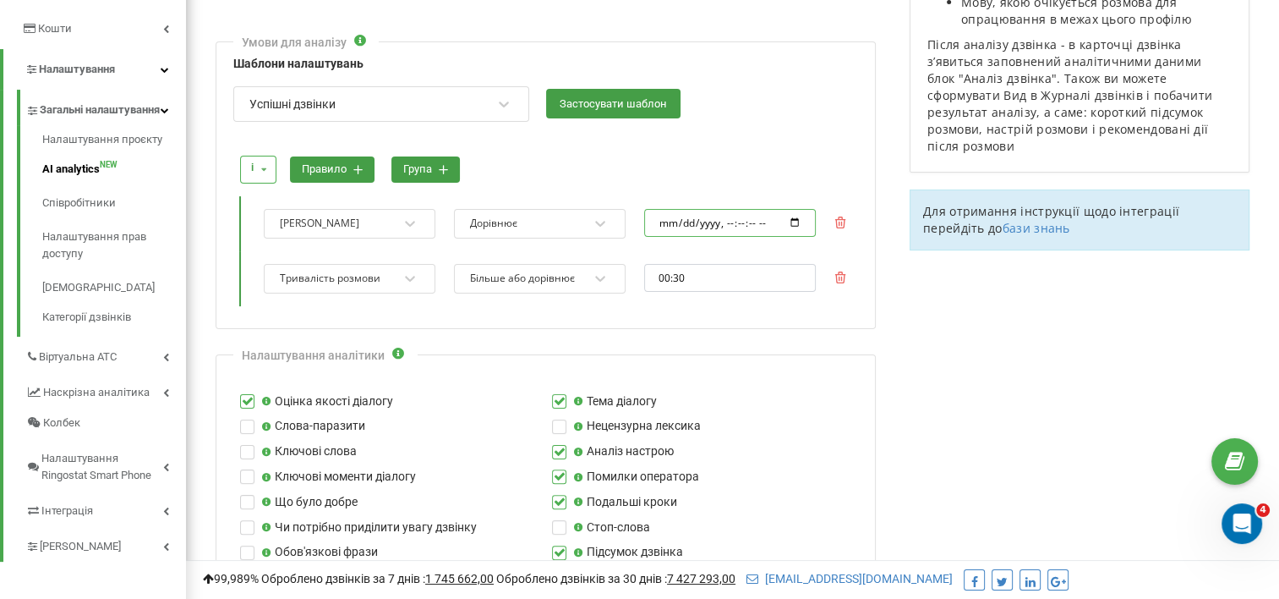
click at [741, 220] on input "datetime-local" at bounding box center [730, 223] width 172 height 28
click at [756, 218] on input "datetime-local" at bounding box center [730, 223] width 172 height 28
click at [737, 223] on input "datetime-local" at bounding box center [730, 223] width 172 height 28
click at [725, 213] on input "datetime-local" at bounding box center [730, 223] width 172 height 28
click at [795, 222] on input "datetime-local" at bounding box center [730, 223] width 172 height 28
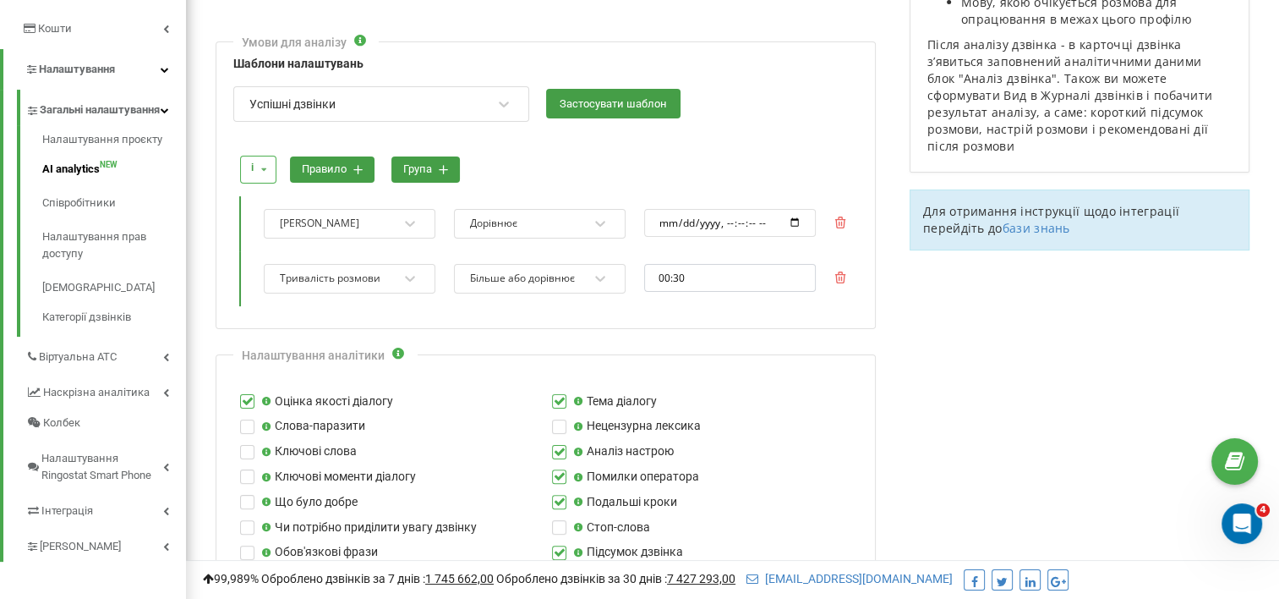
click at [791, 143] on div at bounding box center [547, 139] width 619 height 16
click at [599, 223] on icon at bounding box center [600, 224] width 10 height 6
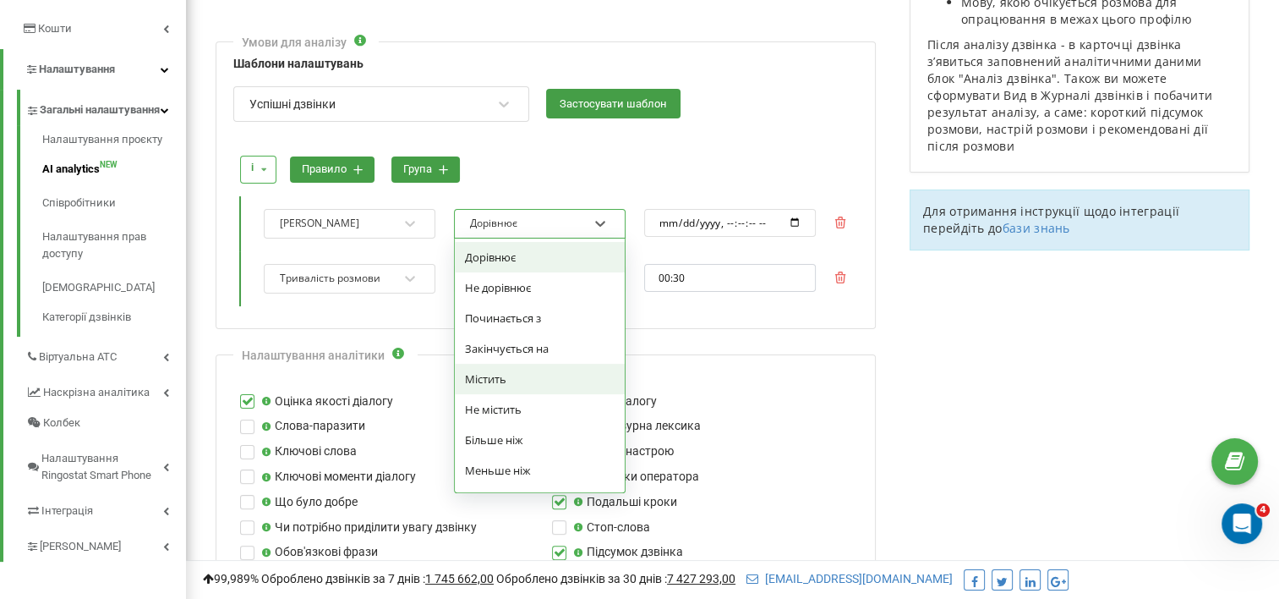
click at [511, 377] on div "Містить" at bounding box center [540, 379] width 170 height 30
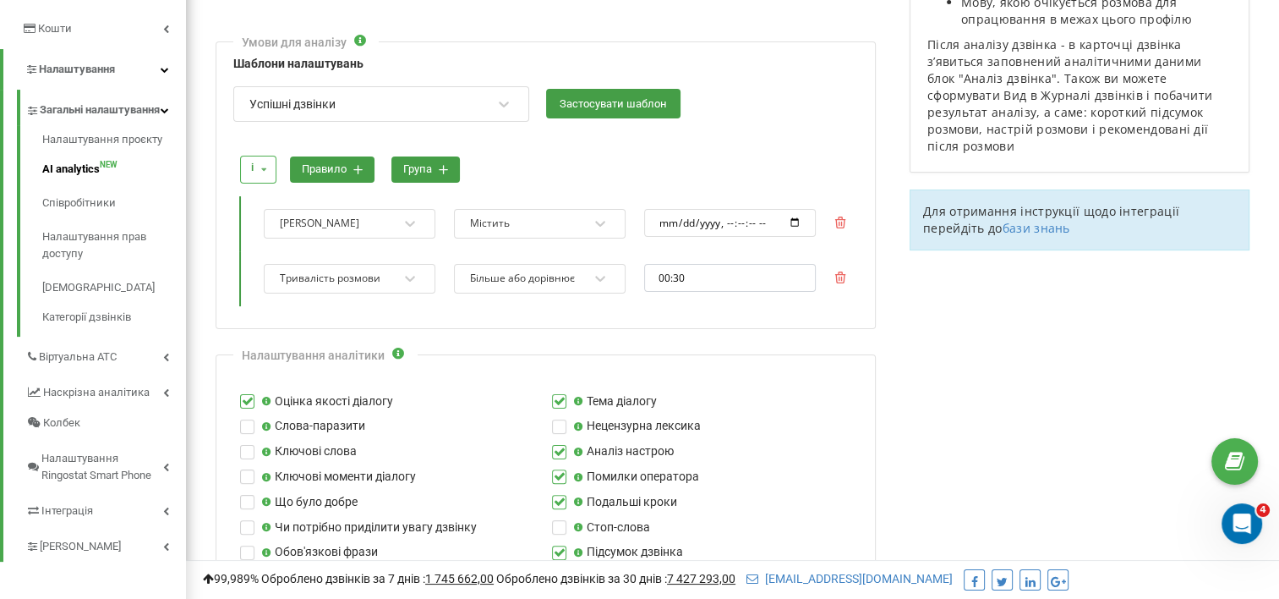
click at [729, 205] on div "Дата дзвінка Містить" at bounding box center [554, 223] width 606 height 55
click at [731, 223] on input "datetime-local" at bounding box center [730, 223] width 172 height 28
click at [725, 221] on input "datetime-local" at bounding box center [730, 223] width 172 height 28
click at [741, 216] on input "datetime-local" at bounding box center [730, 223] width 172 height 28
click at [795, 219] on input "datetime-local" at bounding box center [730, 223] width 172 height 28
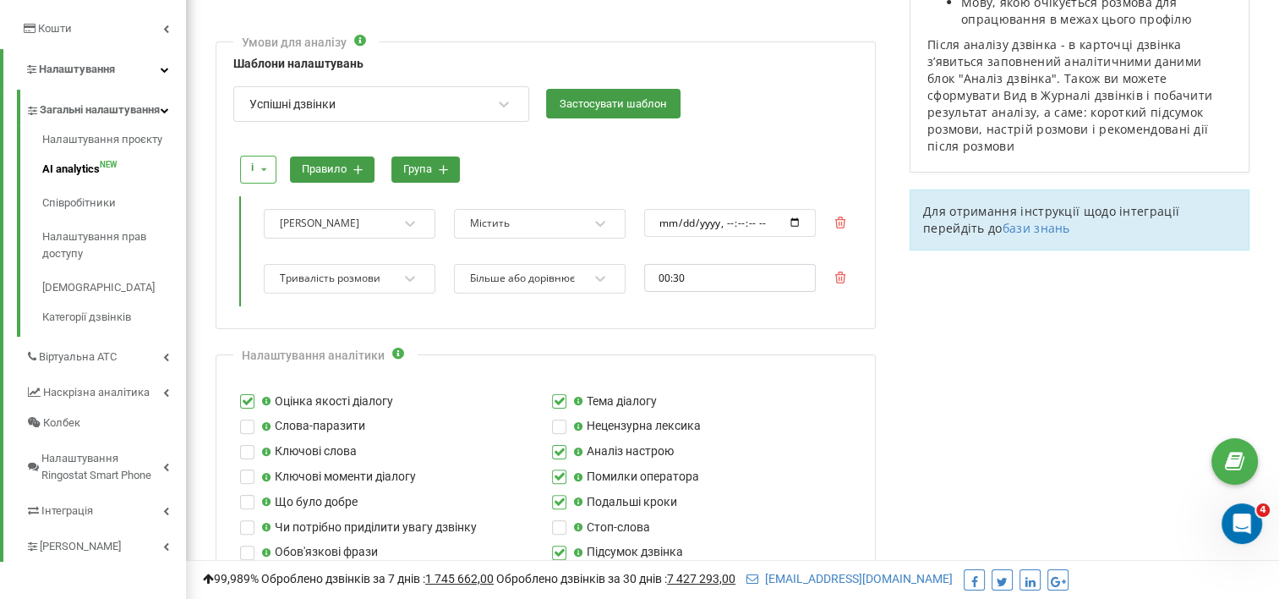
click at [733, 155] on div "і і або правило група" at bounding box center [545, 169] width 623 height 45
click at [793, 216] on input "datetime-local" at bounding box center [730, 223] width 172 height 28
click at [803, 142] on div at bounding box center [547, 139] width 619 height 16
click at [794, 219] on input "datetime-local" at bounding box center [730, 223] width 172 height 28
type input "2025-09-23T10:48"
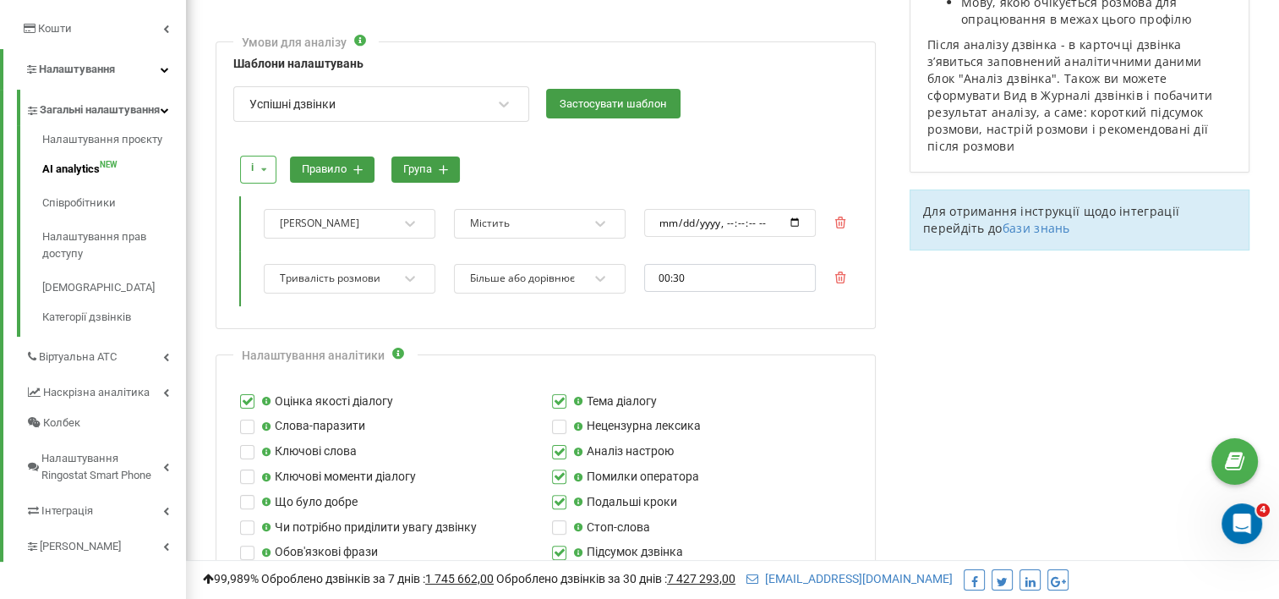
click at [815, 159] on div "і і або правило група" at bounding box center [545, 169] width 623 height 45
click at [408, 218] on icon at bounding box center [410, 223] width 17 height 17
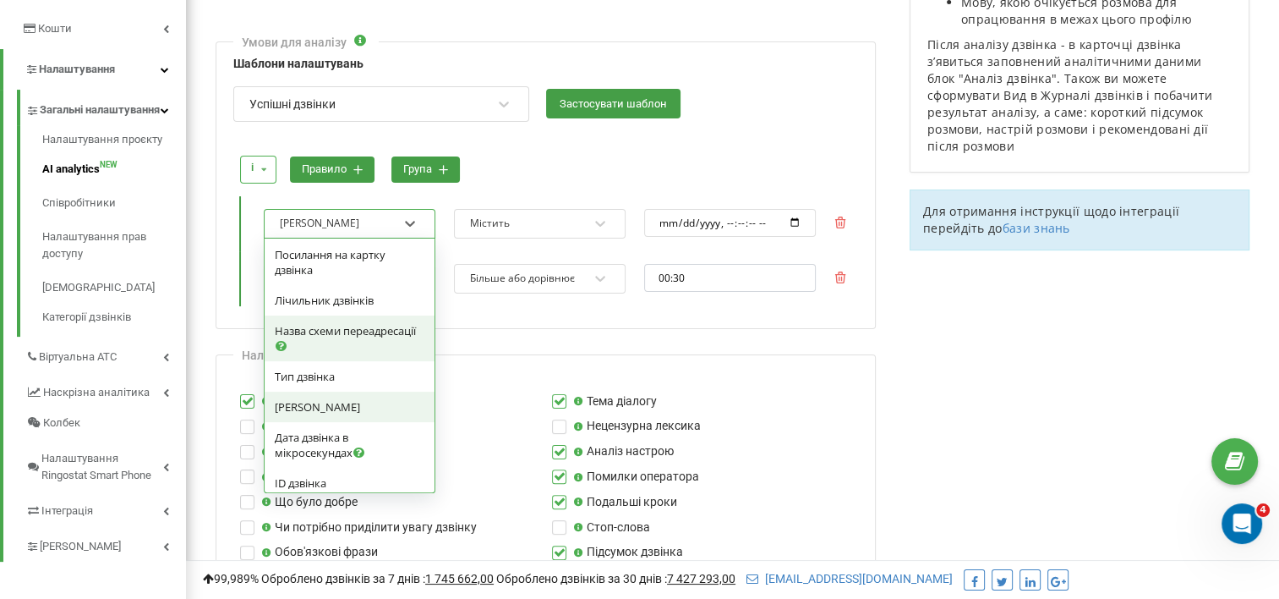
scroll to position [211, 0]
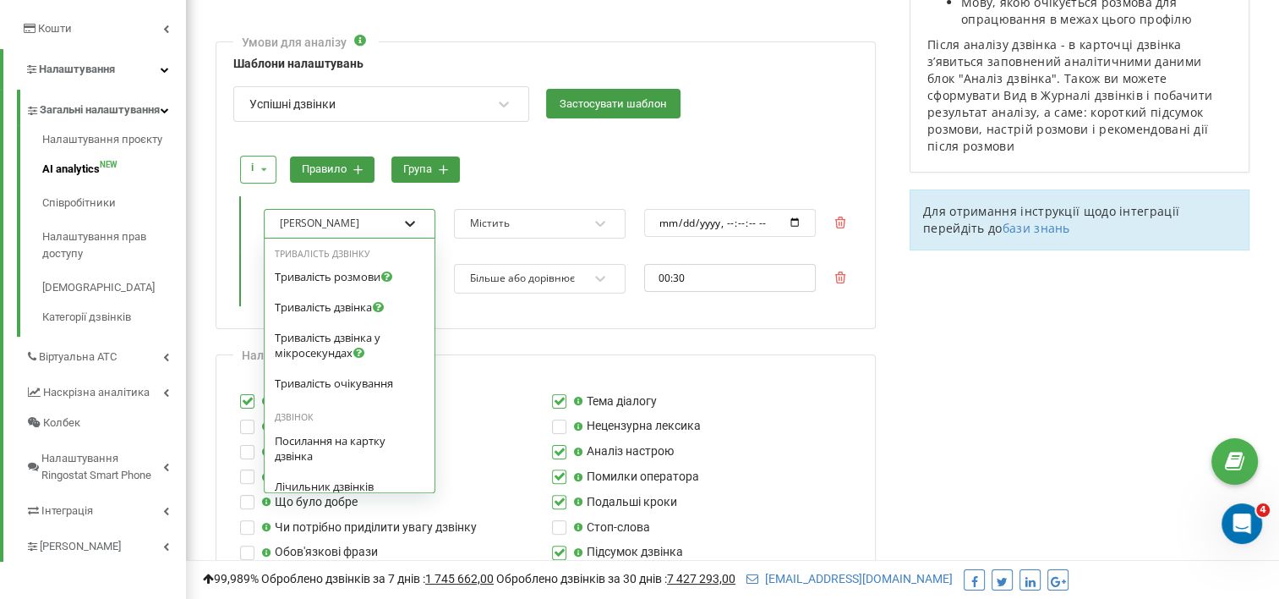
click at [412, 216] on icon at bounding box center [410, 223] width 17 height 17
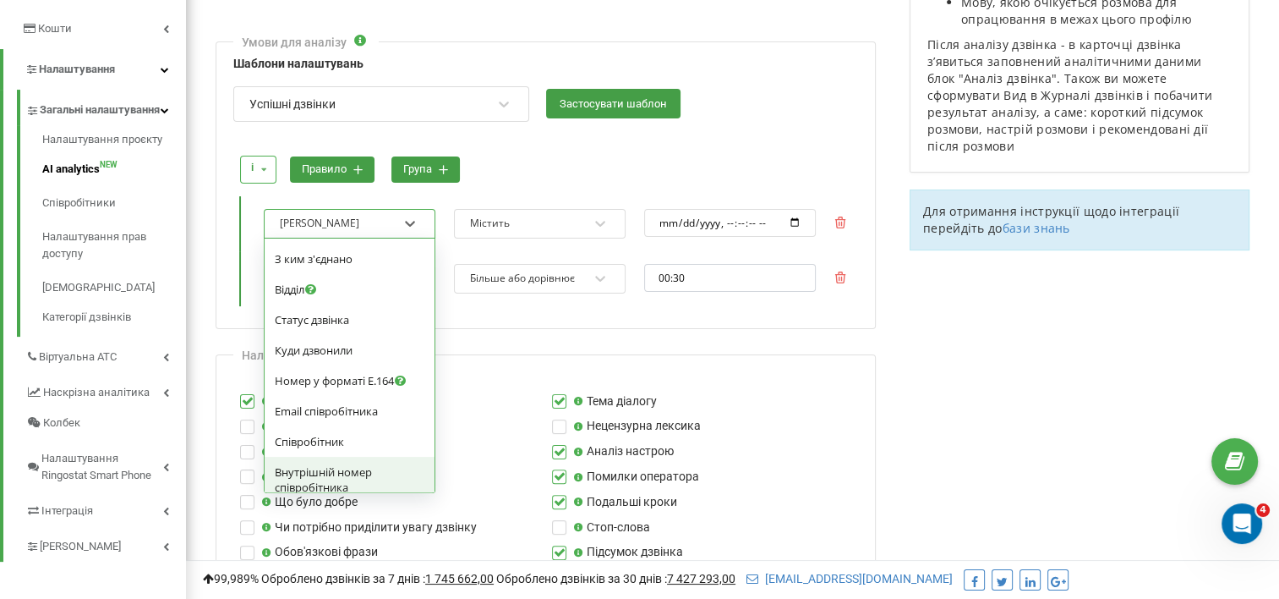
scroll to position [465, 0]
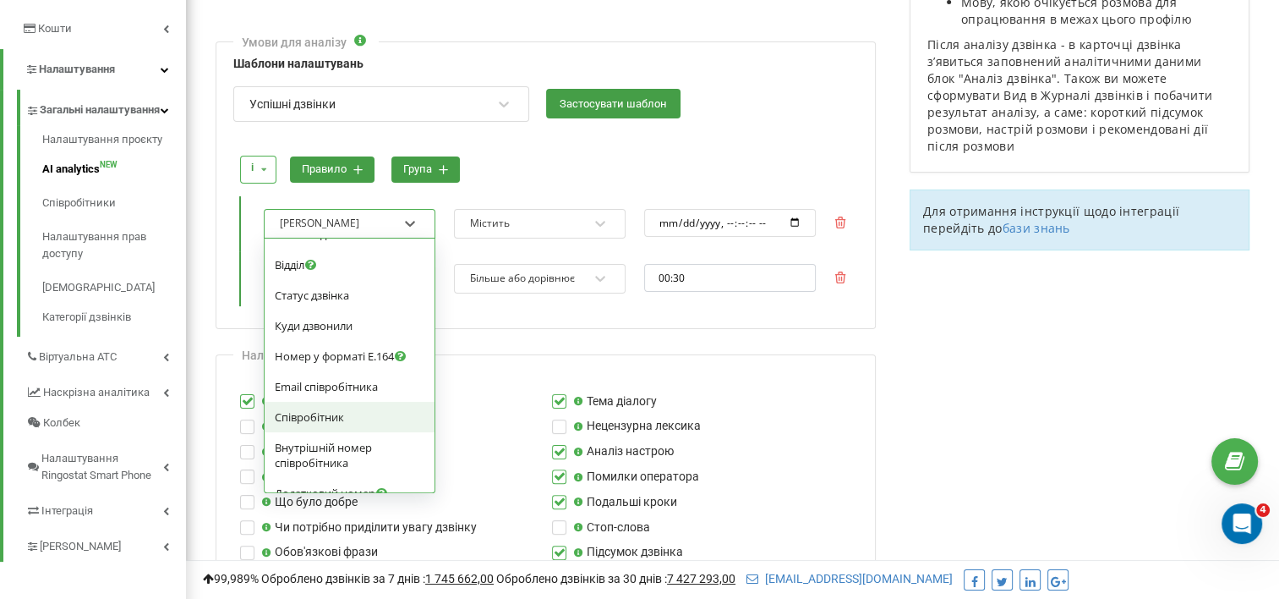
click at [369, 406] on div "Співробітник" at bounding box center [350, 417] width 170 height 30
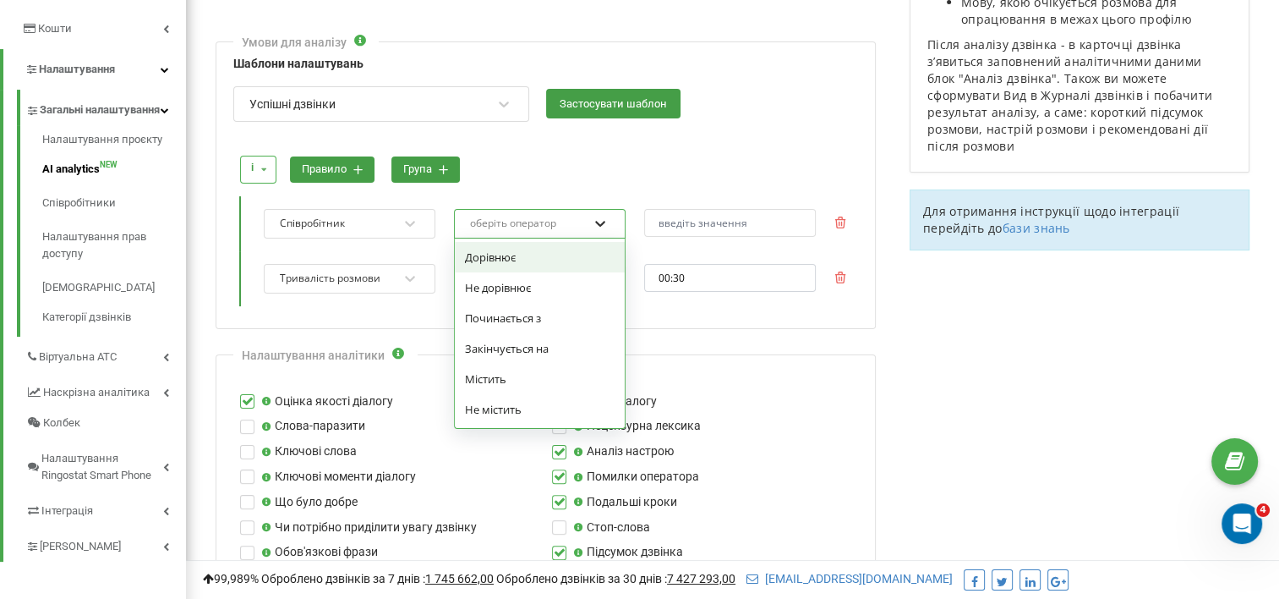
click at [593, 216] on icon at bounding box center [600, 223] width 17 height 17
click at [534, 254] on div "Дорівнює" at bounding box center [540, 257] width 170 height 30
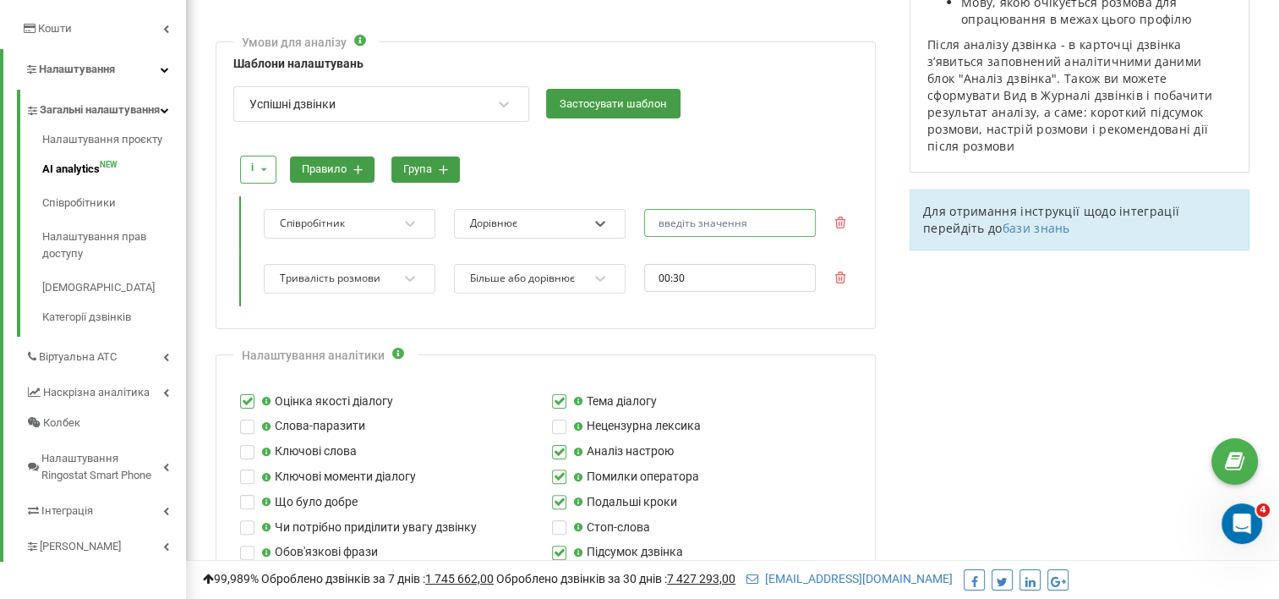
click at [773, 215] on input "text" at bounding box center [730, 223] width 172 height 28
click at [591, 222] on div at bounding box center [600, 223] width 22 height 22
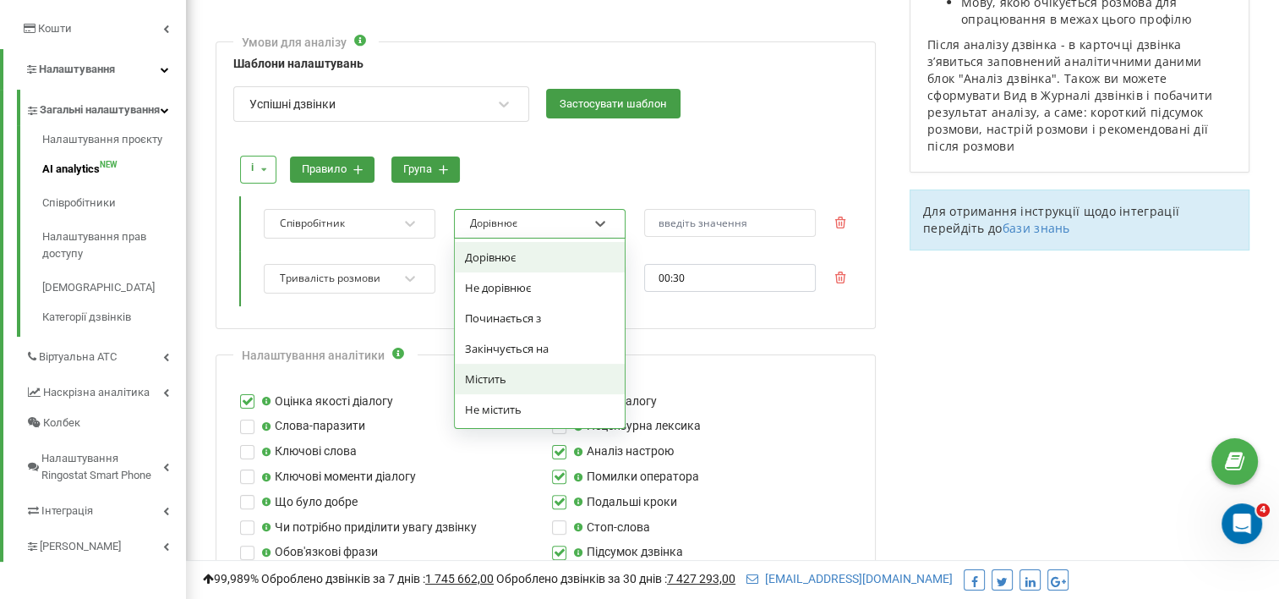
drag, startPoint x: 495, startPoint y: 372, endPoint x: 532, endPoint y: 333, distance: 53.2
click at [495, 372] on div "Містить" at bounding box center [540, 379] width 170 height 30
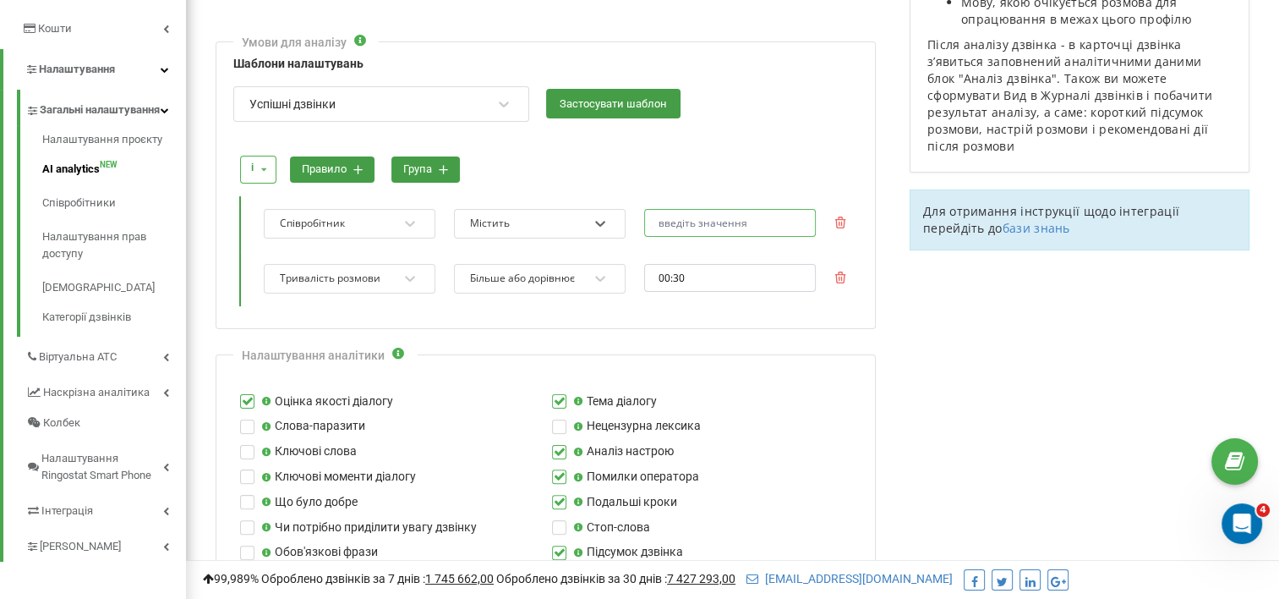
click at [683, 223] on input "text" at bounding box center [730, 223] width 172 height 28
paste input "[PERSON_NAME]"
type input "[PERSON_NAME]"
click at [344, 165] on button "правило" at bounding box center [332, 169] width 85 height 26
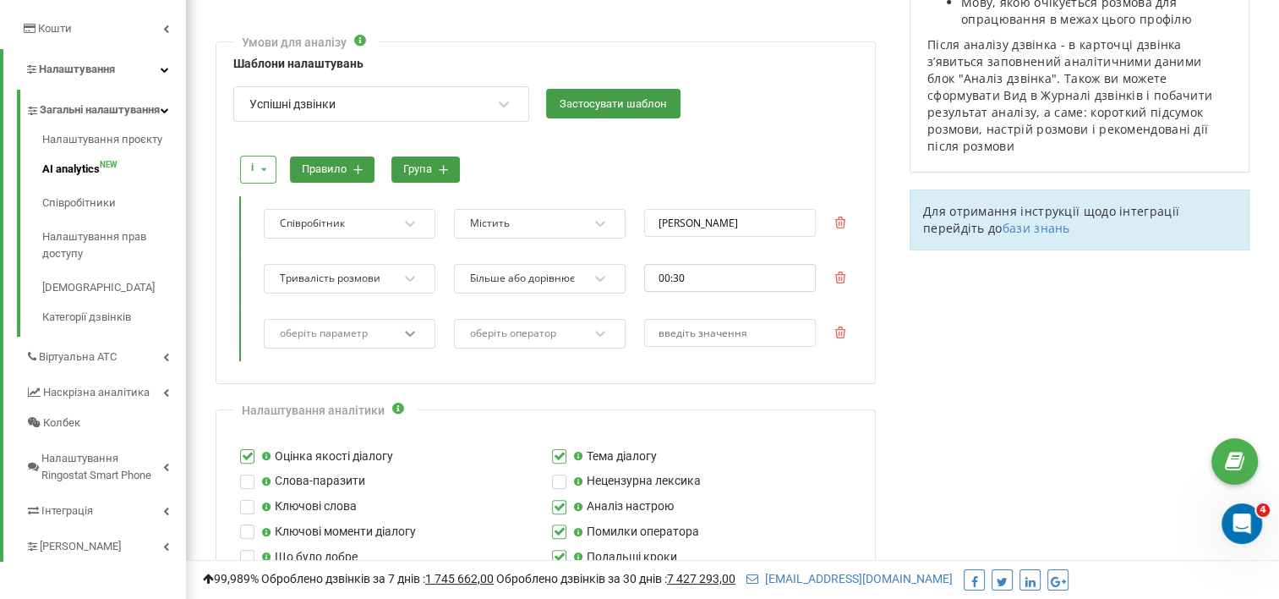
click at [411, 326] on icon at bounding box center [410, 333] width 17 height 17
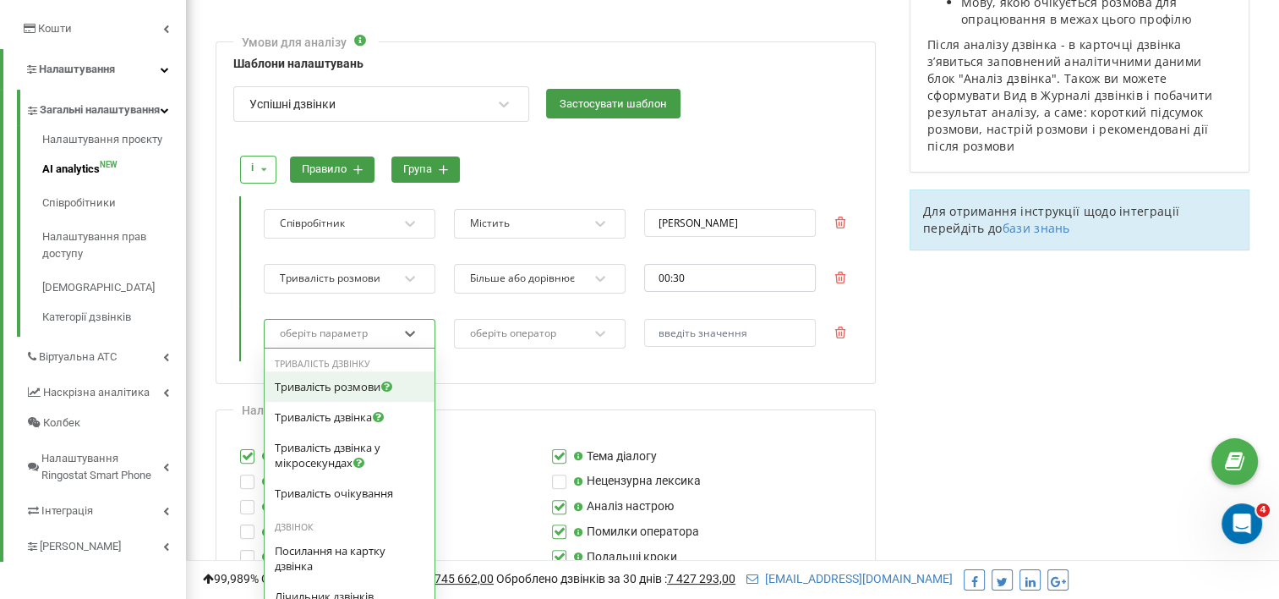
click at [341, 386] on span "Тривалість розмови" at bounding box center [328, 386] width 106 height 15
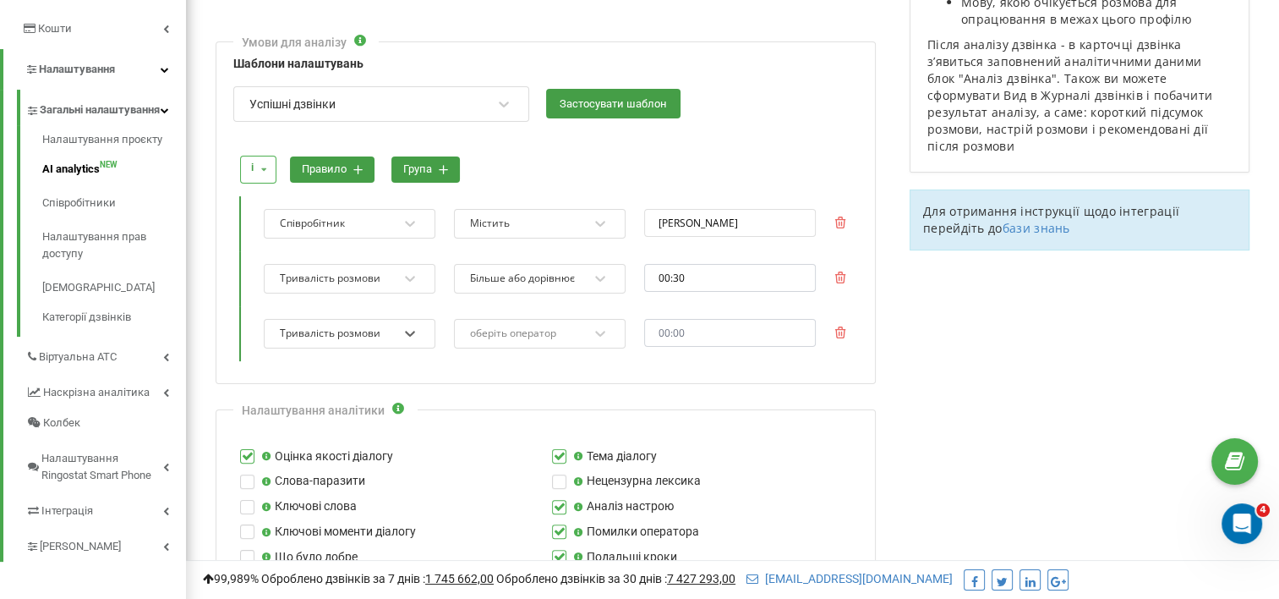
click at [580, 325] on div "оберіть оператор" at bounding box center [528, 333] width 121 height 23
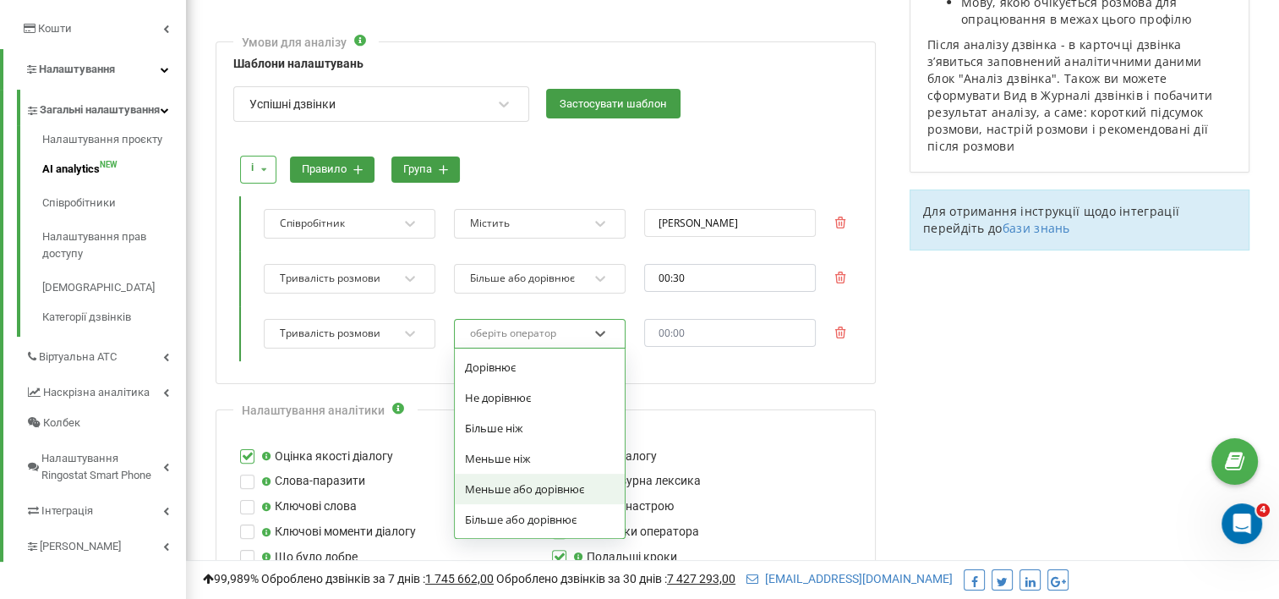
click at [501, 480] on div "Меньше або дорівнює" at bounding box center [540, 488] width 170 height 30
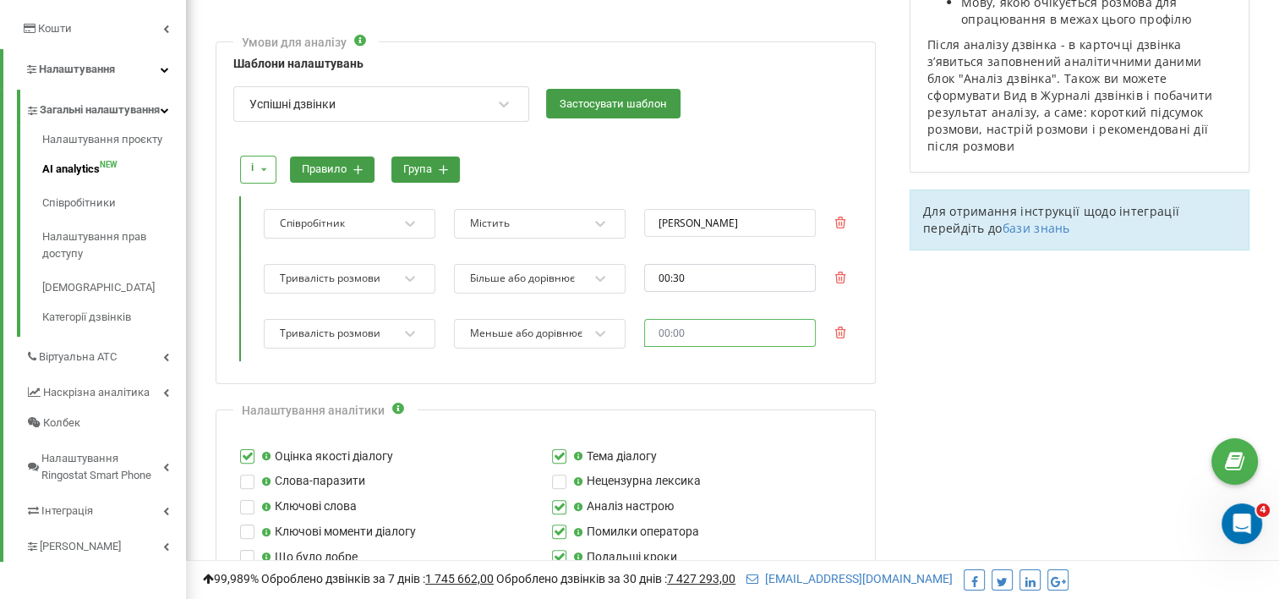
click at [680, 329] on input "text" at bounding box center [730, 333] width 172 height 28
click at [664, 426] on li "20" at bounding box center [668, 431] width 47 height 20
click at [714, 350] on li "00" at bounding box center [715, 353] width 47 height 20
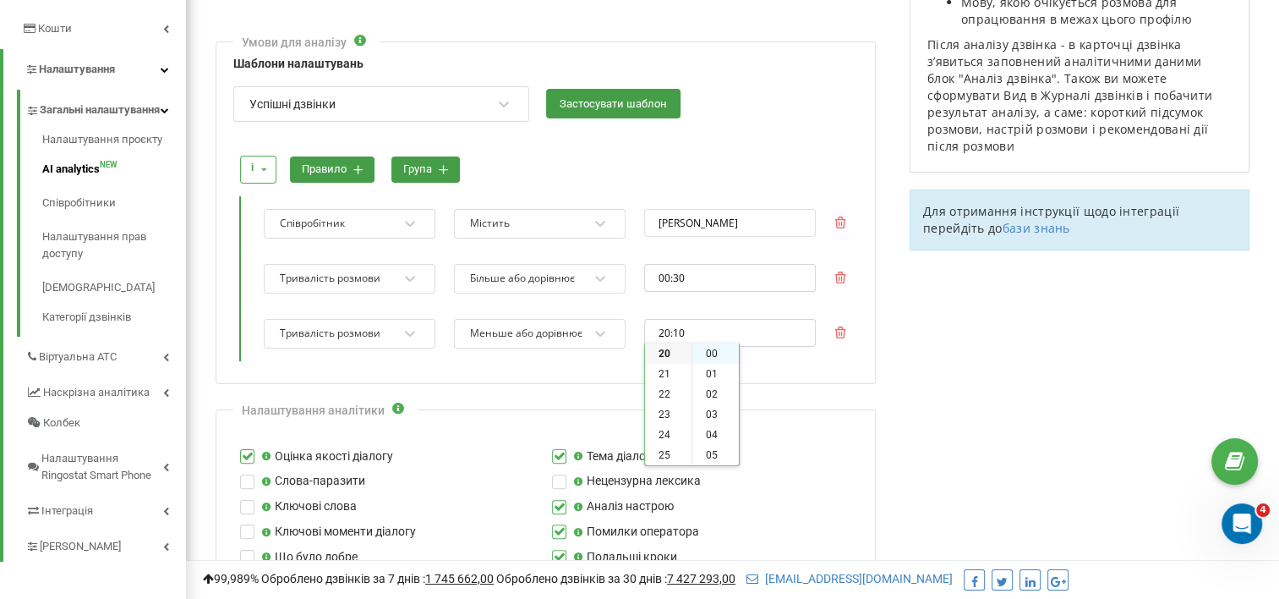
type input "20:00"
click at [788, 364] on div "і і або правило група Співробітник Містить Даценко Олена Тривалість розмови Біл…" at bounding box center [545, 250] width 625 height 240
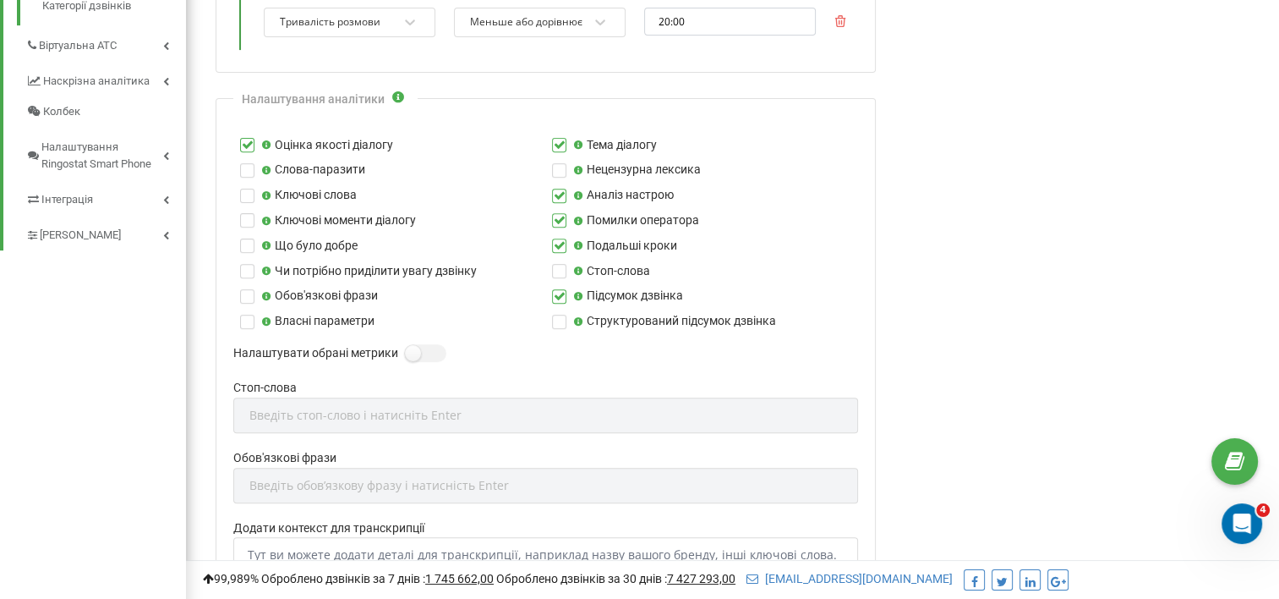
scroll to position [592, 0]
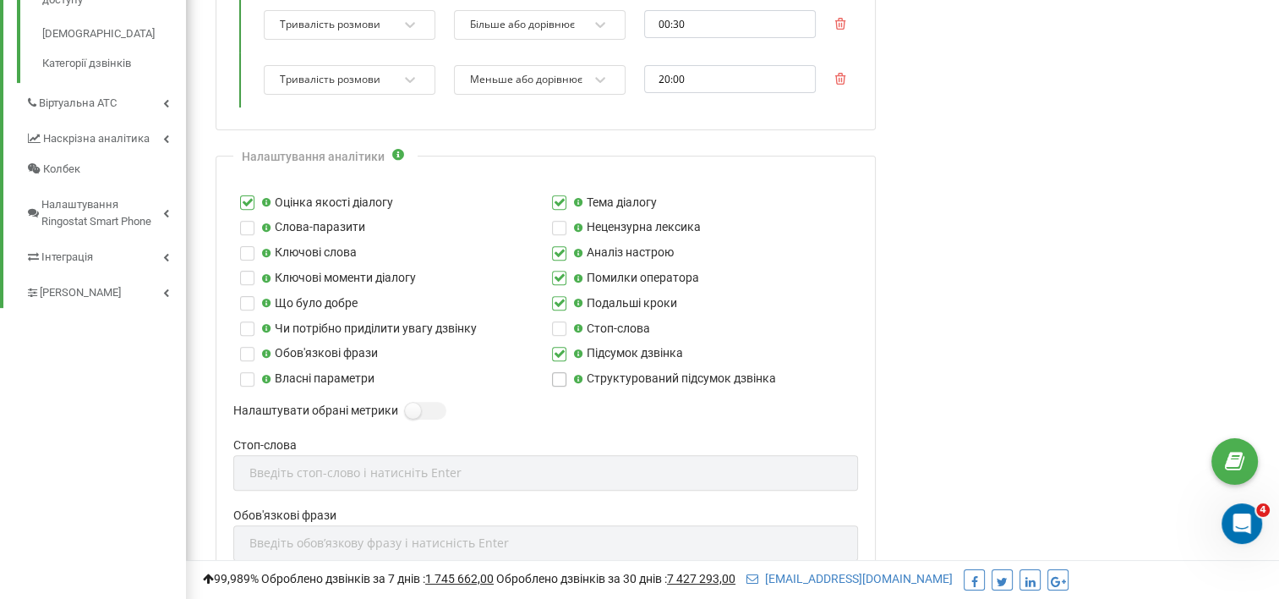
click at [561, 372] on label at bounding box center [559, 372] width 14 height 0
click at [0, 0] on input "Структурований підсумок дзвінка" at bounding box center [0, 0] width 0 height 0
click at [560, 347] on label at bounding box center [559, 347] width 14 height 0
click at [0, 0] on input "Підсумок дзвінка" at bounding box center [0, 0] width 0 height 0
click at [560, 296] on label at bounding box center [559, 296] width 14 height 0
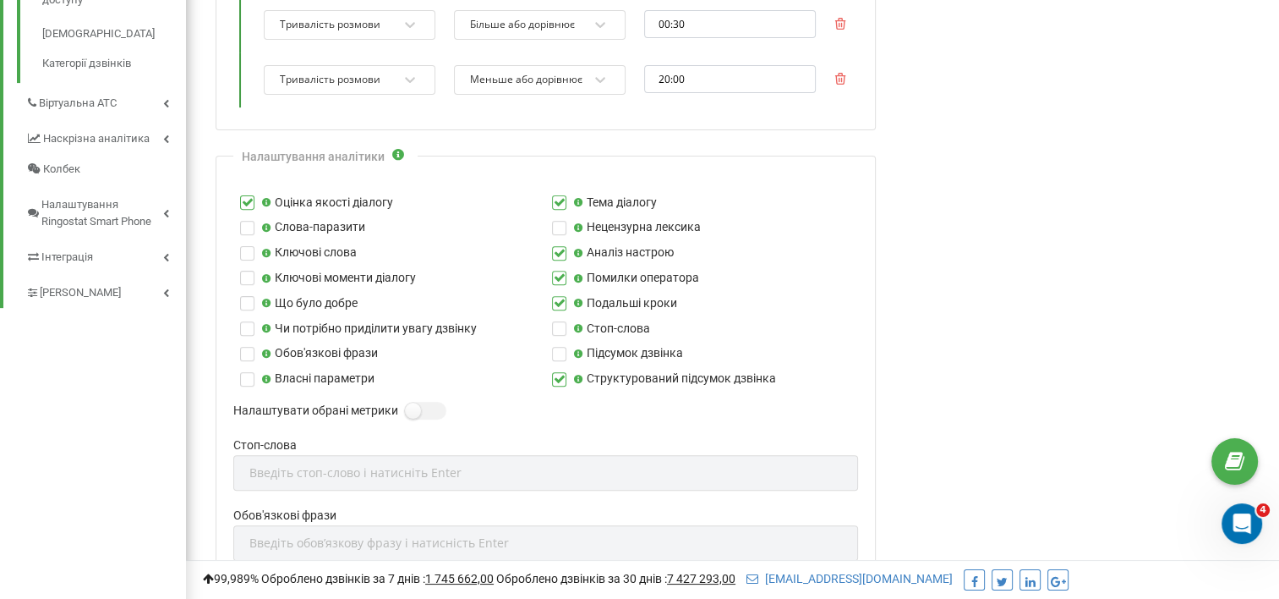
click at [0, 0] on input "Подальші кроки" at bounding box center [0, 0] width 0 height 0
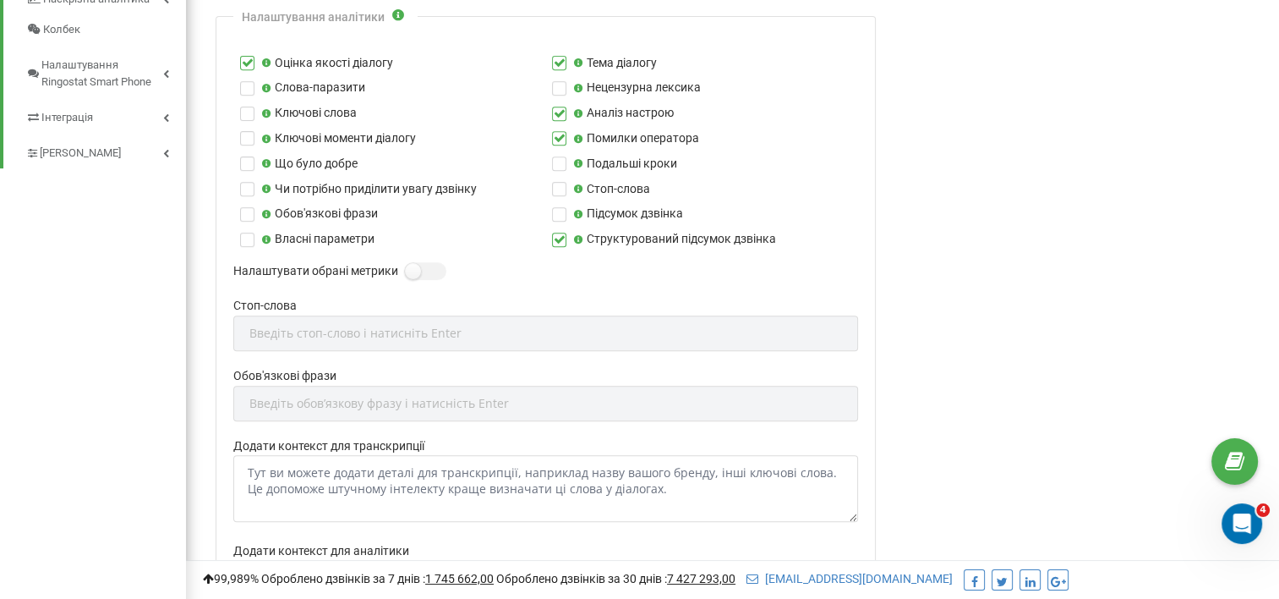
scroll to position [761, 0]
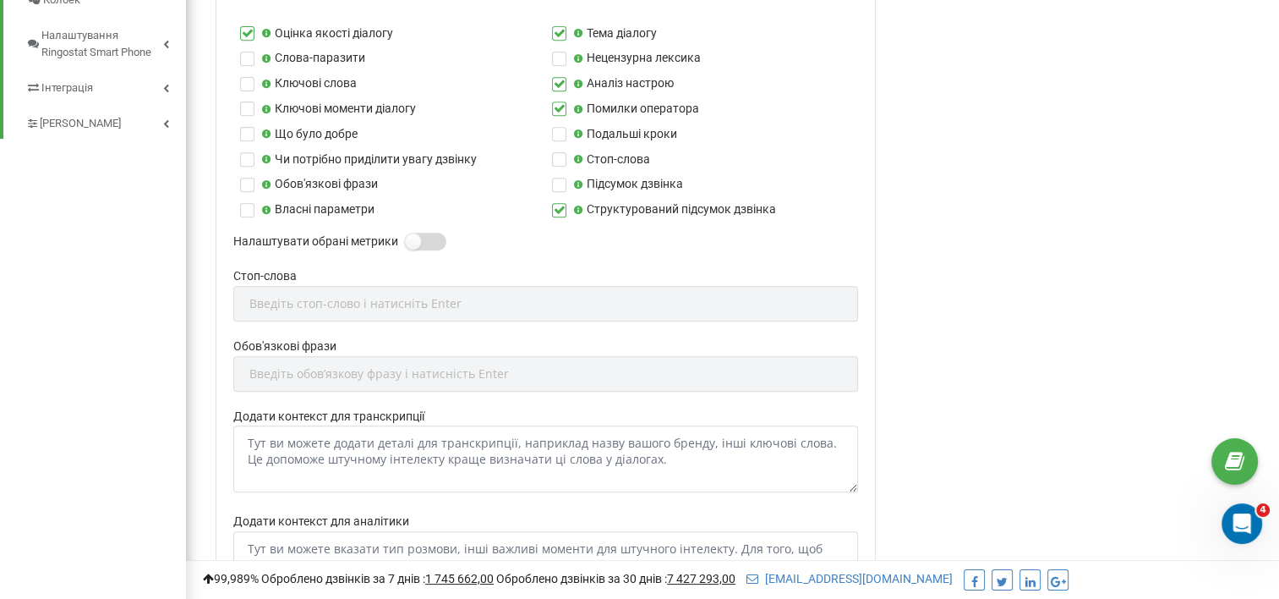
click at [413, 234] on label at bounding box center [412, 234] width 14 height 2
click at [0, 0] on input "Налаштувати обрані метрики" at bounding box center [0, 0] width 0 height 0
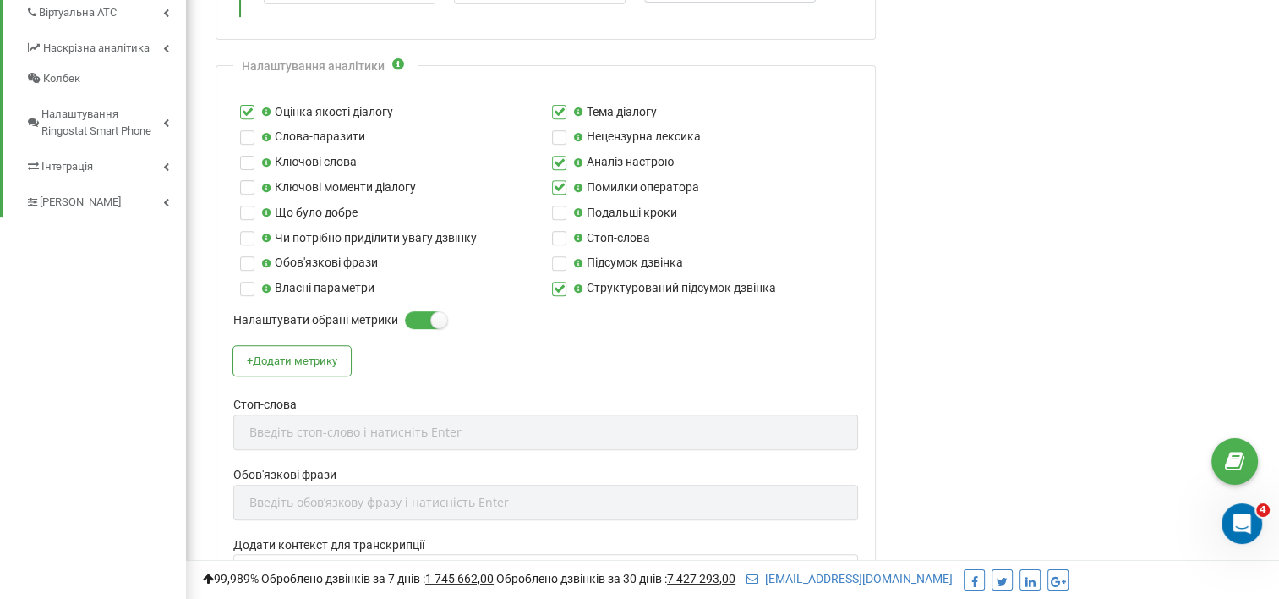
scroll to position [681, 0]
click at [317, 355] on button "+ Додати метрику" at bounding box center [292, 362] width 118 height 30
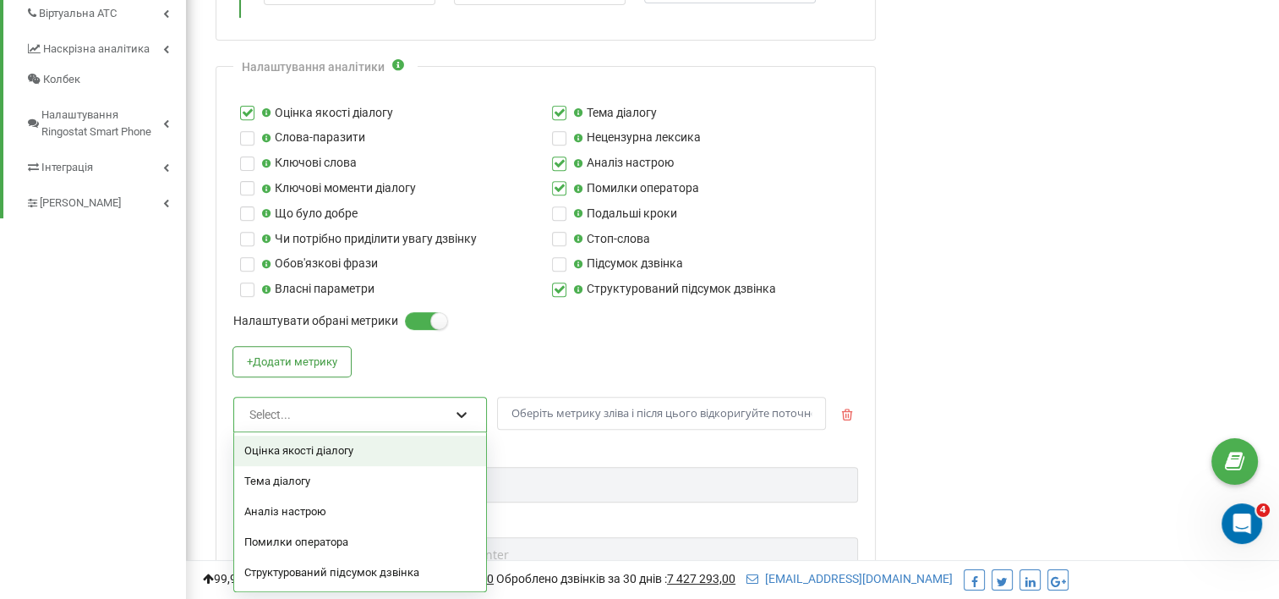
click at [462, 406] on icon at bounding box center [461, 414] width 17 height 17
click at [320, 440] on div "Оцінка якості діалогу" at bounding box center [360, 450] width 252 height 30
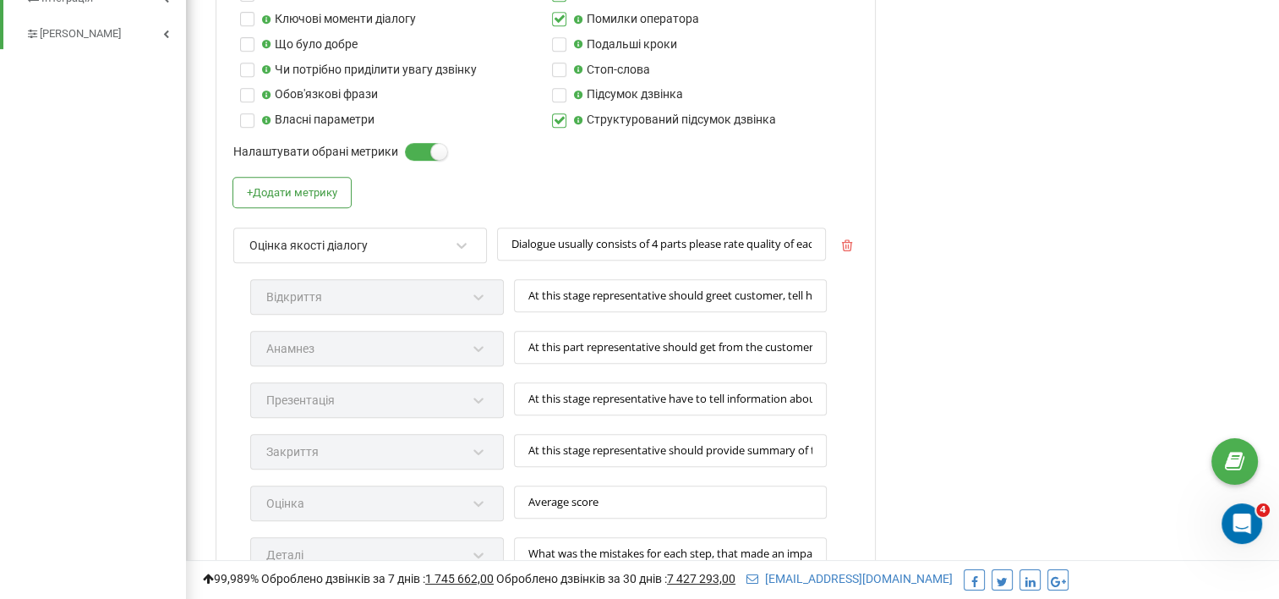
scroll to position [935, 0]
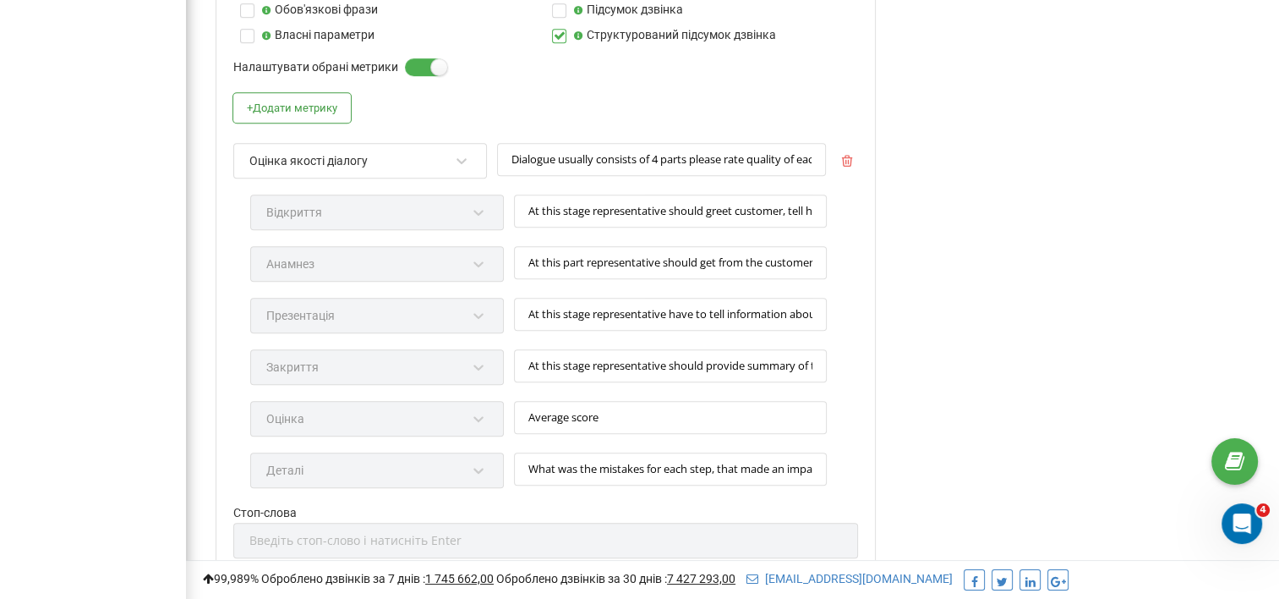
click at [479, 208] on div "Відкриття" at bounding box center [377, 220] width 254 height 52
click at [595, 156] on input "Dialogue usually consists of 4 parts please rate quality of each part on scale …" at bounding box center [661, 159] width 329 height 33
click at [479, 205] on div "Відкриття" at bounding box center [377, 220] width 254 height 52
click at [579, 206] on input "At this stage representative should greet customer, tell his name and company n…" at bounding box center [670, 210] width 313 height 33
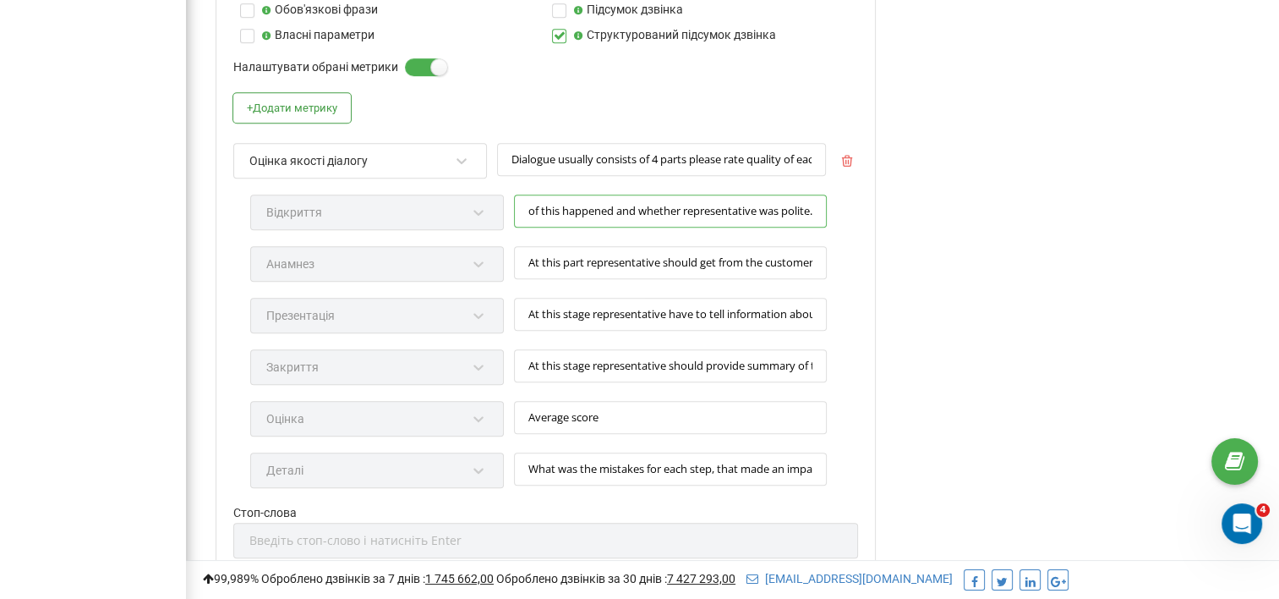
drag, startPoint x: 587, startPoint y: 206, endPoint x: 889, endPoint y: 206, distance: 301.8
click at [889, 206] on div "Редагування профілю Активація профілю Назва профілю * ferm.in.ua АІ Мова розмов…" at bounding box center [546, 117] width 694 height 1950
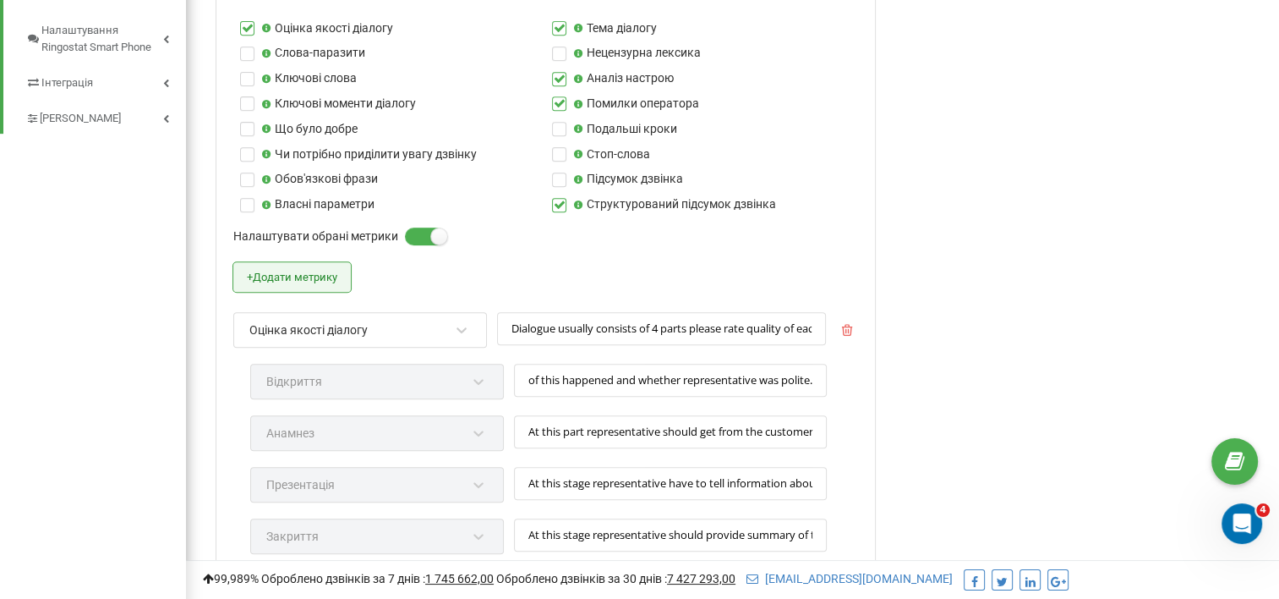
scroll to position [0, 0]
click at [319, 272] on button "+ Додати метрику" at bounding box center [292, 277] width 118 height 30
type input "At this stage representative should greet customer, tell his name and company n…"
type input "At this part representative should get from the customer details about his busi…"
type input "At this stage representative have to tell information about company and product…"
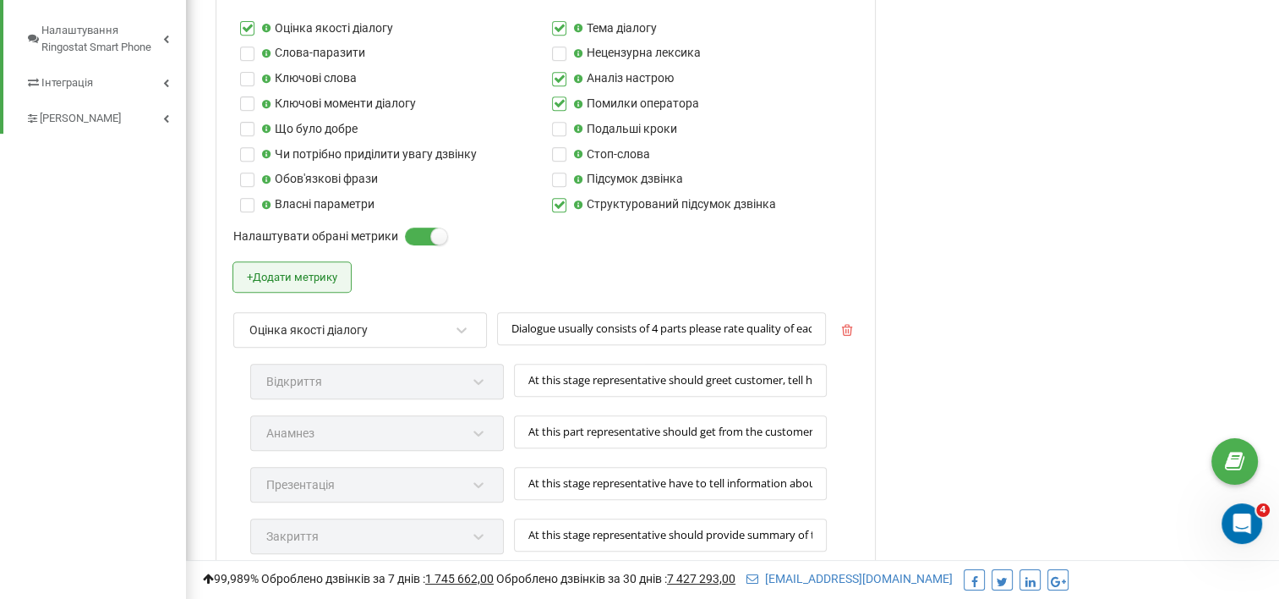
type input "At this stage representative should provide summary of the dialogue, get confir…"
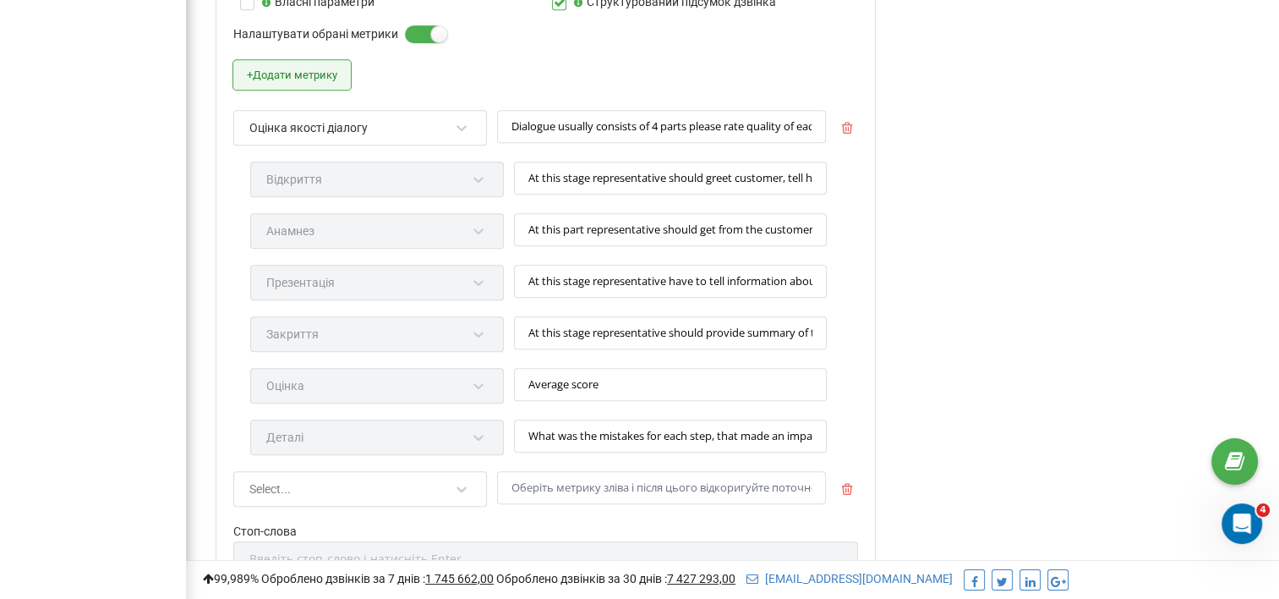
scroll to position [1189, 0]
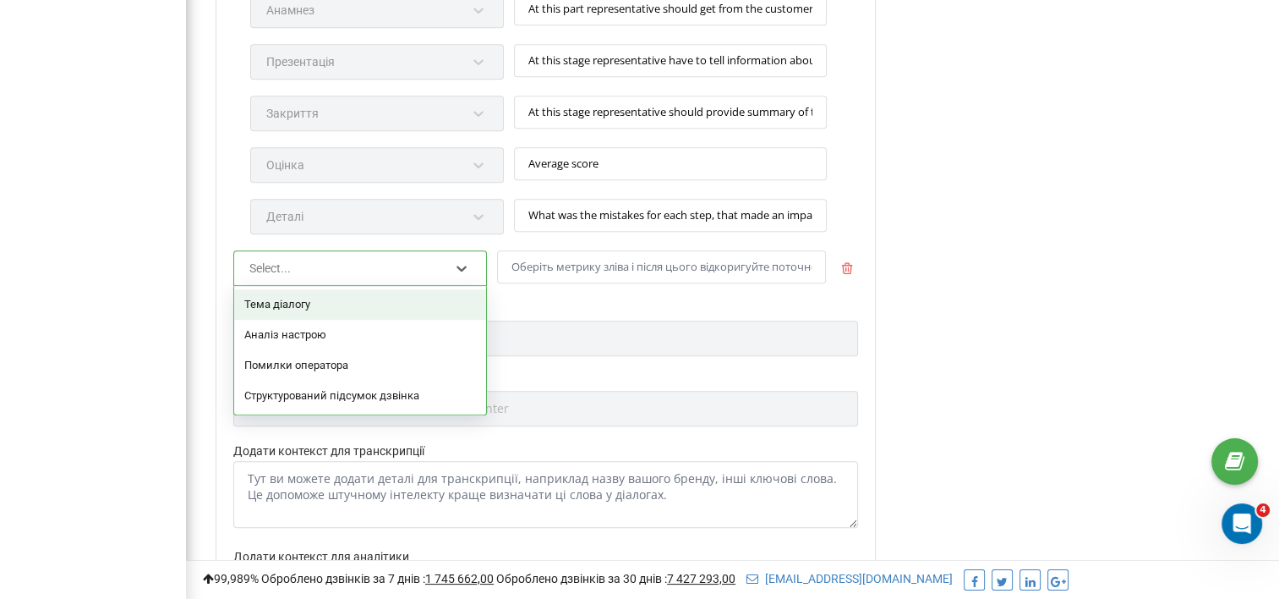
click at [446, 264] on div "Select..." at bounding box center [349, 268] width 203 height 29
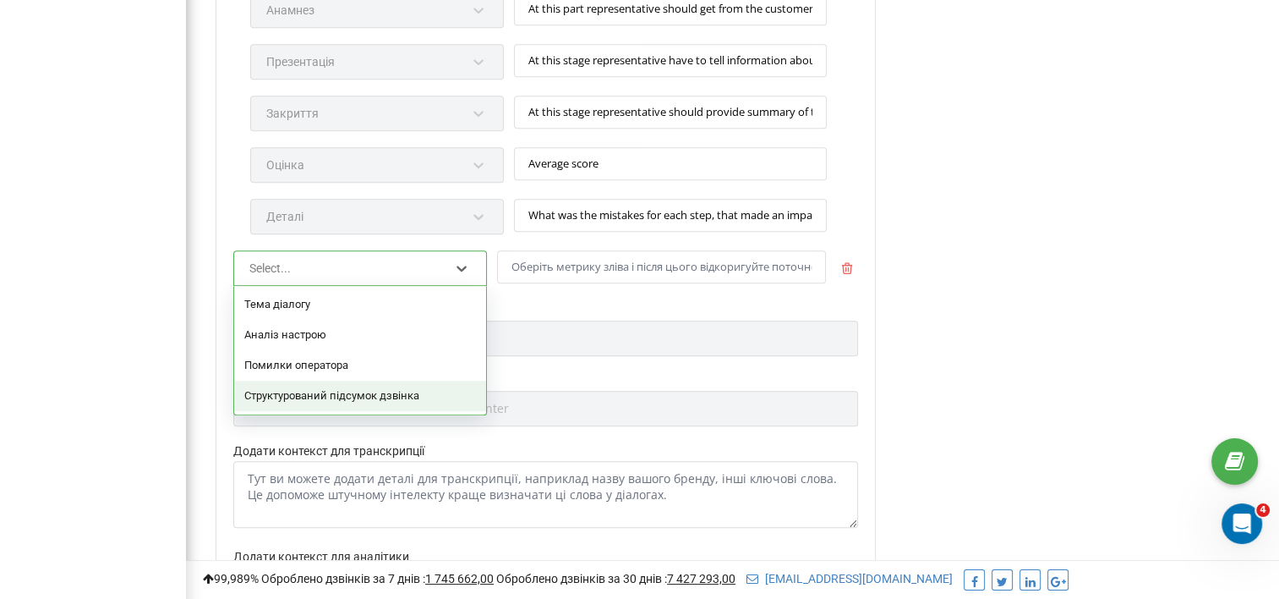
click at [318, 389] on div "Структурований підсумок дзвінка" at bounding box center [360, 395] width 252 height 30
type input "At this stage representative should greet customer, tell his name and company n…"
type input "At this part representative should get from the customer details about his busi…"
type input "At this stage representative have to tell information about company and product…"
type input "At this stage representative should provide summary of the dialogue, get confir…"
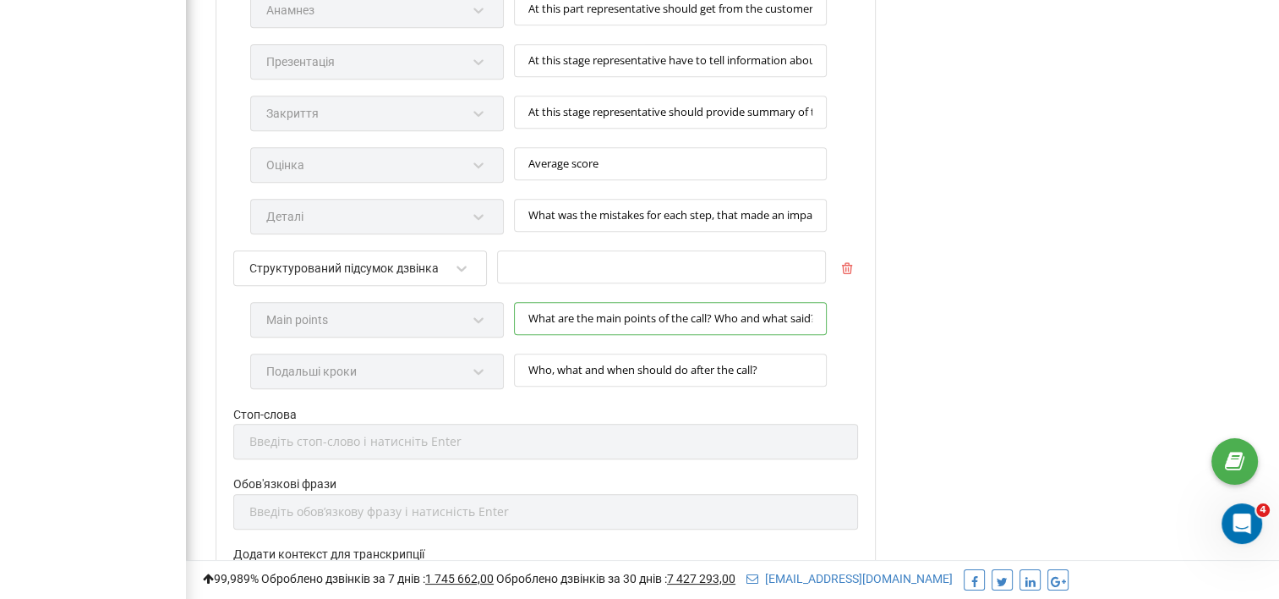
scroll to position [0, 240]
drag, startPoint x: 751, startPoint y: 312, endPoint x: 899, endPoint y: 304, distance: 148.2
click at [899, 304] on div "Редагування профілю Активація профілю Назва профілю * ferm.in.ua АІ Мова розмов…" at bounding box center [733, 4] width 1068 height 2233
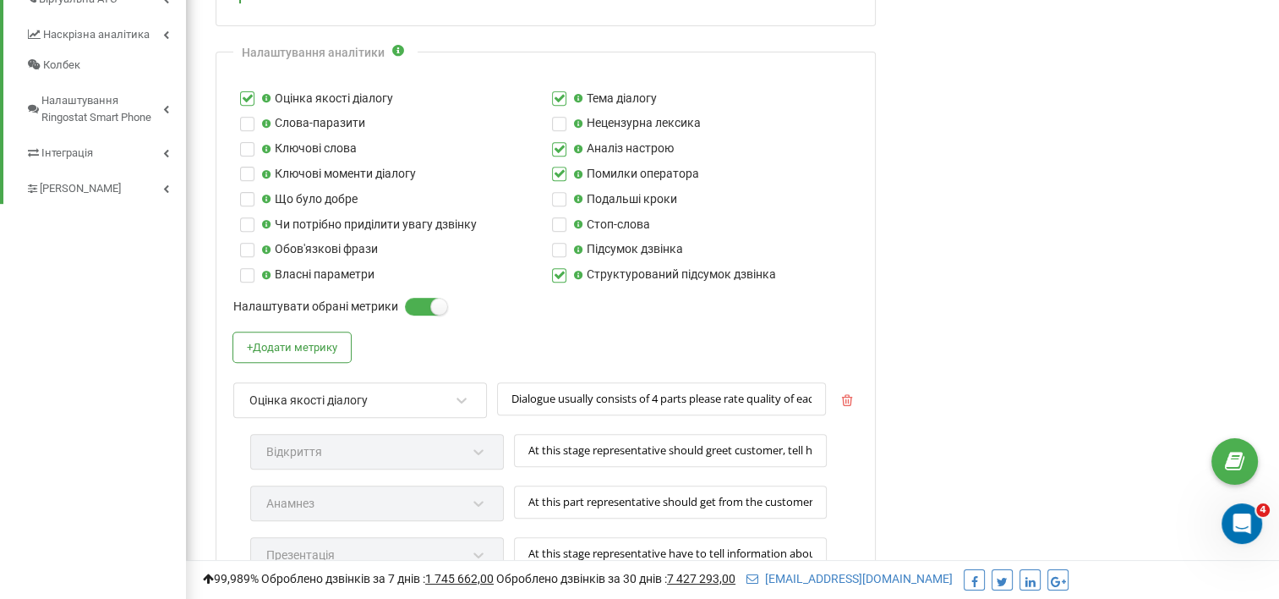
scroll to position [681, 0]
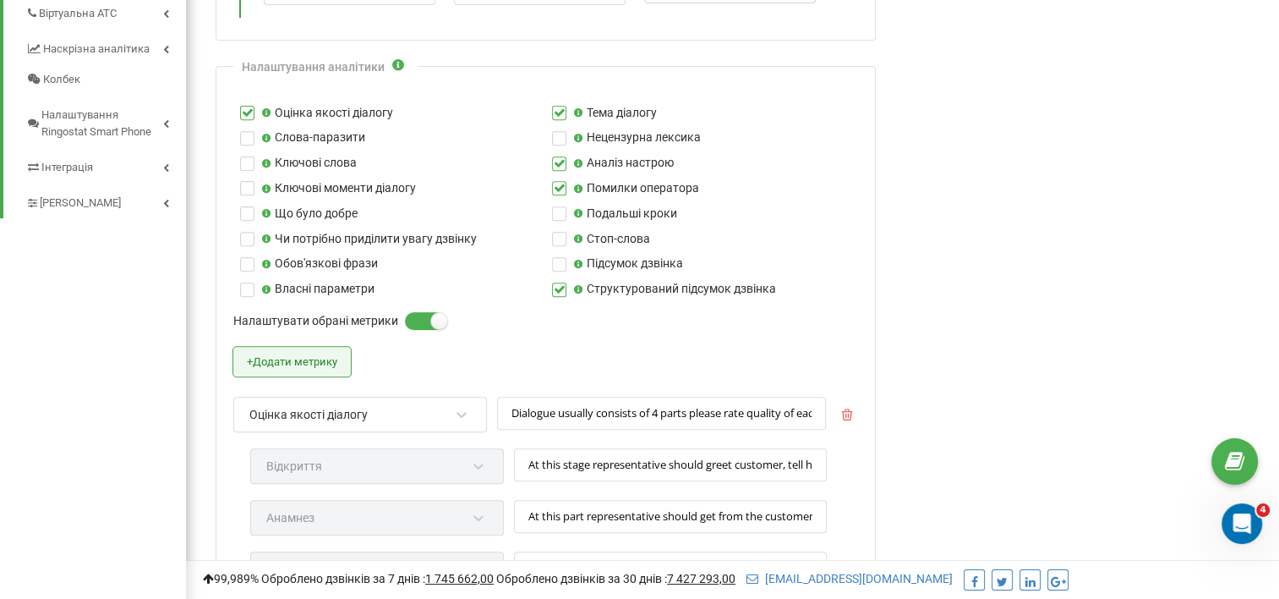
click at [308, 355] on button "+ Додати метрику" at bounding box center [292, 362] width 118 height 30
type input "At this stage representative should greet customer, tell his name and company n…"
type input "At this part representative should get from the customer details about his busi…"
type input "At this stage representative have to tell information about company and product…"
type input "At this stage representative should provide summary of the dialogue, get confir…"
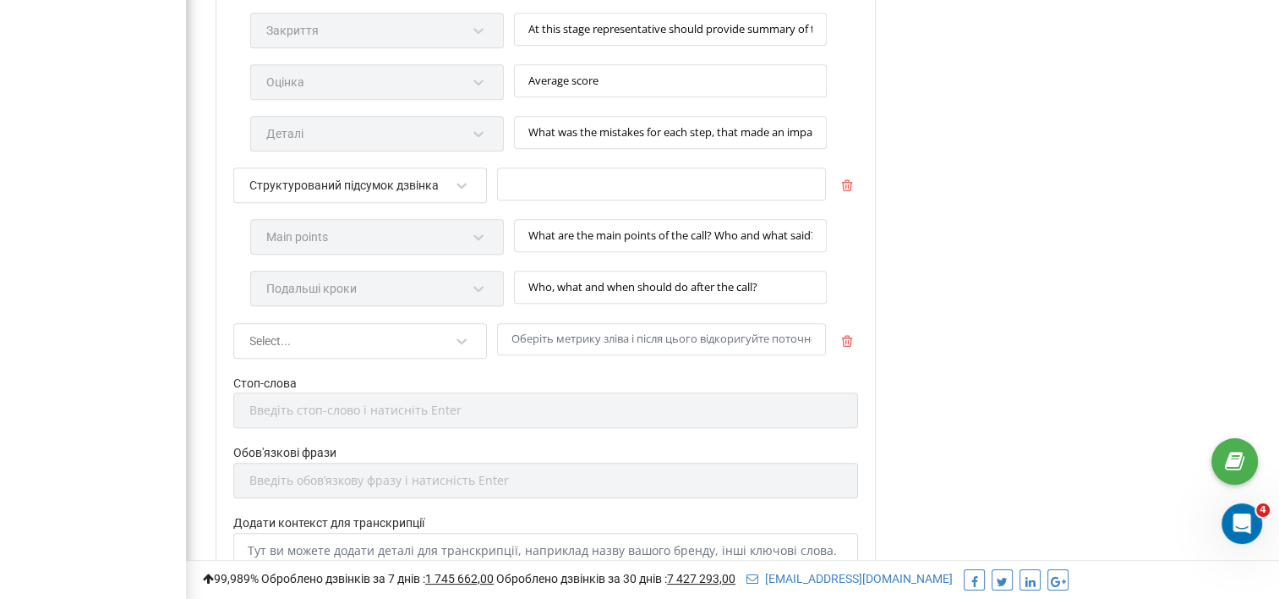
scroll to position [1273, 0]
click at [461, 337] on icon at bounding box center [462, 340] width 10 height 6
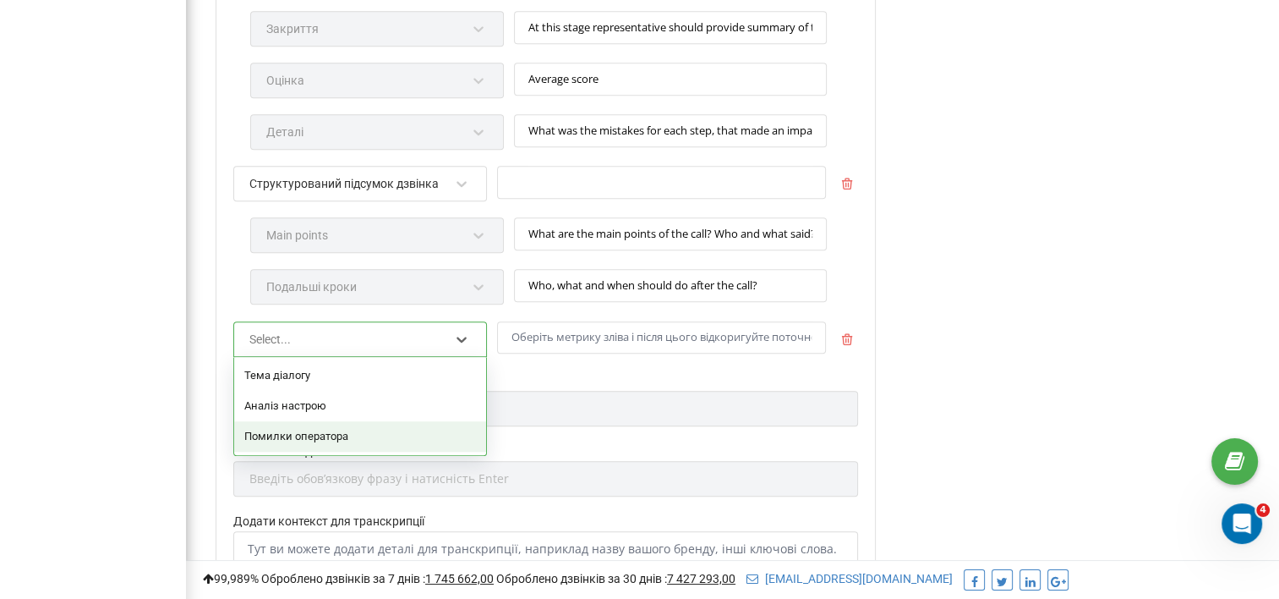
click at [288, 428] on div "Помилки оператора" at bounding box center [360, 436] width 252 height 30
type input "At this stage representative should greet customer, tell his name and company n…"
type input "At this part representative should get from the customer details about his busi…"
type input "At this stage representative have to tell information about company and product…"
type input "At this stage representative should provide summary of the dialogue, get confir…"
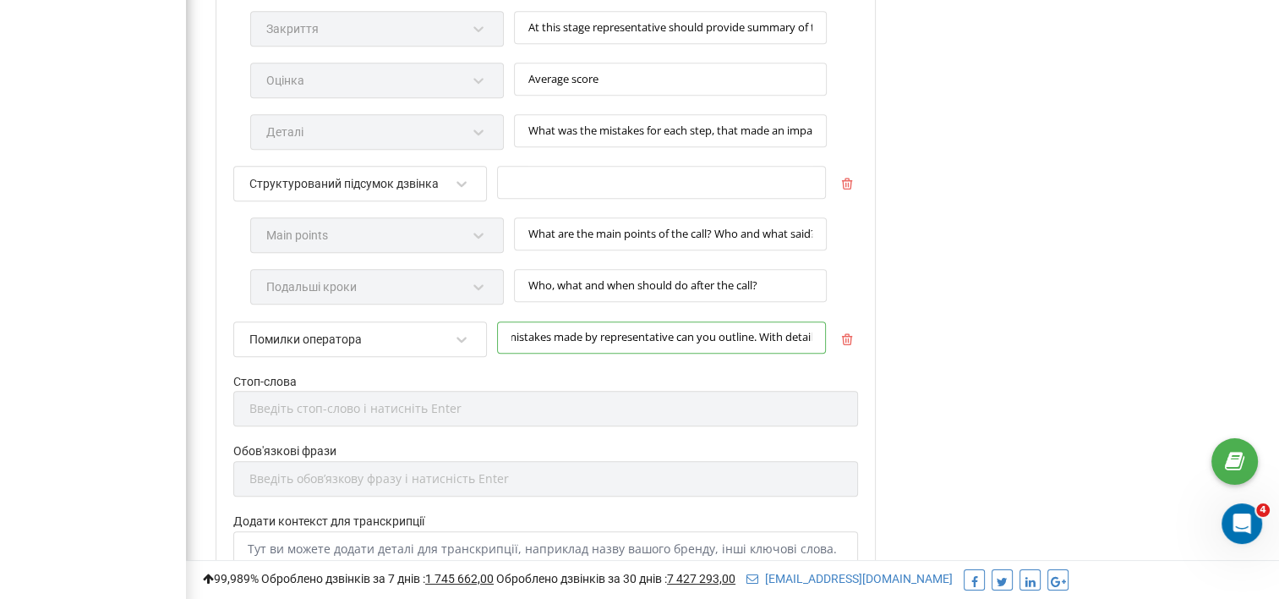
scroll to position [0, 85]
drag, startPoint x: 588, startPoint y: 327, endPoint x: 841, endPoint y: 327, distance: 253.6
click at [841, 327] on div "Помилки оператора What are the mistakes made by representative can you outline.…" at bounding box center [545, 347] width 625 height 52
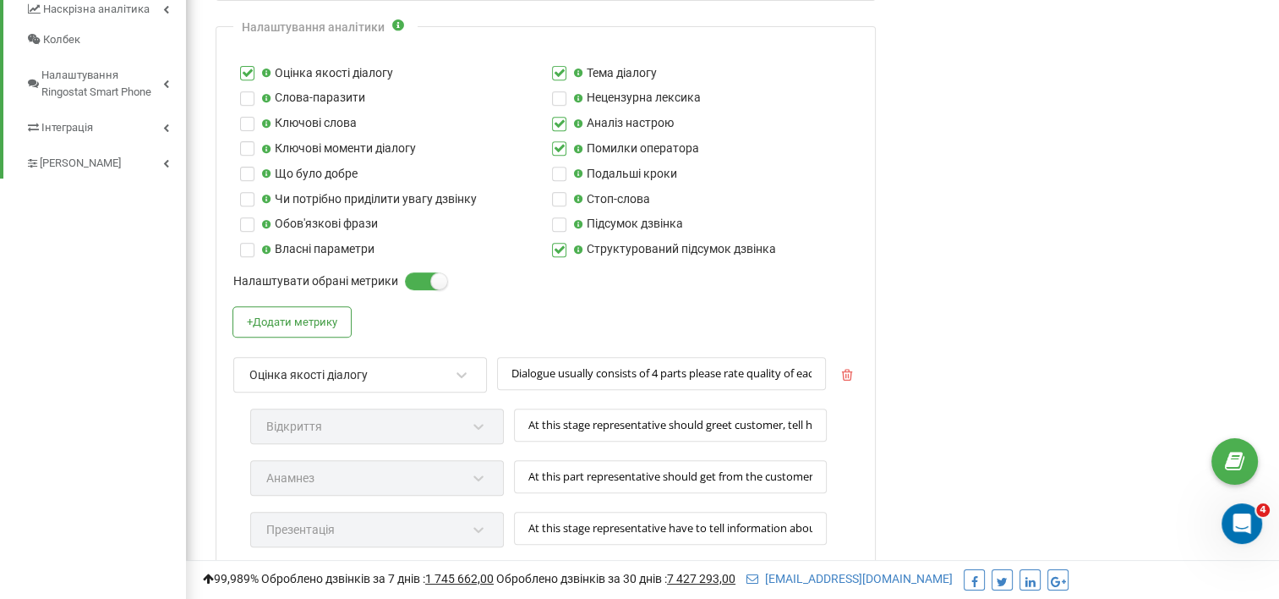
scroll to position [681, 0]
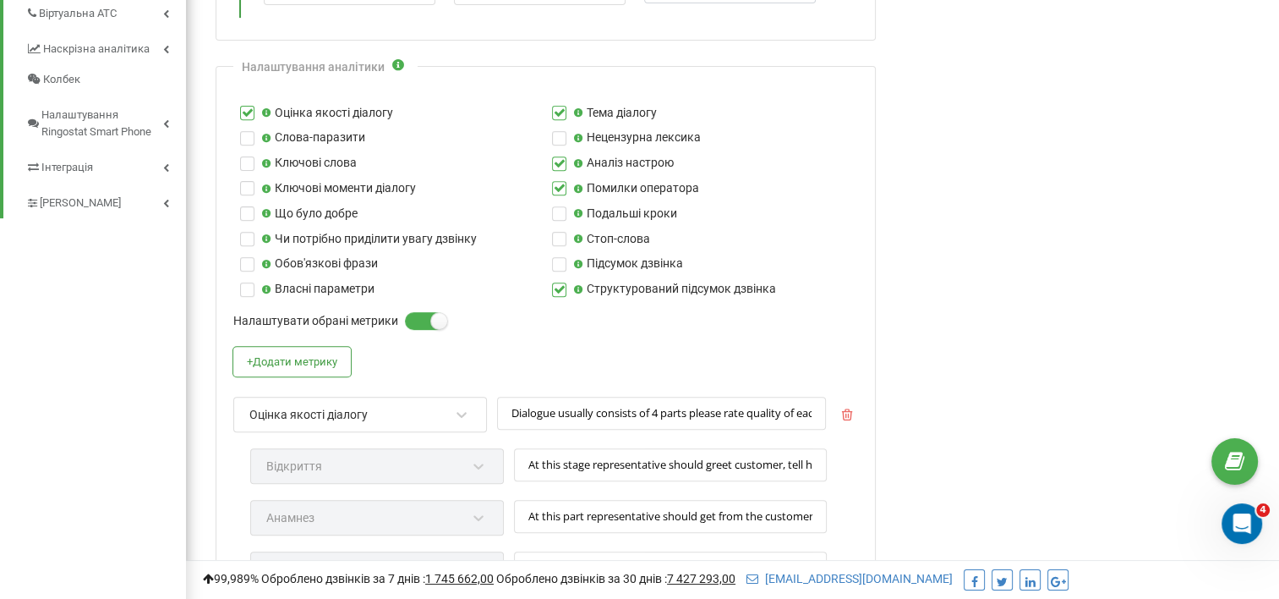
click at [353, 402] on div "Оцінка якості діалогу" at bounding box center [349, 414] width 203 height 29
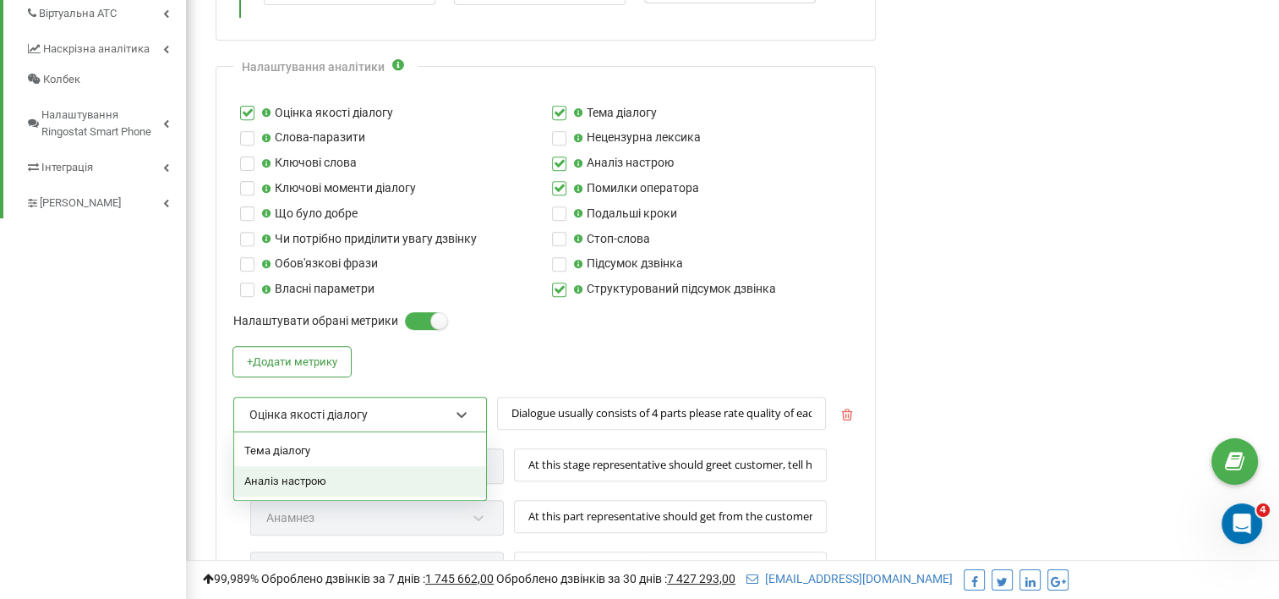
click at [304, 475] on div "Аналіз настрою" at bounding box center [360, 481] width 252 height 30
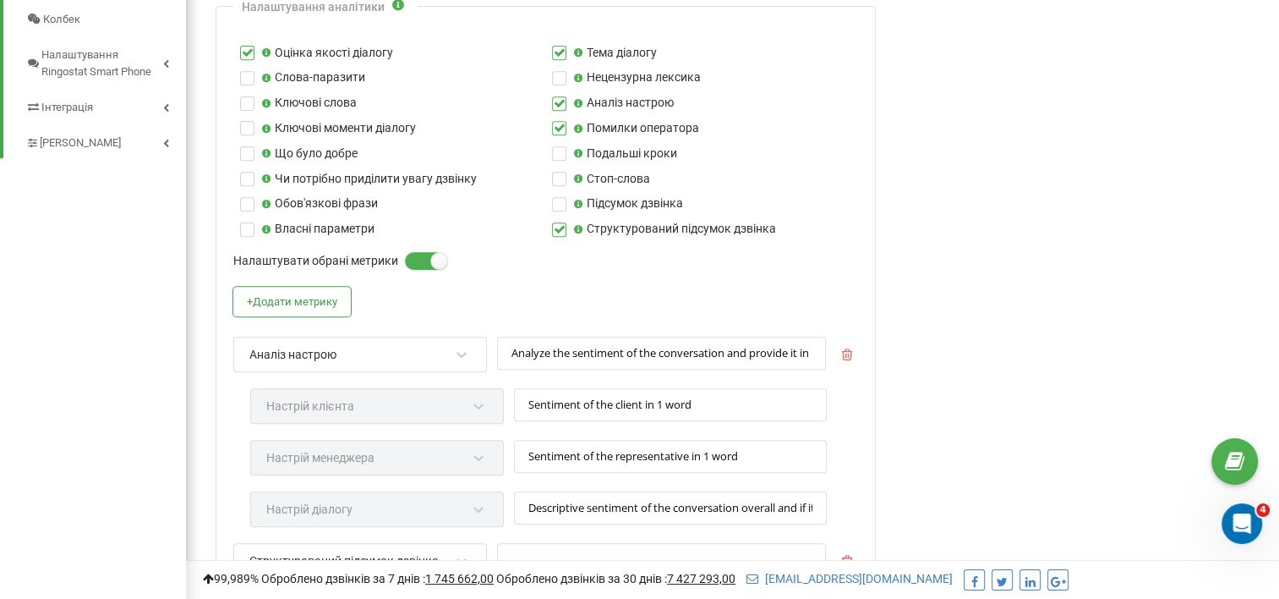
scroll to position [681, 0]
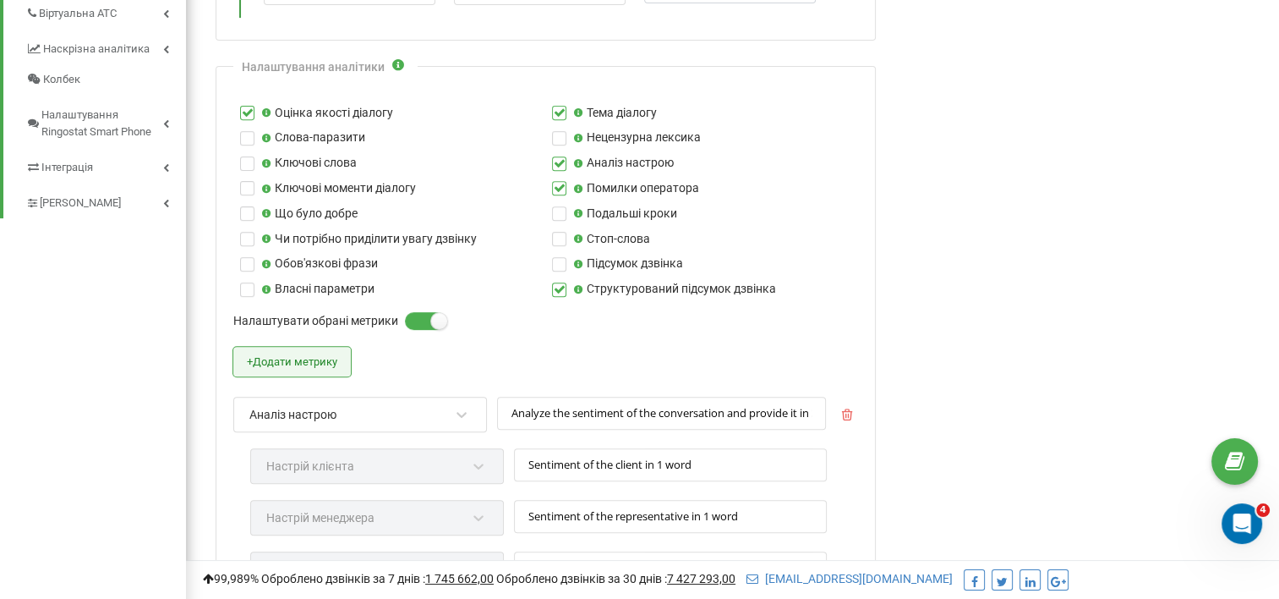
click at [315, 358] on button "+ Додати метрику" at bounding box center [292, 362] width 118 height 30
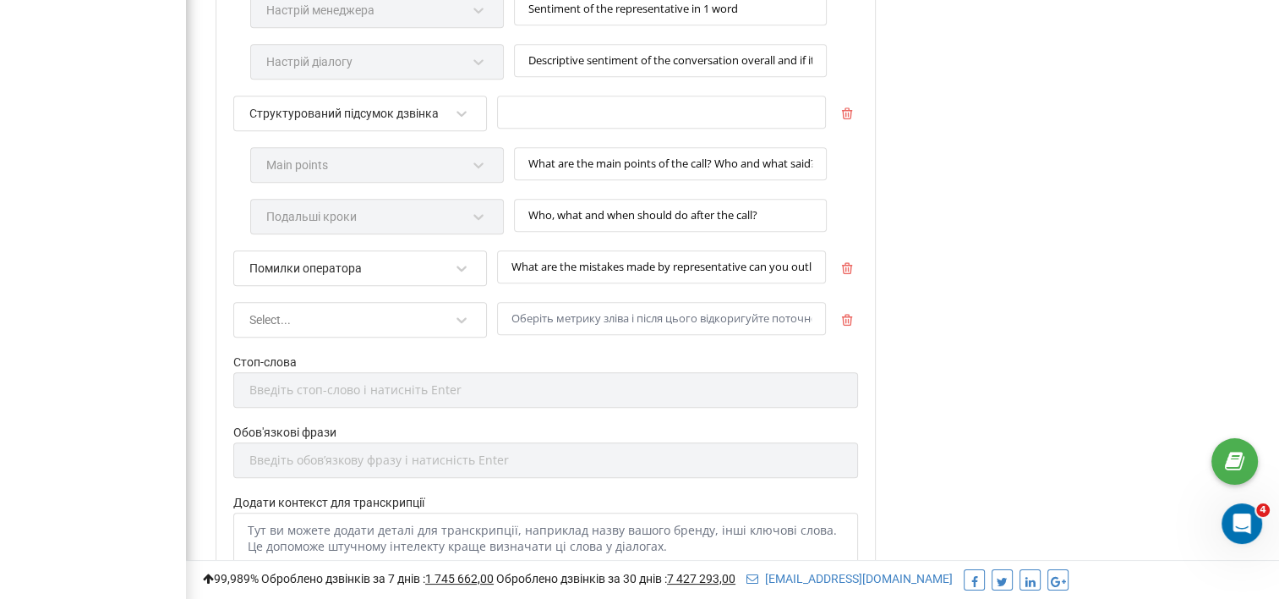
scroll to position [1273, 0]
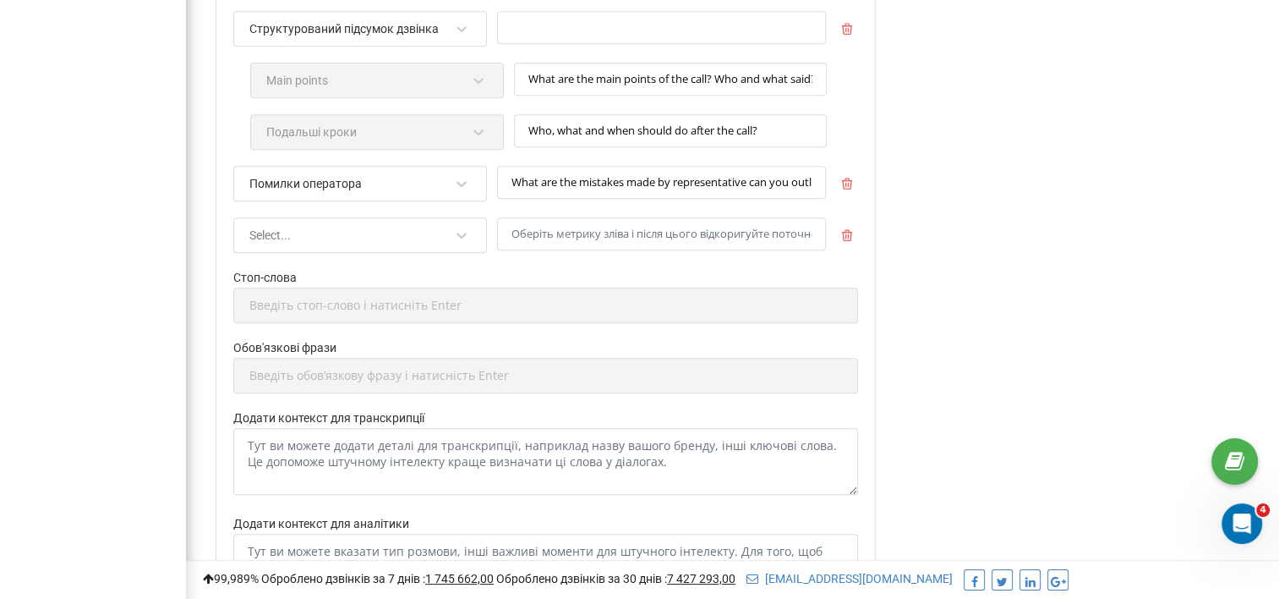
click at [386, 225] on div "Select..." at bounding box center [349, 235] width 203 height 29
click at [298, 300] on div "Тема діалогу" at bounding box center [360, 302] width 252 height 30
click at [596, 222] on input "How would you summarize dialog in one sentence" at bounding box center [661, 233] width 329 height 33
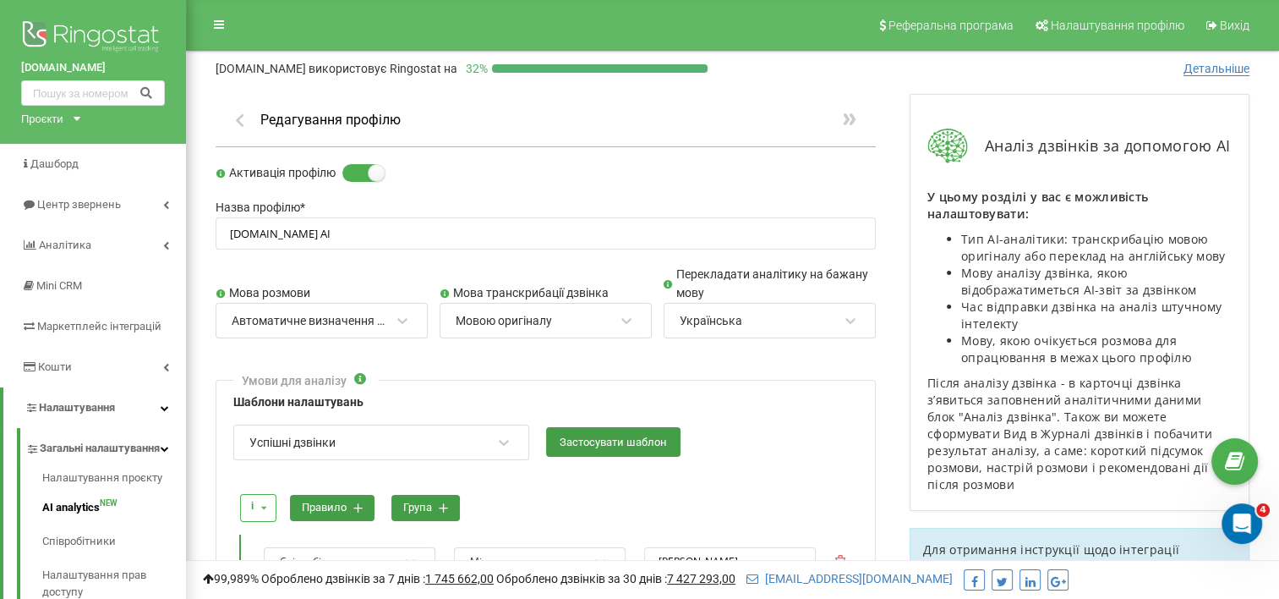
scroll to position [0, 0]
click at [245, 113] on icon "button" at bounding box center [240, 119] width 18 height 15
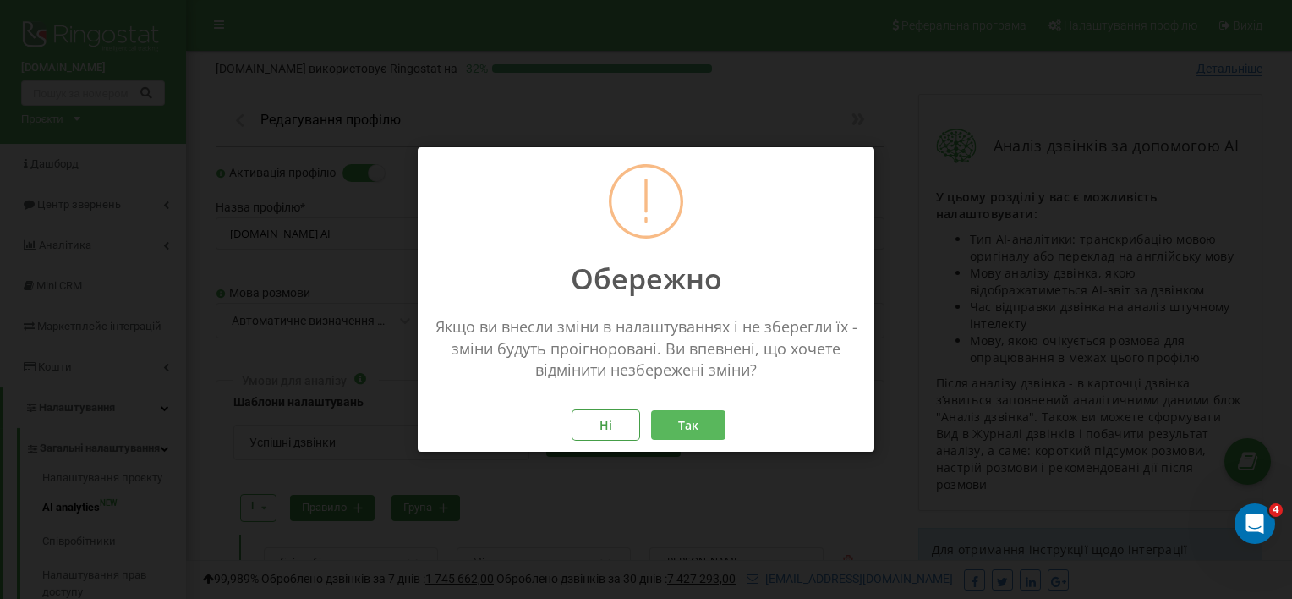
click at [691, 419] on button "Так" at bounding box center [688, 425] width 74 height 30
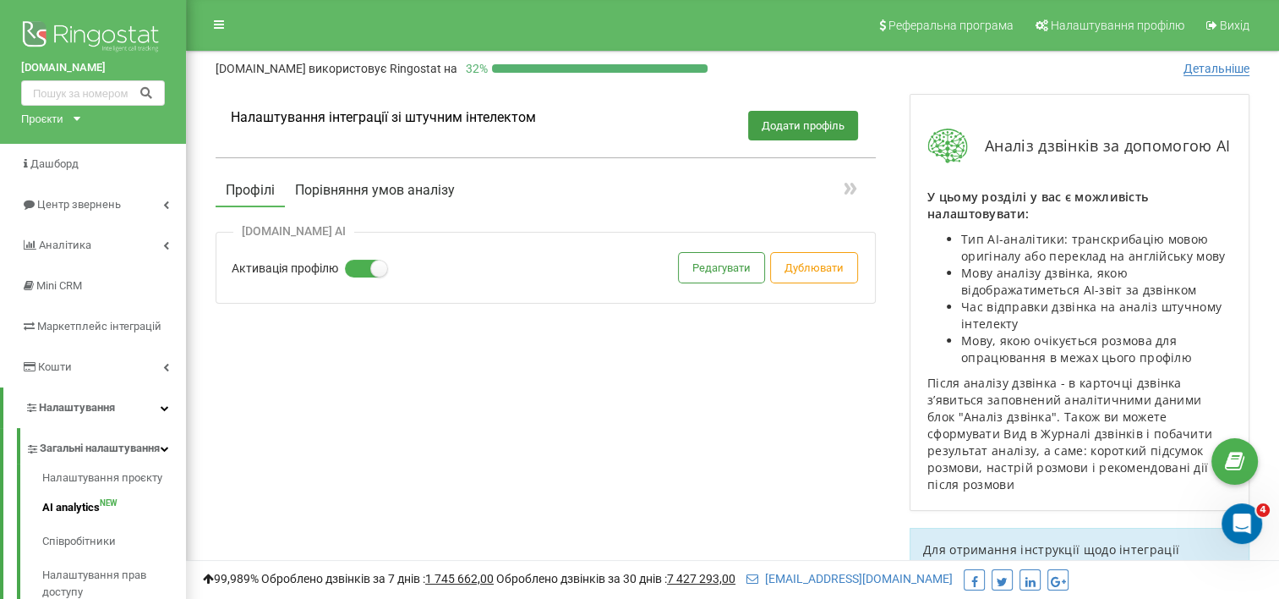
click at [380, 188] on button "Порівняння умов аналізу" at bounding box center [375, 190] width 180 height 30
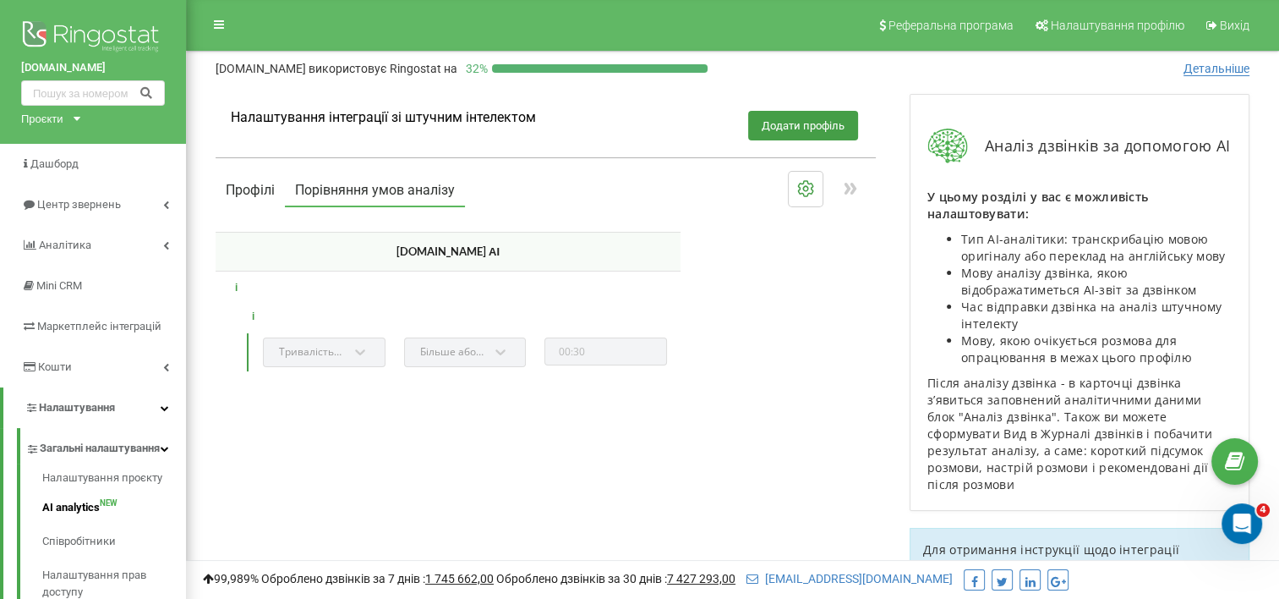
click at [240, 186] on button "Профілі" at bounding box center [250, 190] width 69 height 30
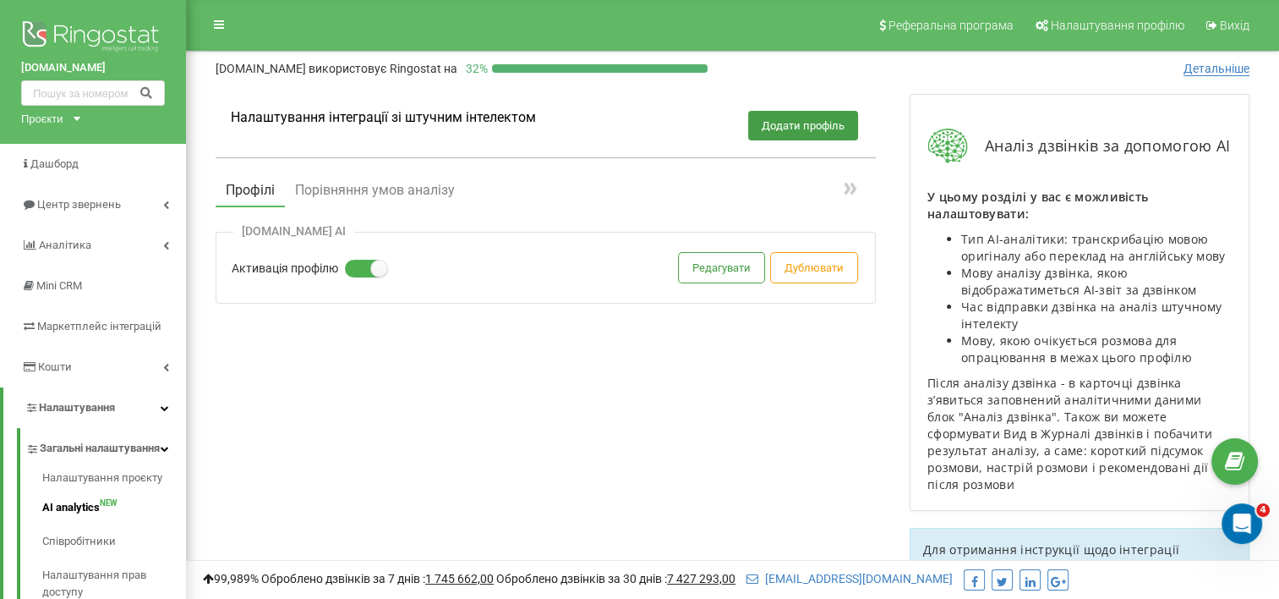
click at [359, 261] on label at bounding box center [352, 261] width 14 height 2
click at [0, 0] on input "Активація профілю" at bounding box center [0, 0] width 0 height 0
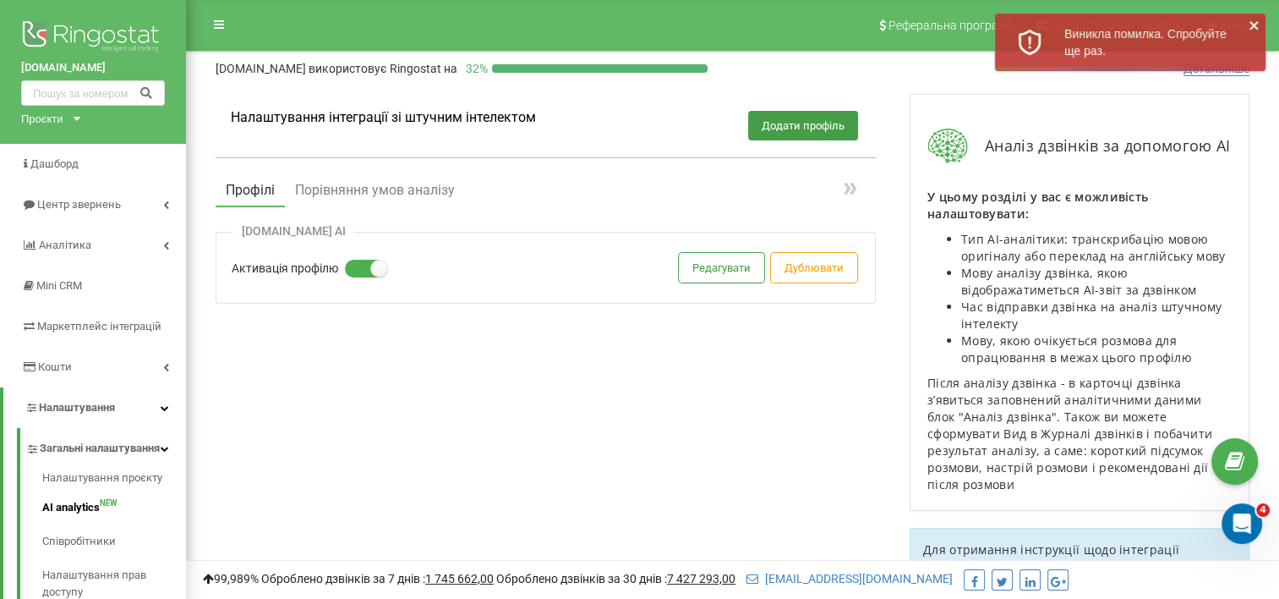
click at [578, 304] on div "Налаштування інтеграції зі штучним інтелектом Додати профіль Профілі Порівняння…" at bounding box center [546, 285] width 694 height 417
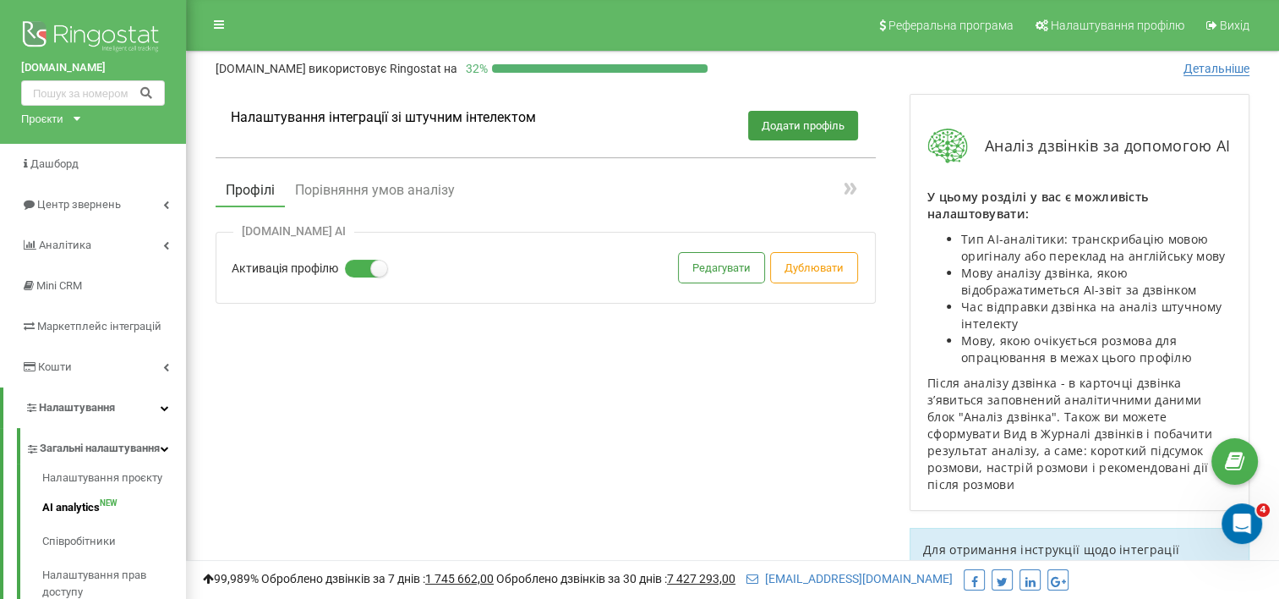
click at [1221, 64] on span "Детальніше" at bounding box center [1217, 69] width 66 height 14
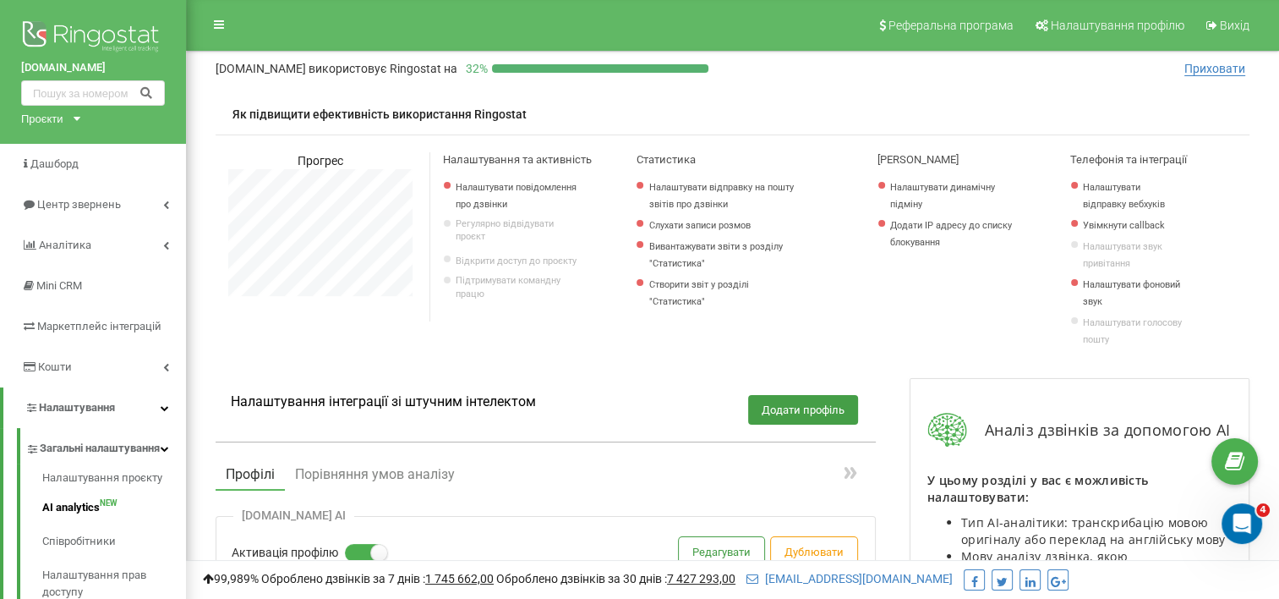
scroll to position [1015, 1092]
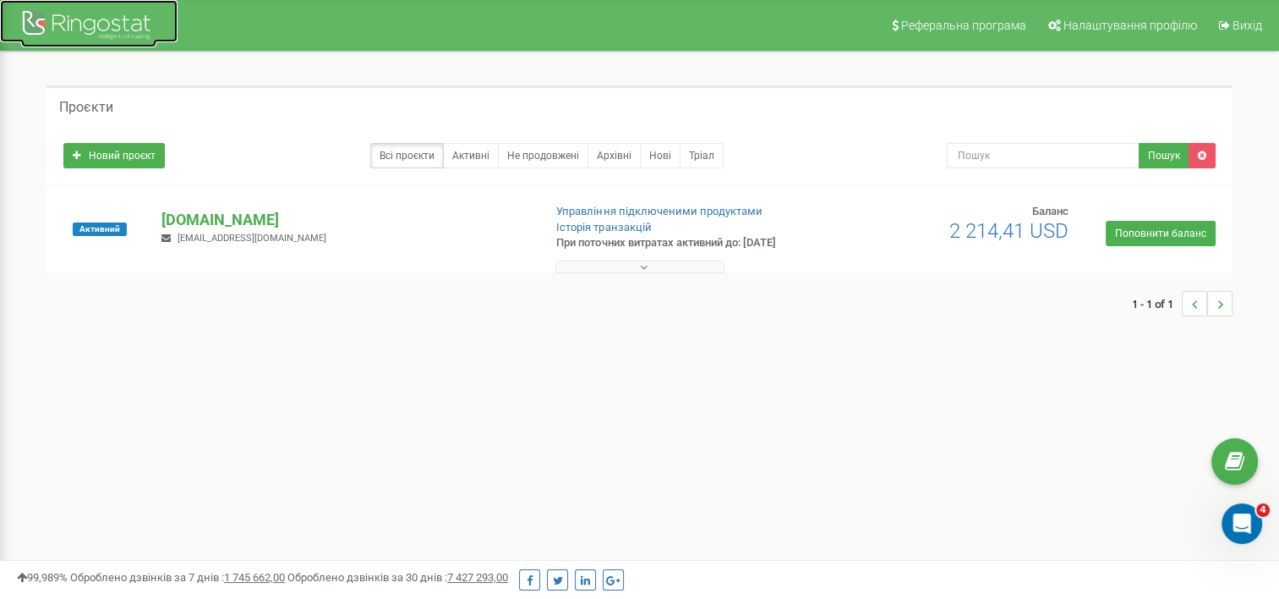
click at [25, 19] on div at bounding box center [88, 27] width 135 height 41
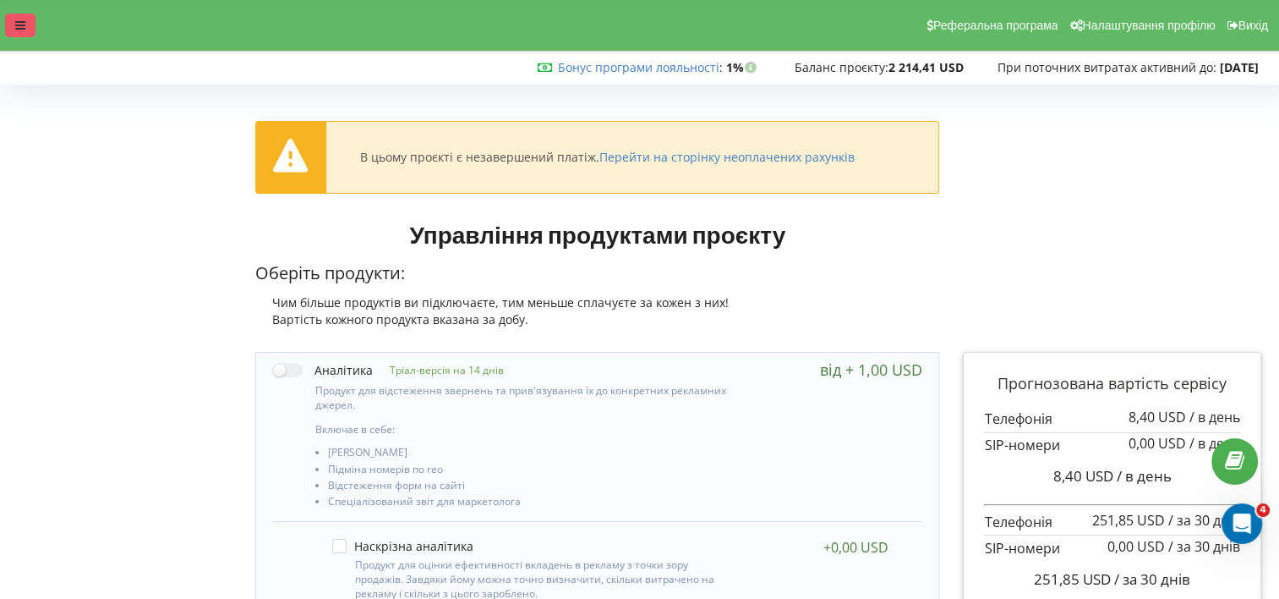
click at [30, 19] on div at bounding box center [20, 26] width 30 height 24
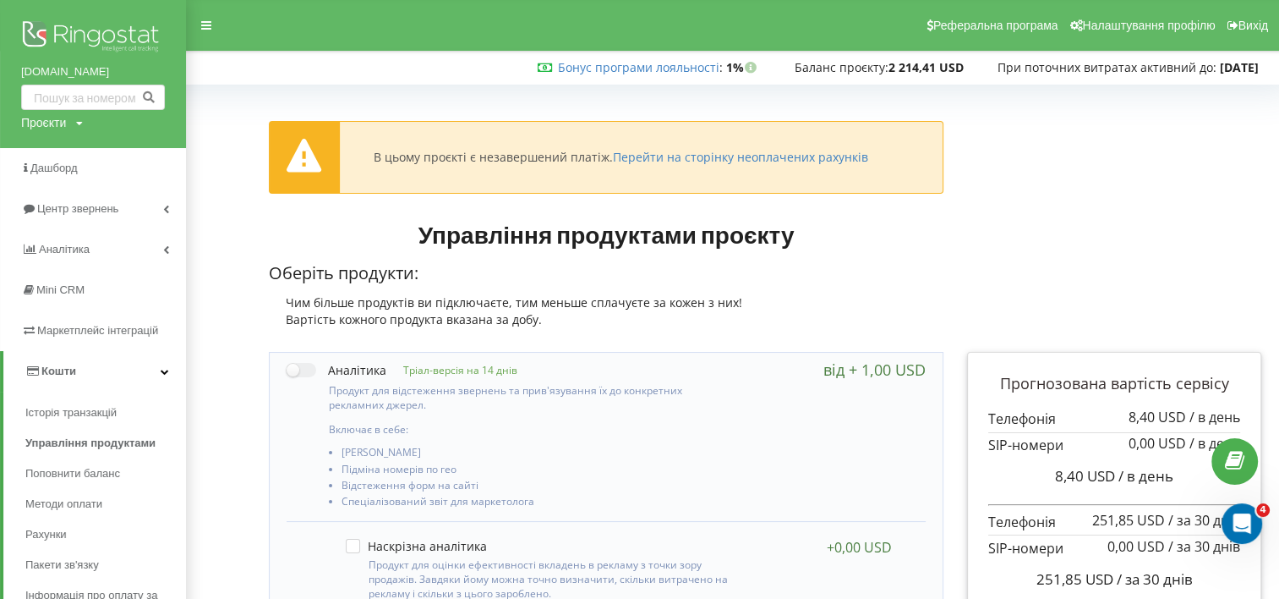
drag, startPoint x: 1035, startPoint y: 0, endPoint x: 832, endPoint y: 20, distance: 203.9
click at [832, 20] on div "Реферальна програма Налаштування профілю Вихід" at bounding box center [639, 25] width 1303 height 51
click at [68, 247] on span "Аналiтика" at bounding box center [66, 249] width 54 height 13
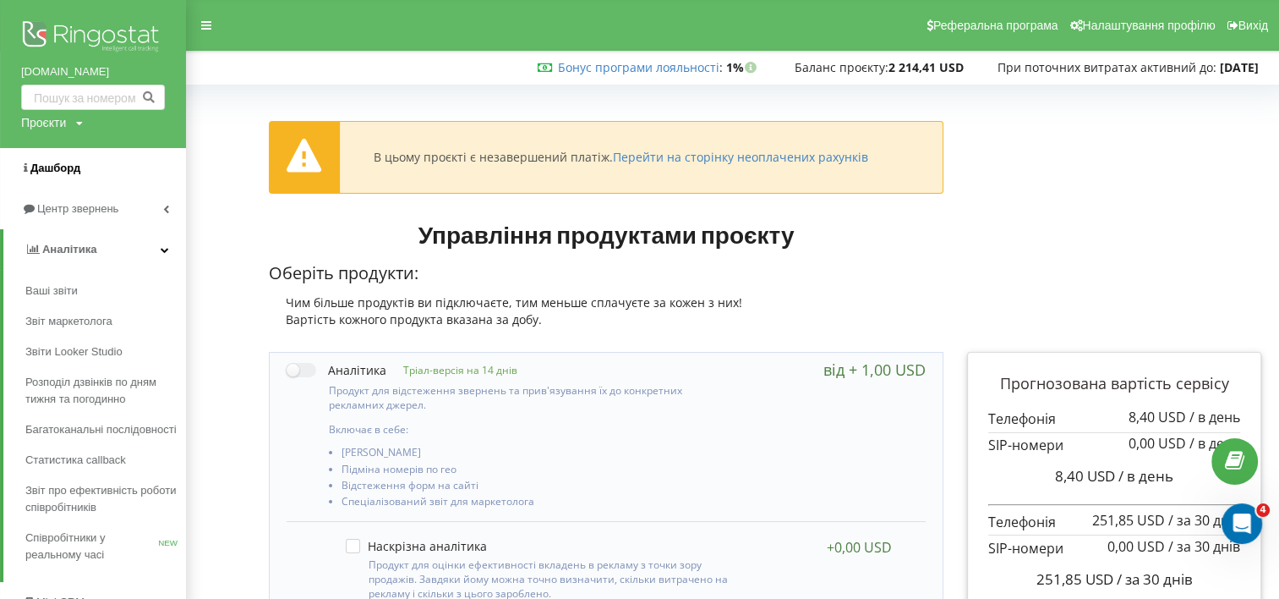
click at [62, 167] on span "Дашборд" at bounding box center [55, 167] width 50 height 13
click at [68, 211] on span "Центр звернень" at bounding box center [80, 208] width 87 height 13
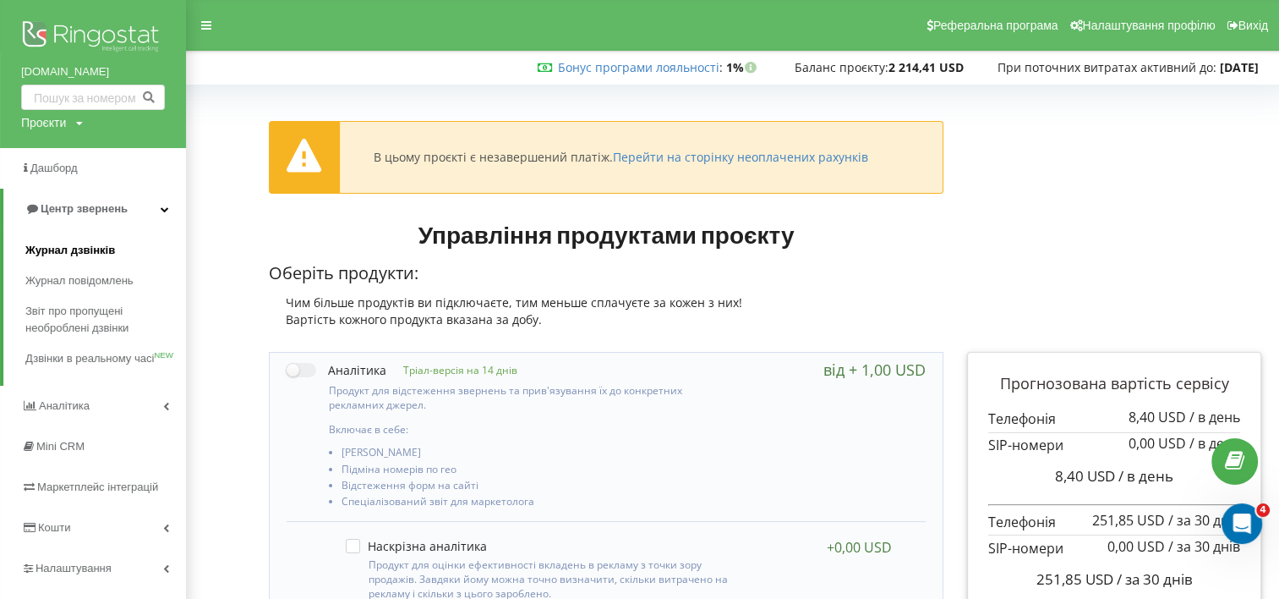
click at [62, 250] on span "Журнал дзвінків" at bounding box center [70, 250] width 90 height 17
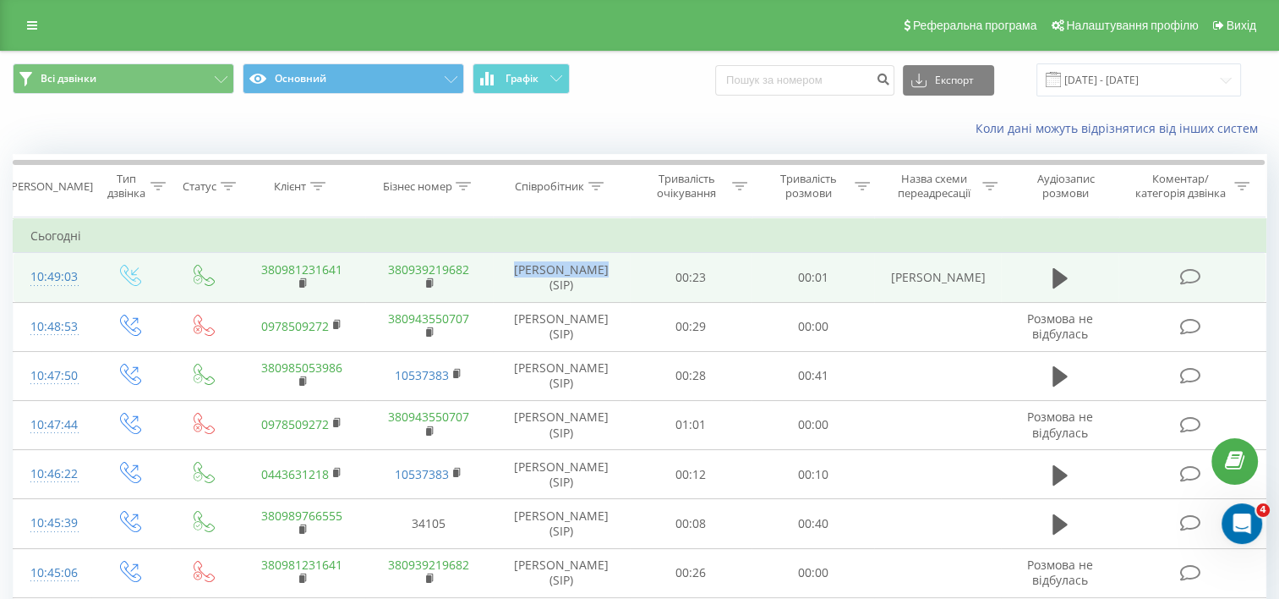
drag, startPoint x: 607, startPoint y: 265, endPoint x: 514, endPoint y: 268, distance: 93.1
click at [514, 268] on td "[PERSON_NAME] (SIP)" at bounding box center [561, 277] width 137 height 49
copy td "[PERSON_NAME]"
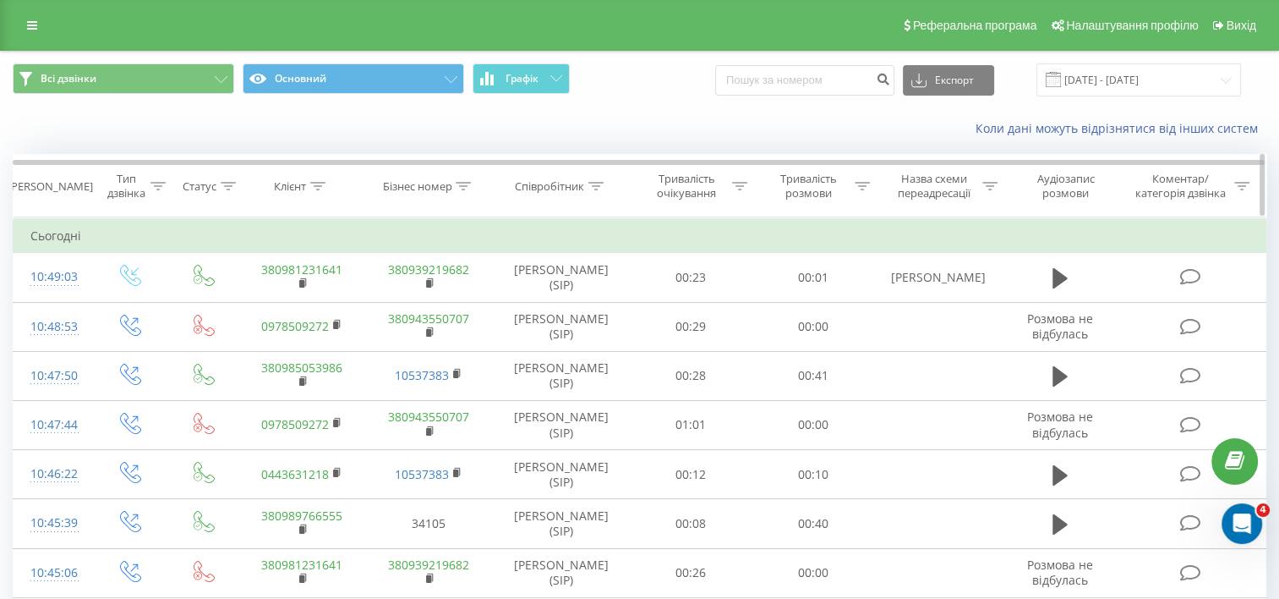
click at [48, 179] on div "[PERSON_NAME]" at bounding box center [50, 186] width 85 height 14
click at [198, 71] on button "Всі дзвінки" at bounding box center [124, 78] width 222 height 30
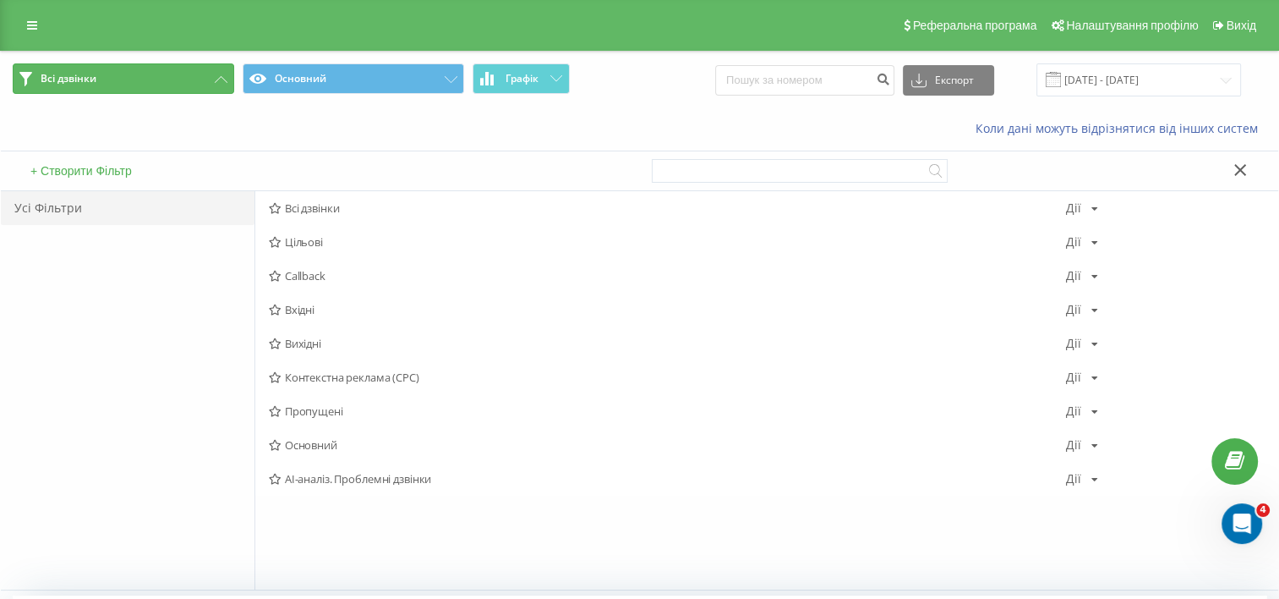
click at [198, 71] on button "Всі дзвінки" at bounding box center [124, 78] width 222 height 30
